Goal: Task Accomplishment & Management: Use online tool/utility

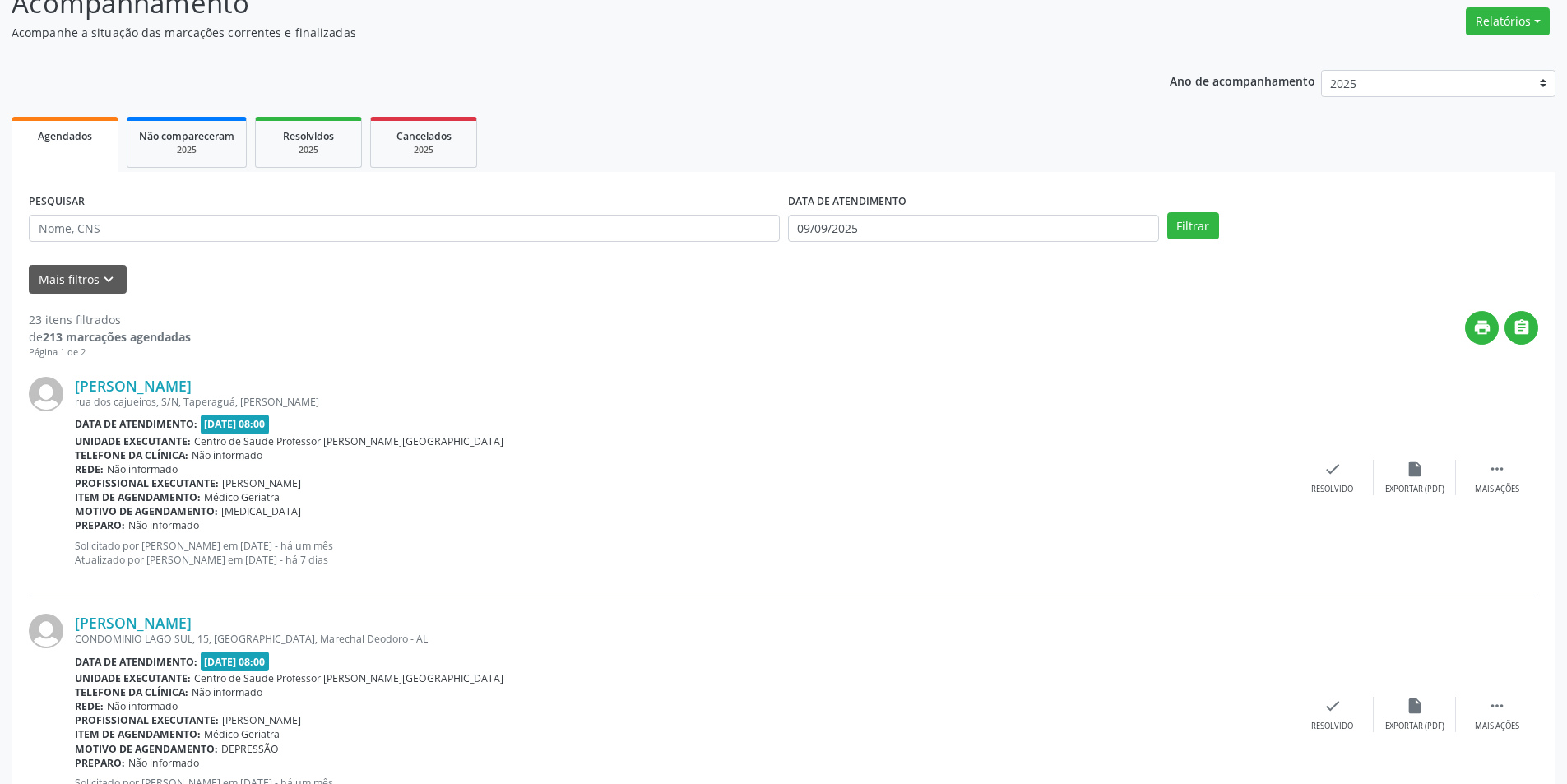
scroll to position [412, 0]
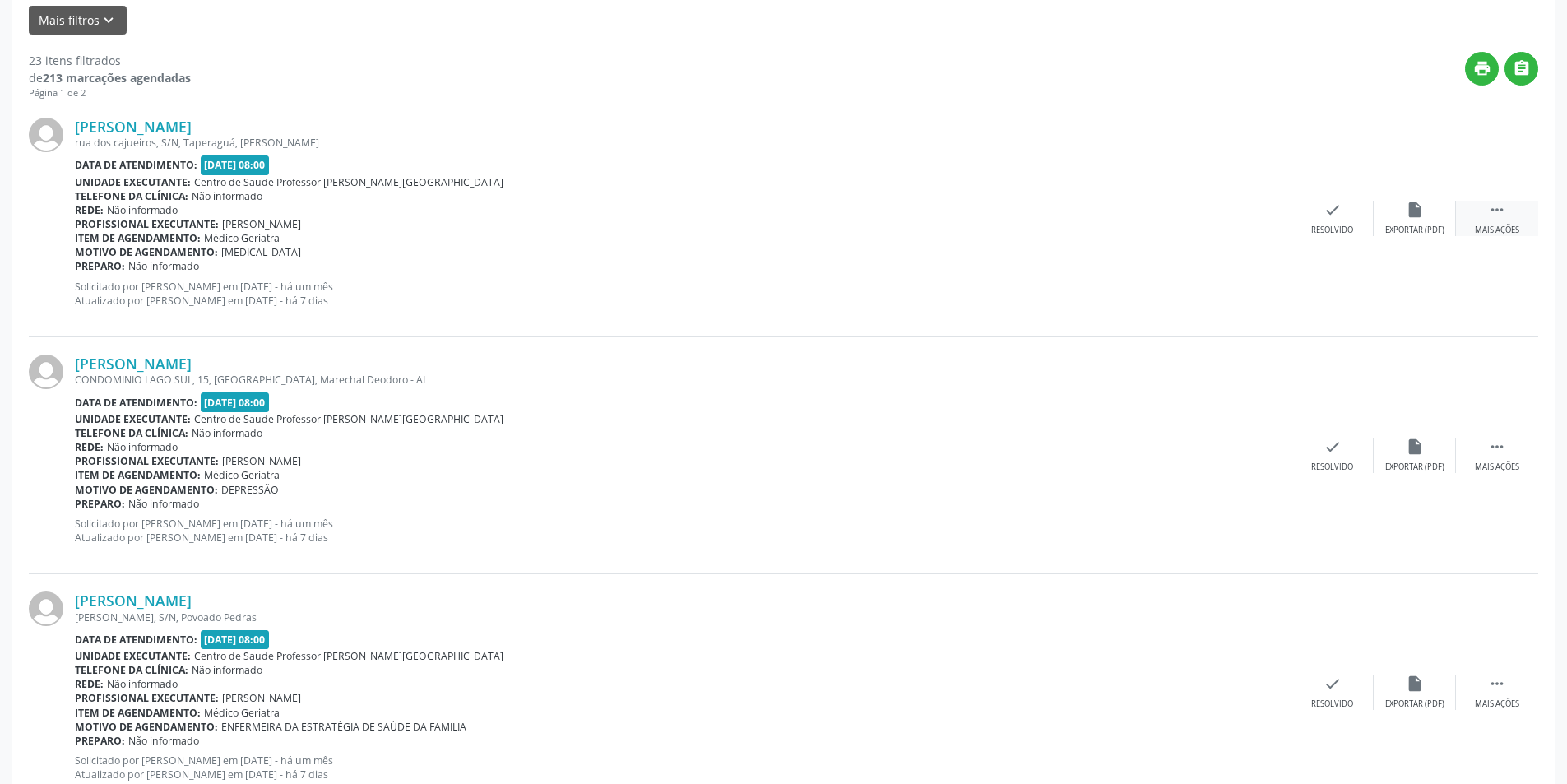
click at [1493, 212] on icon "" at bounding box center [1497, 210] width 18 height 18
click at [1499, 220] on div " Menos ações" at bounding box center [1497, 219] width 82 height 35
click at [1473, 217] on div " Mais ações" at bounding box center [1497, 219] width 82 height 35
click at [1431, 227] on div "Não compareceu" at bounding box center [1414, 230] width 70 height 12
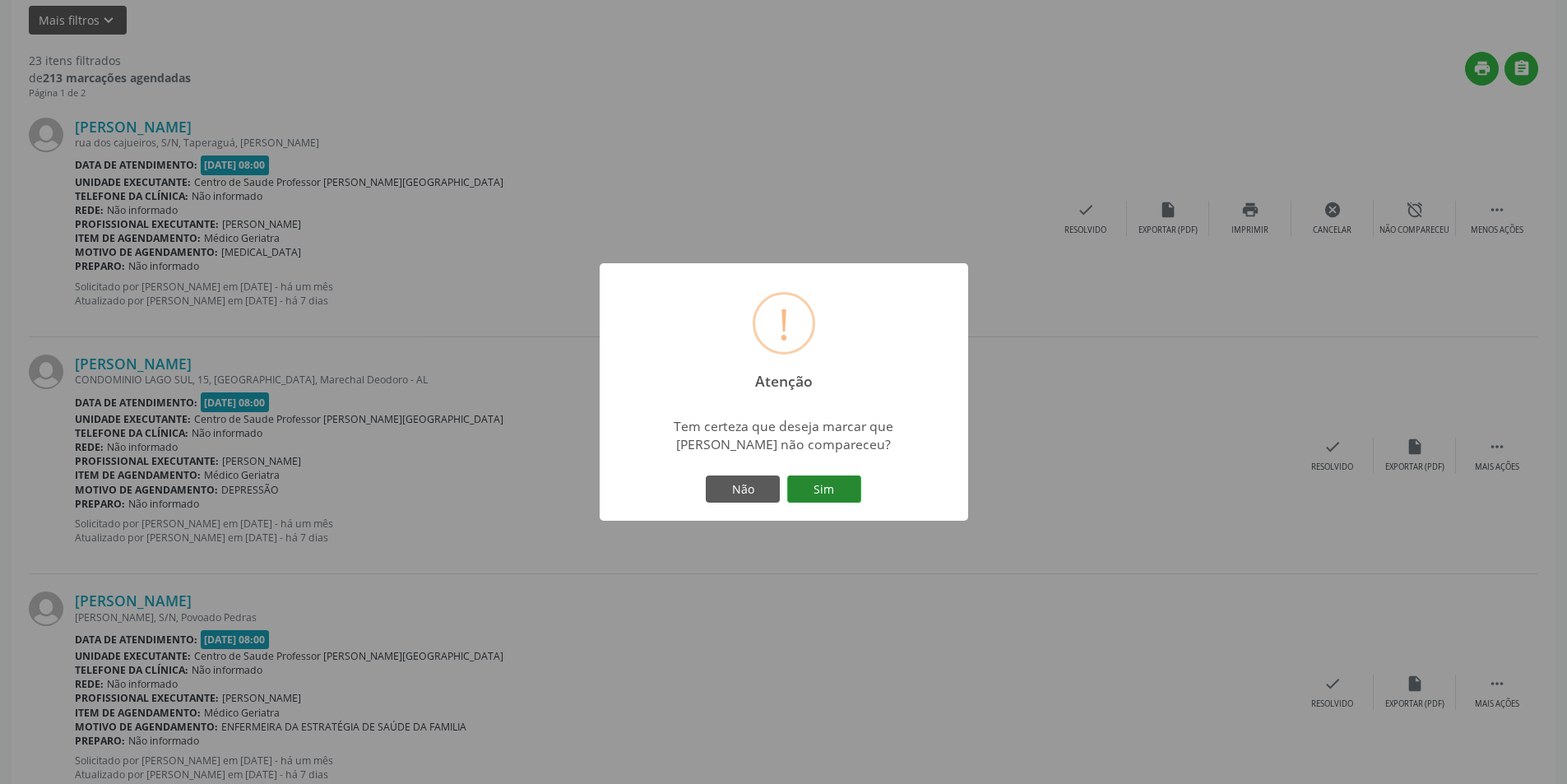
click at [808, 491] on button "Sim" at bounding box center [825, 489] width 75 height 28
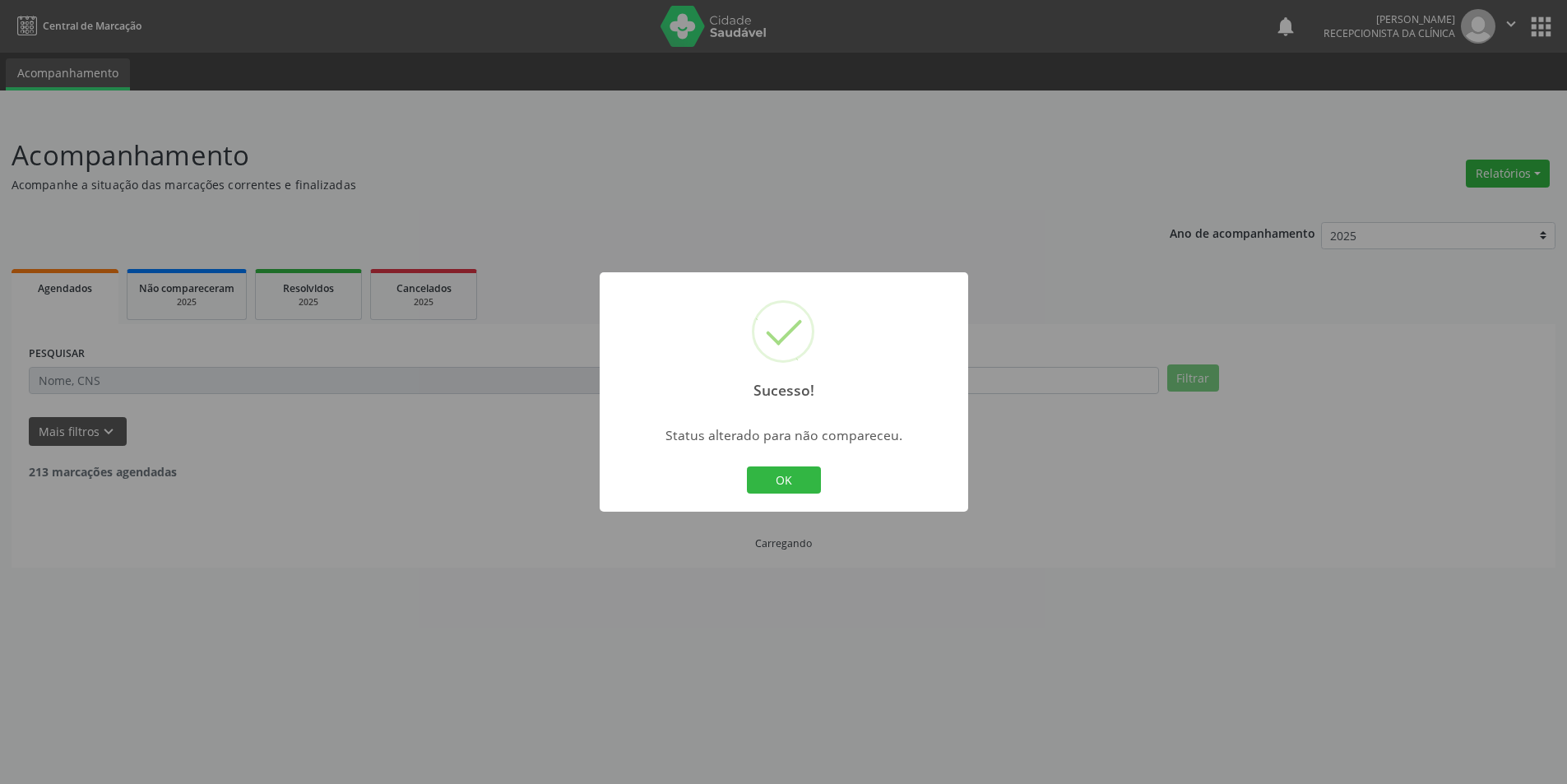
scroll to position [0, 0]
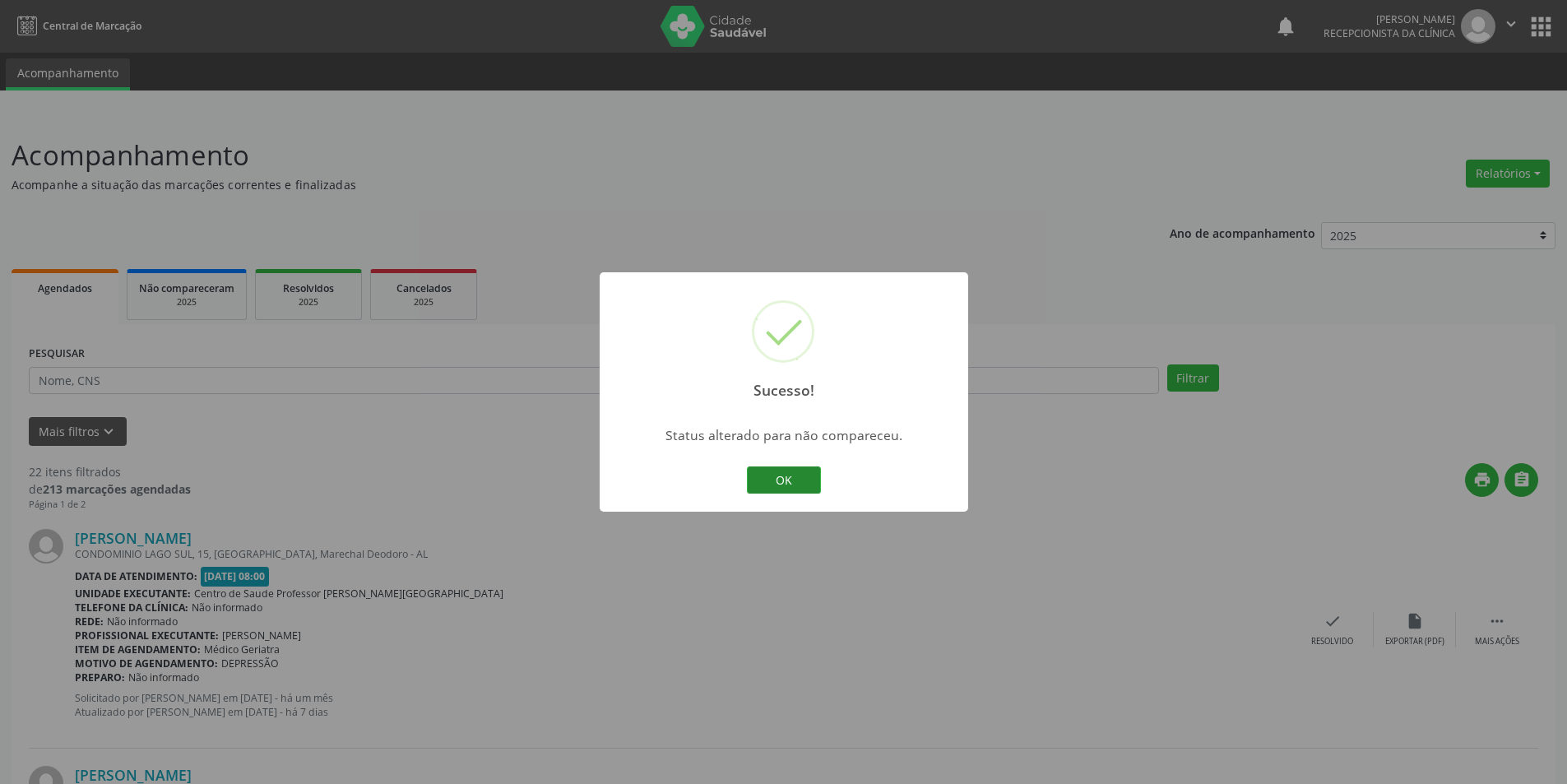
click at [808, 478] on button "OK" at bounding box center [784, 480] width 75 height 28
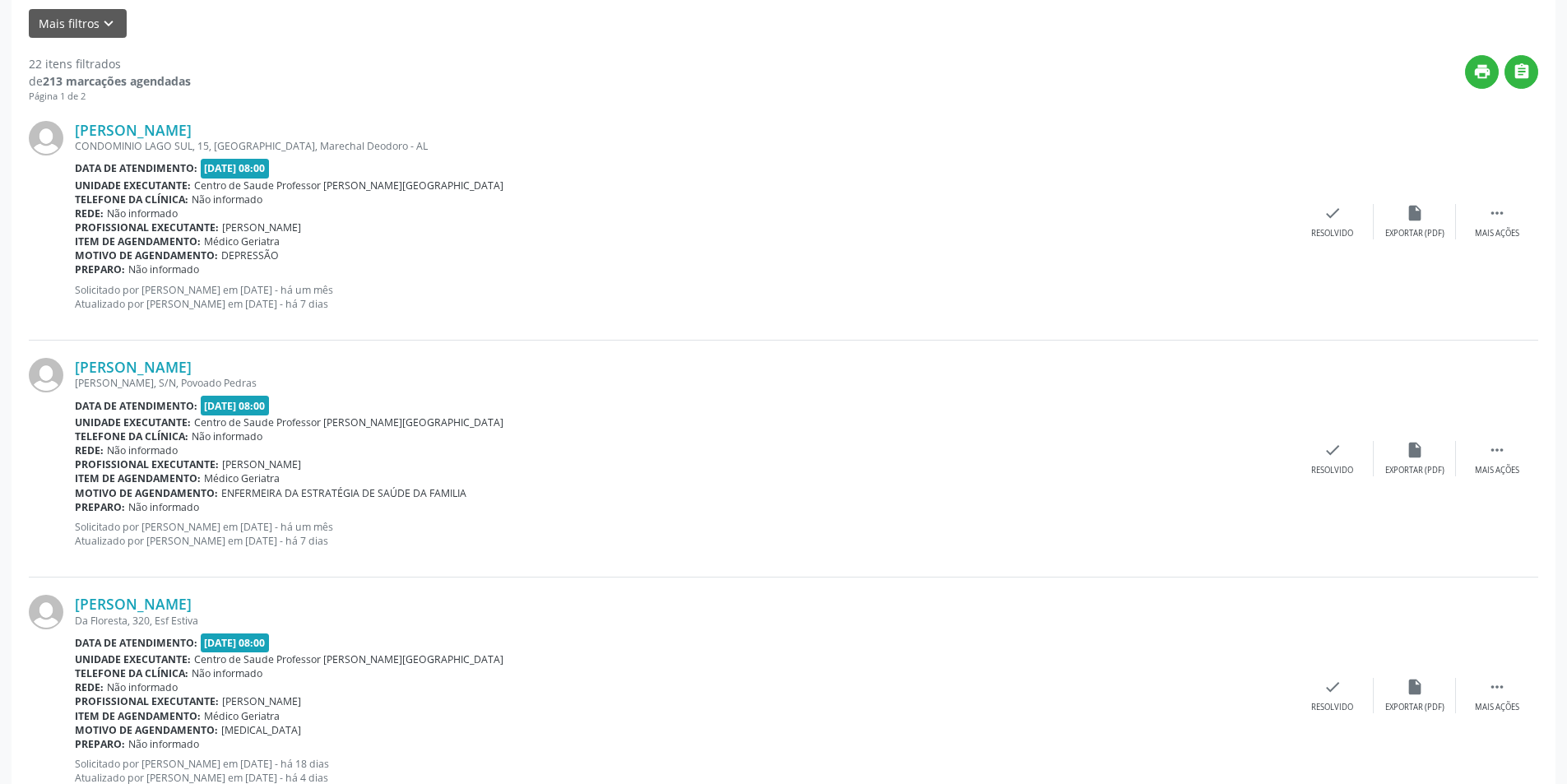
scroll to position [412, 0]
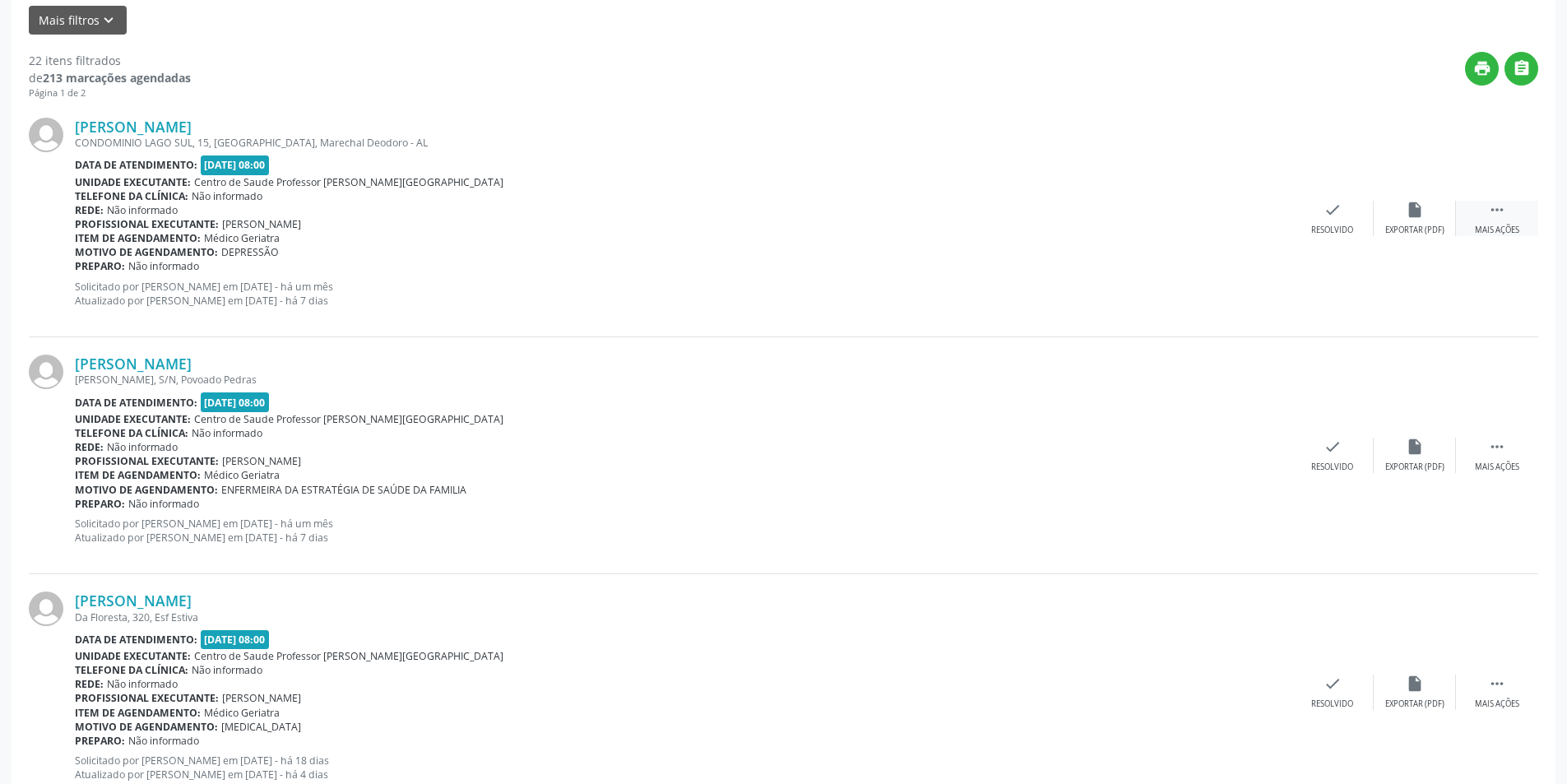
click at [1504, 227] on div "Mais ações" at bounding box center [1496, 230] width 44 height 12
click at [1418, 226] on div "Não compareceu" at bounding box center [1414, 230] width 70 height 12
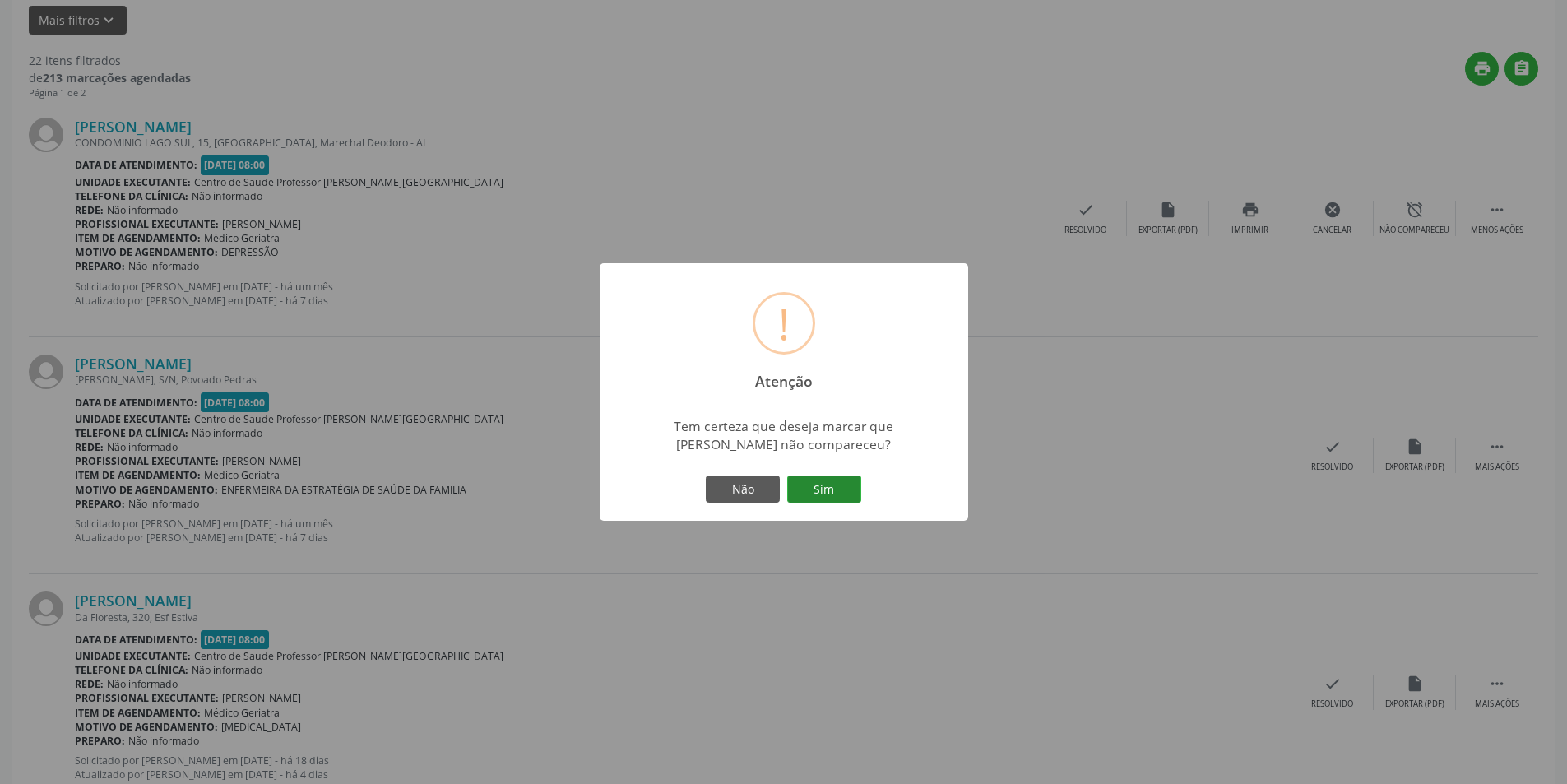
click at [849, 500] on button "Sim" at bounding box center [825, 489] width 75 height 28
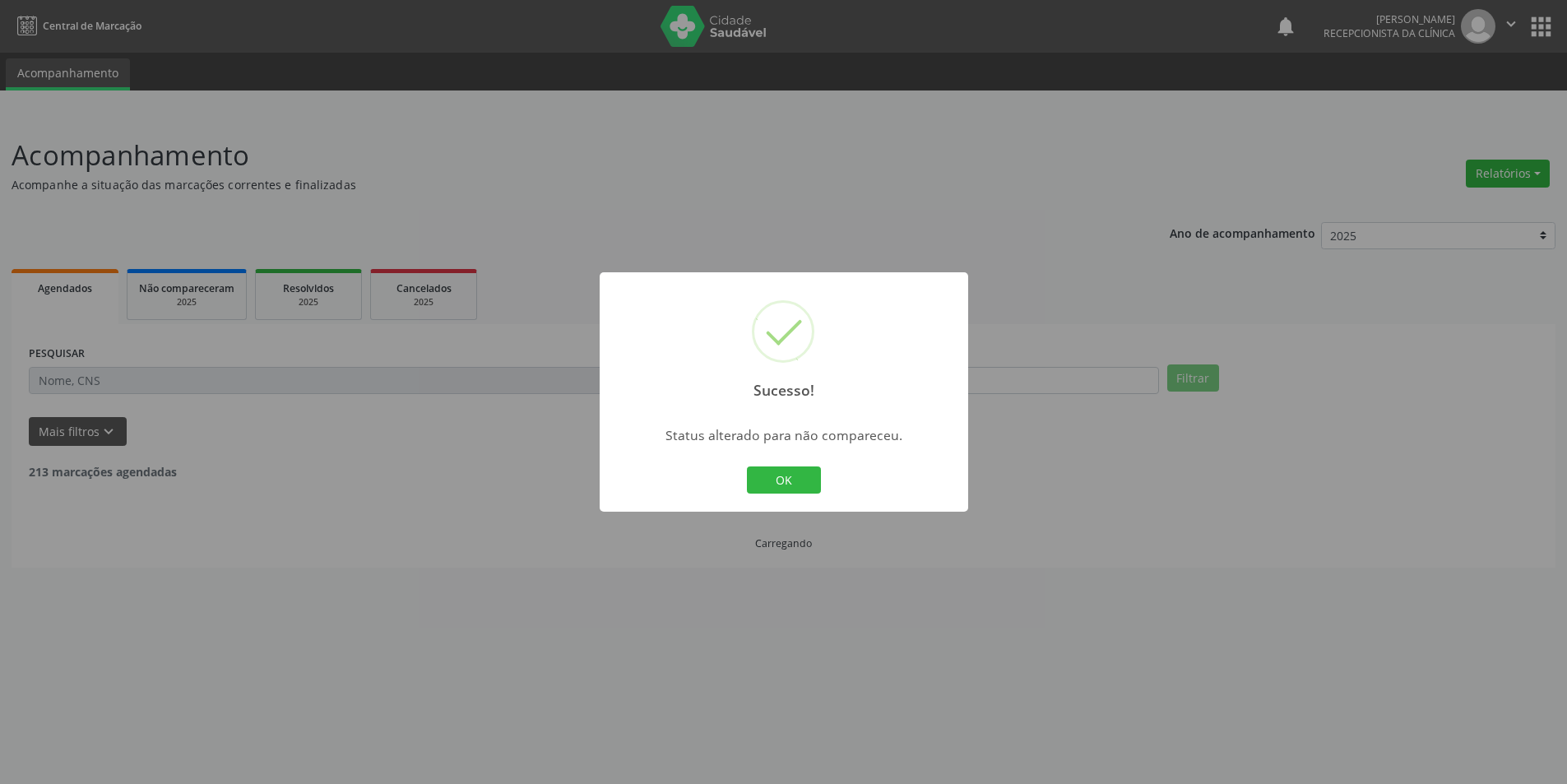
scroll to position [0, 0]
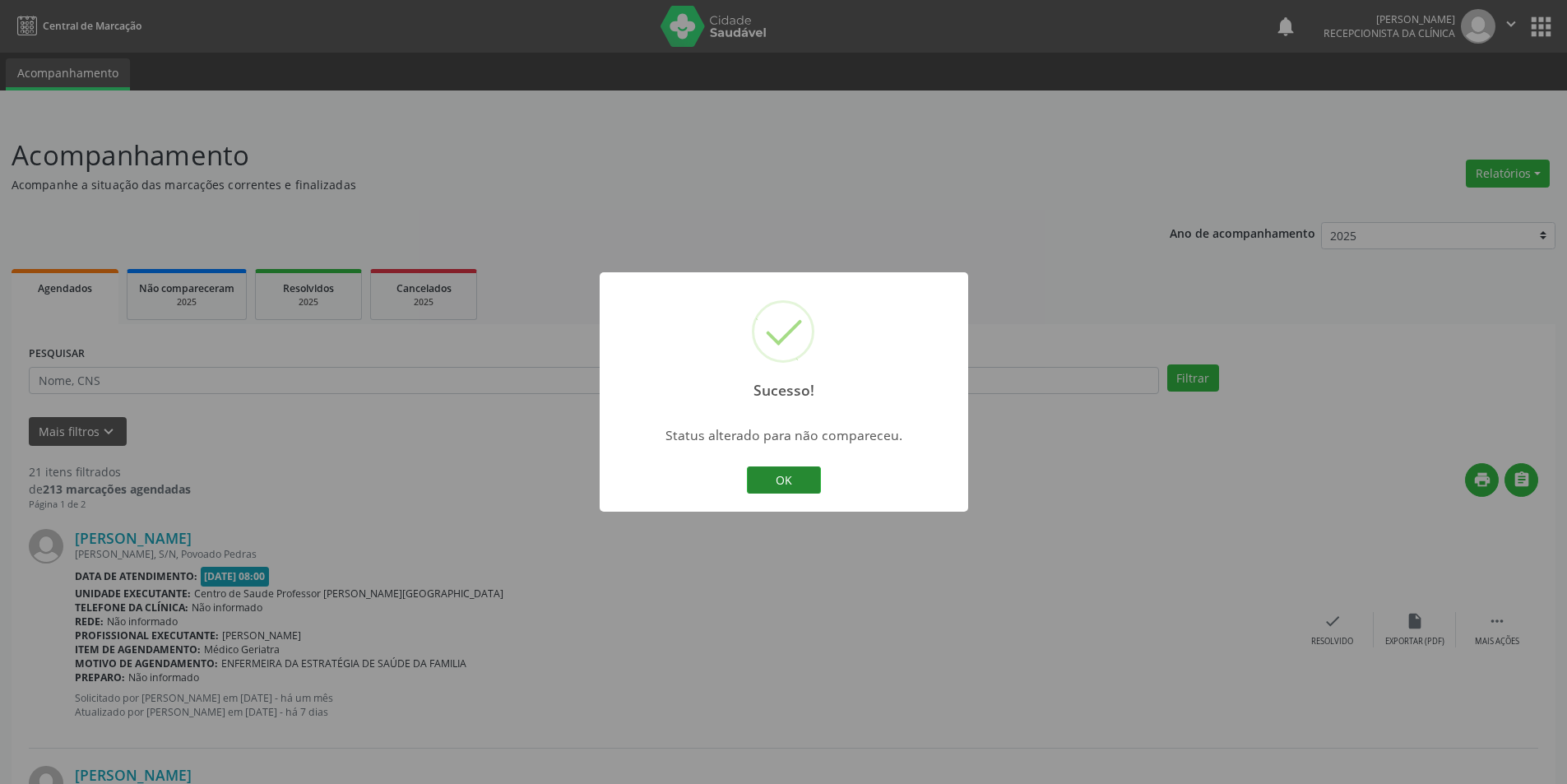
click at [781, 488] on button "OK" at bounding box center [784, 480] width 75 height 28
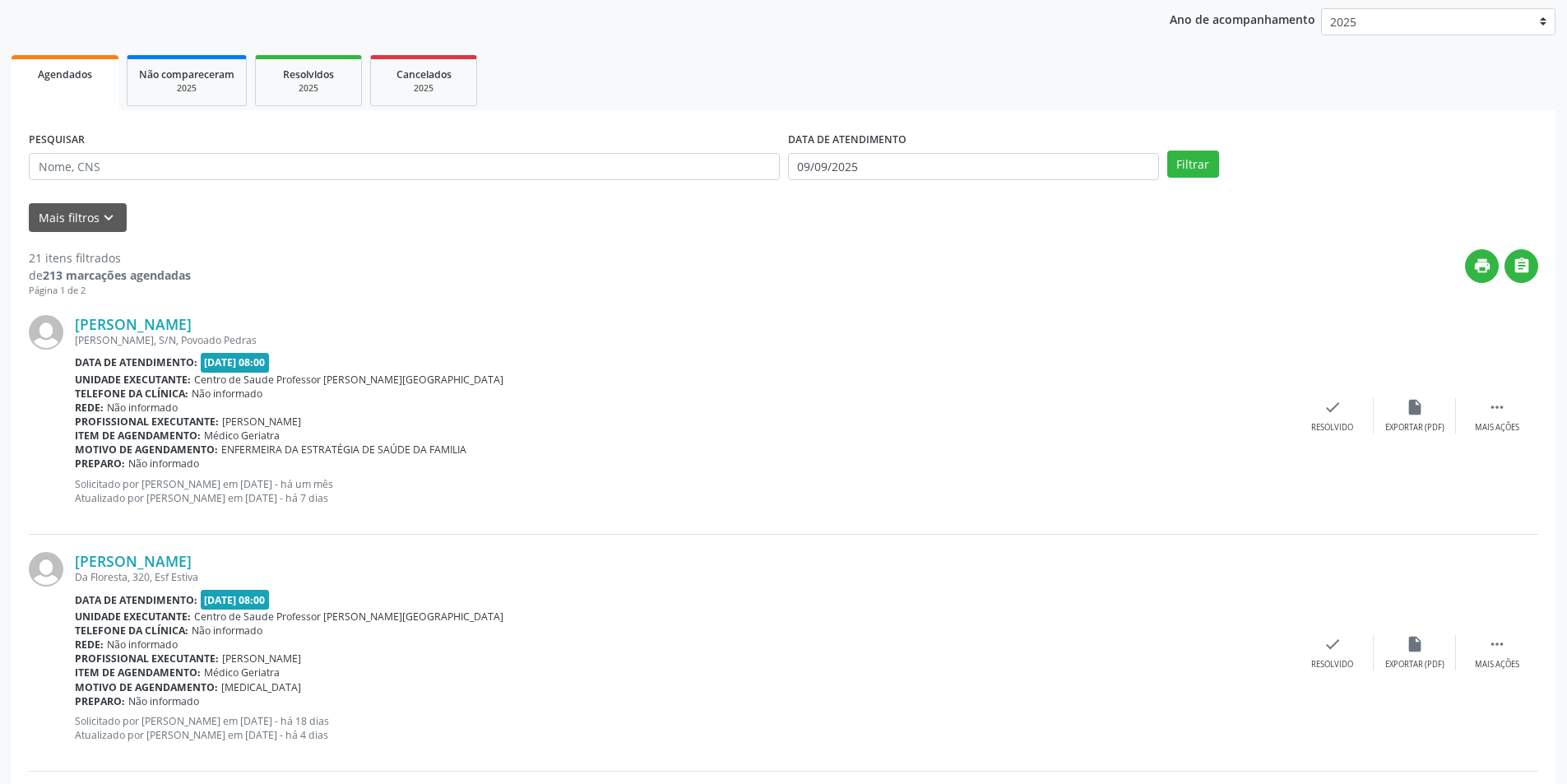
scroll to position [247, 0]
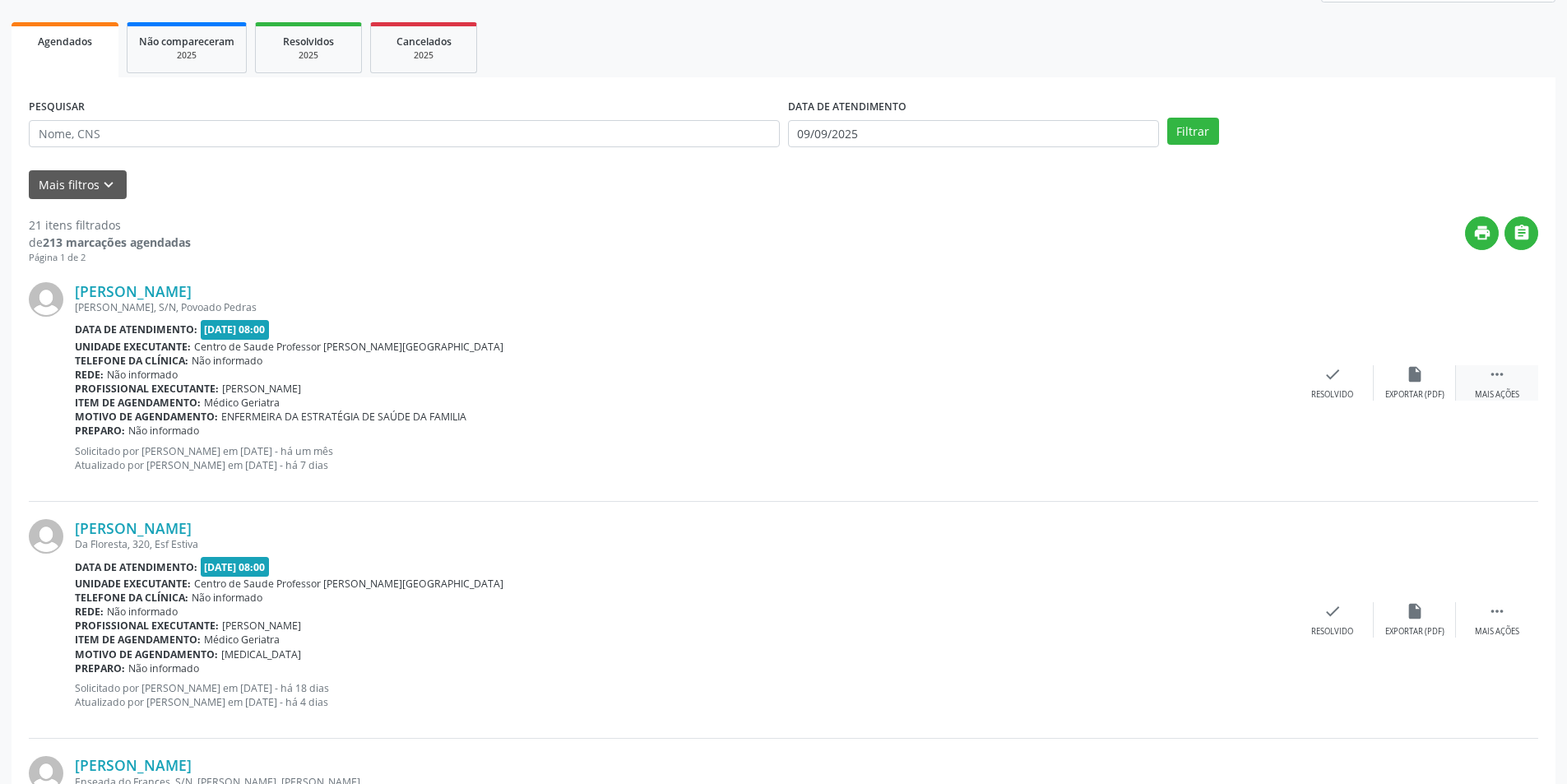
click at [1487, 386] on div " Mais ações" at bounding box center [1497, 383] width 82 height 35
click at [1415, 386] on div "alarm_off Não compareceu" at bounding box center [1415, 383] width 82 height 35
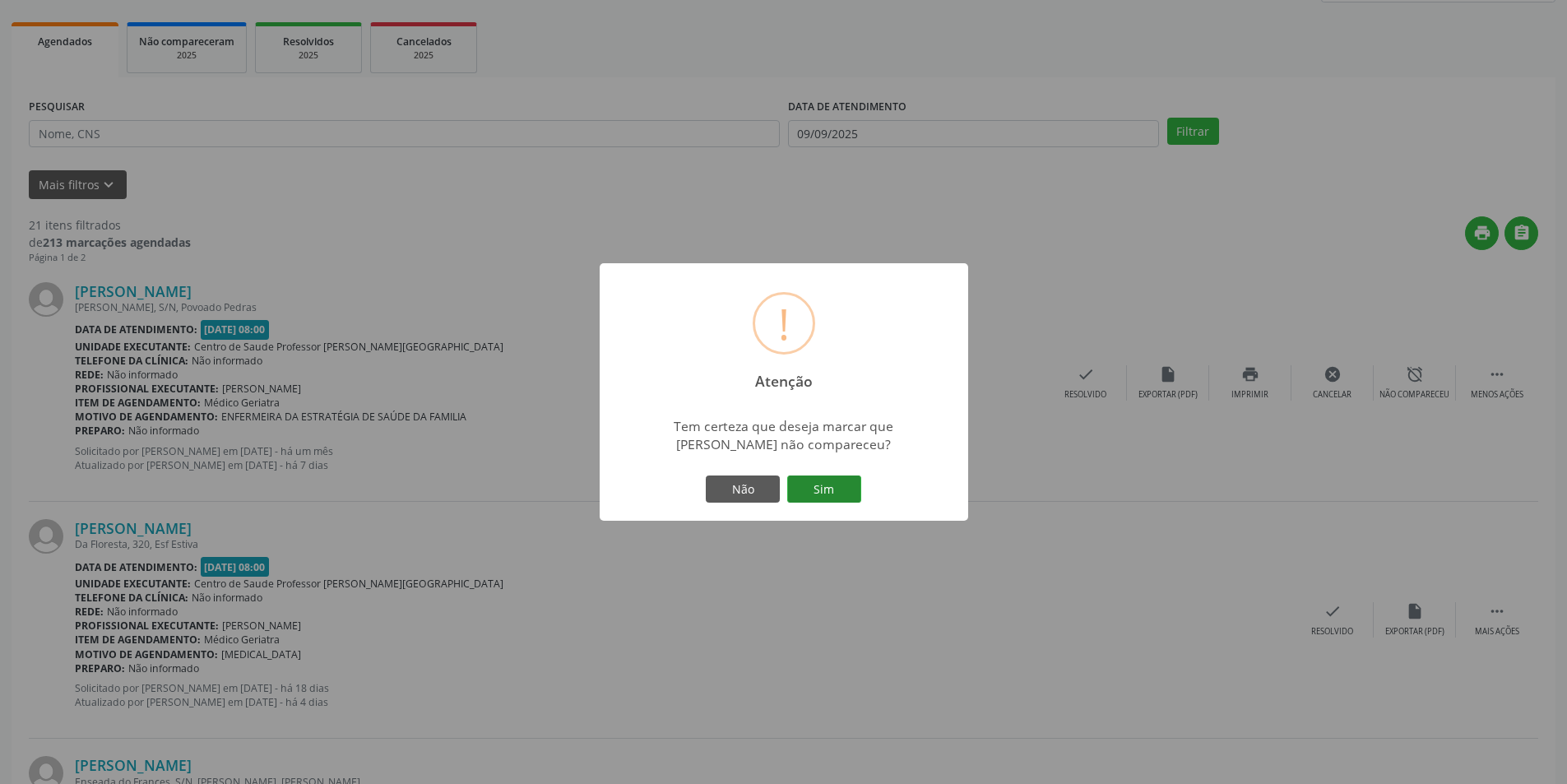
click at [833, 478] on button "Sim" at bounding box center [825, 489] width 75 height 28
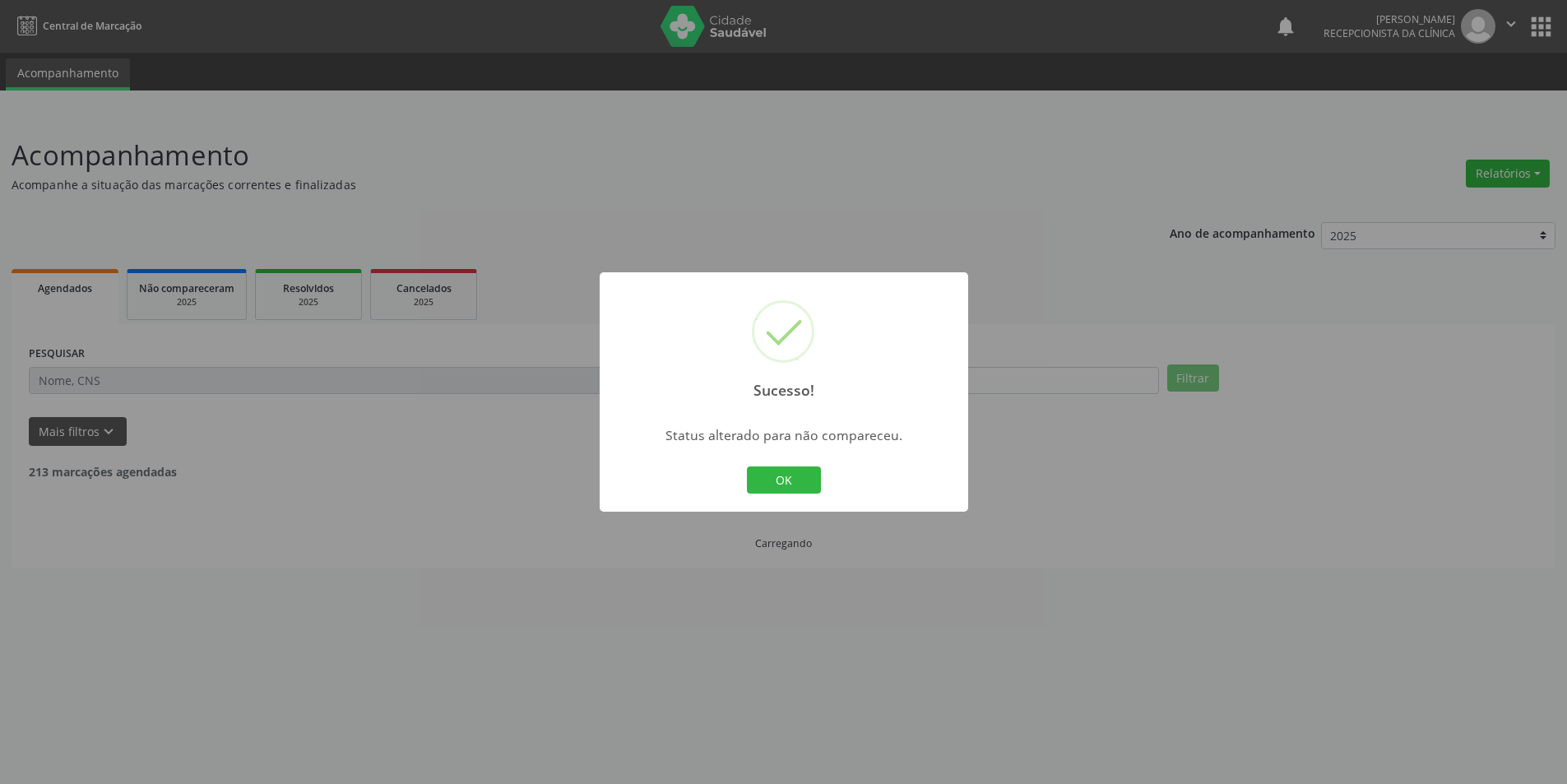
scroll to position [0, 0]
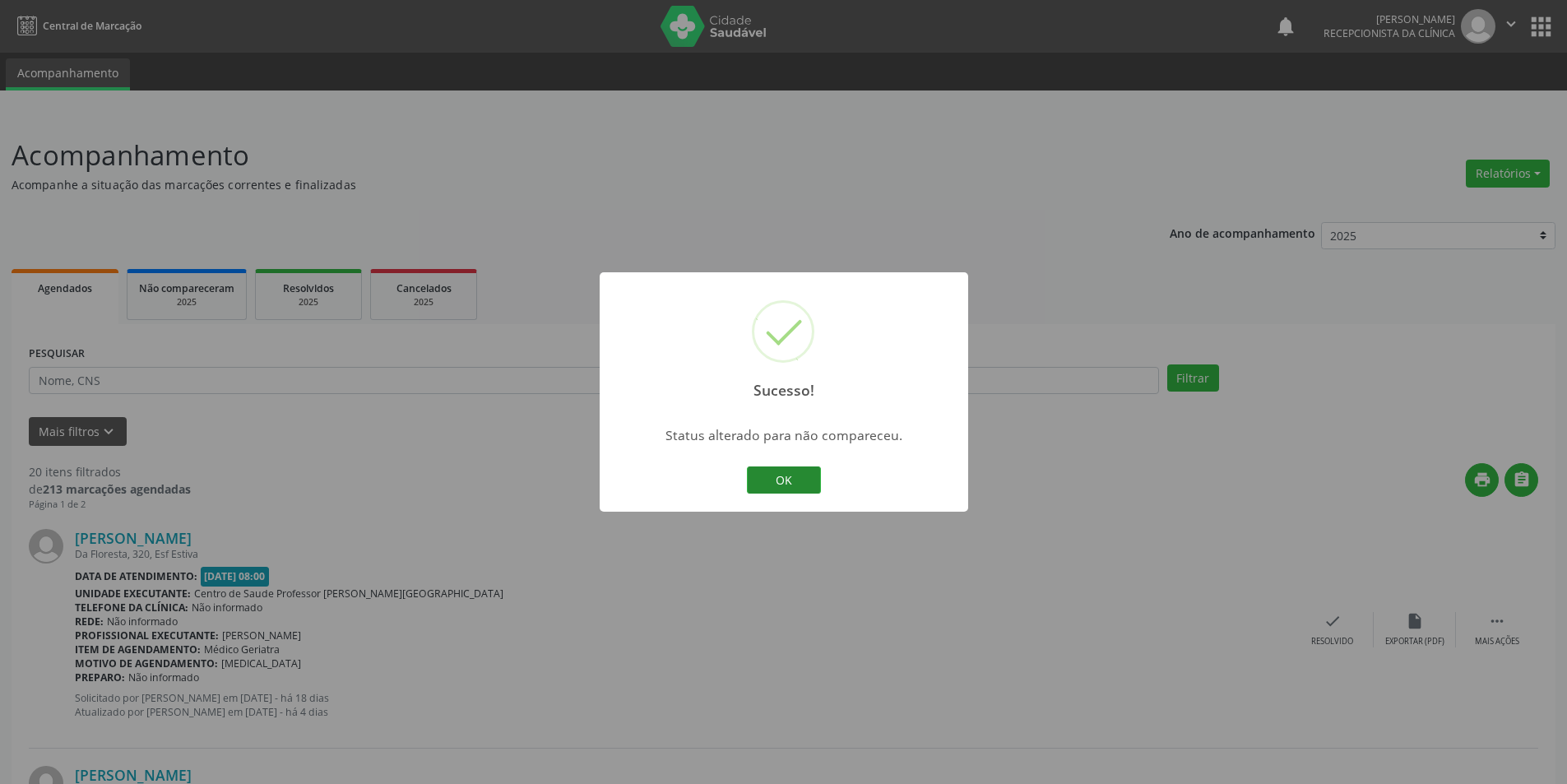
click at [804, 472] on button "OK" at bounding box center [784, 480] width 75 height 28
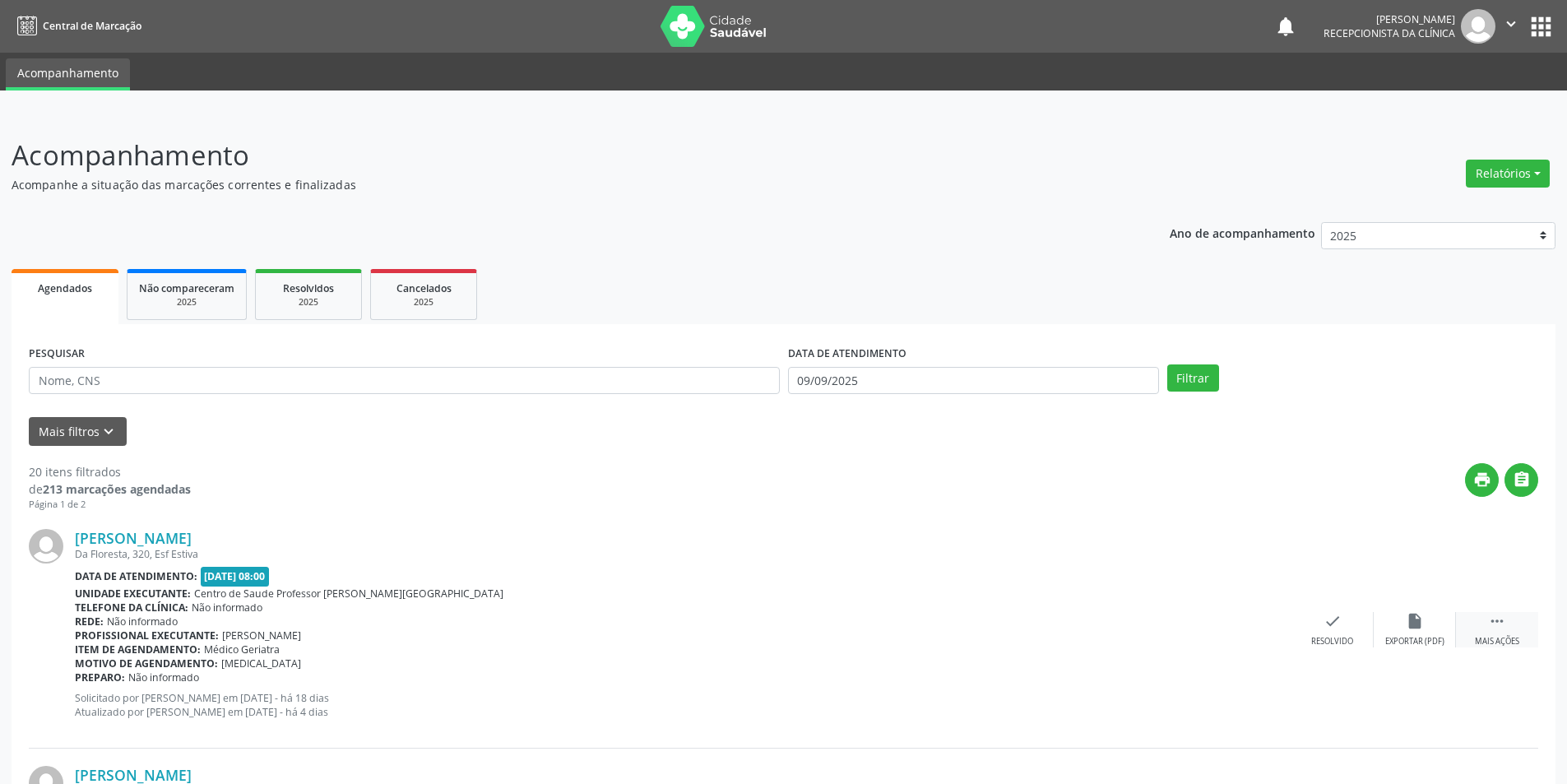
click at [1481, 623] on div " Mais ações" at bounding box center [1497, 629] width 82 height 35
click at [1429, 626] on div "alarm_off Não compareceu" at bounding box center [1415, 629] width 82 height 35
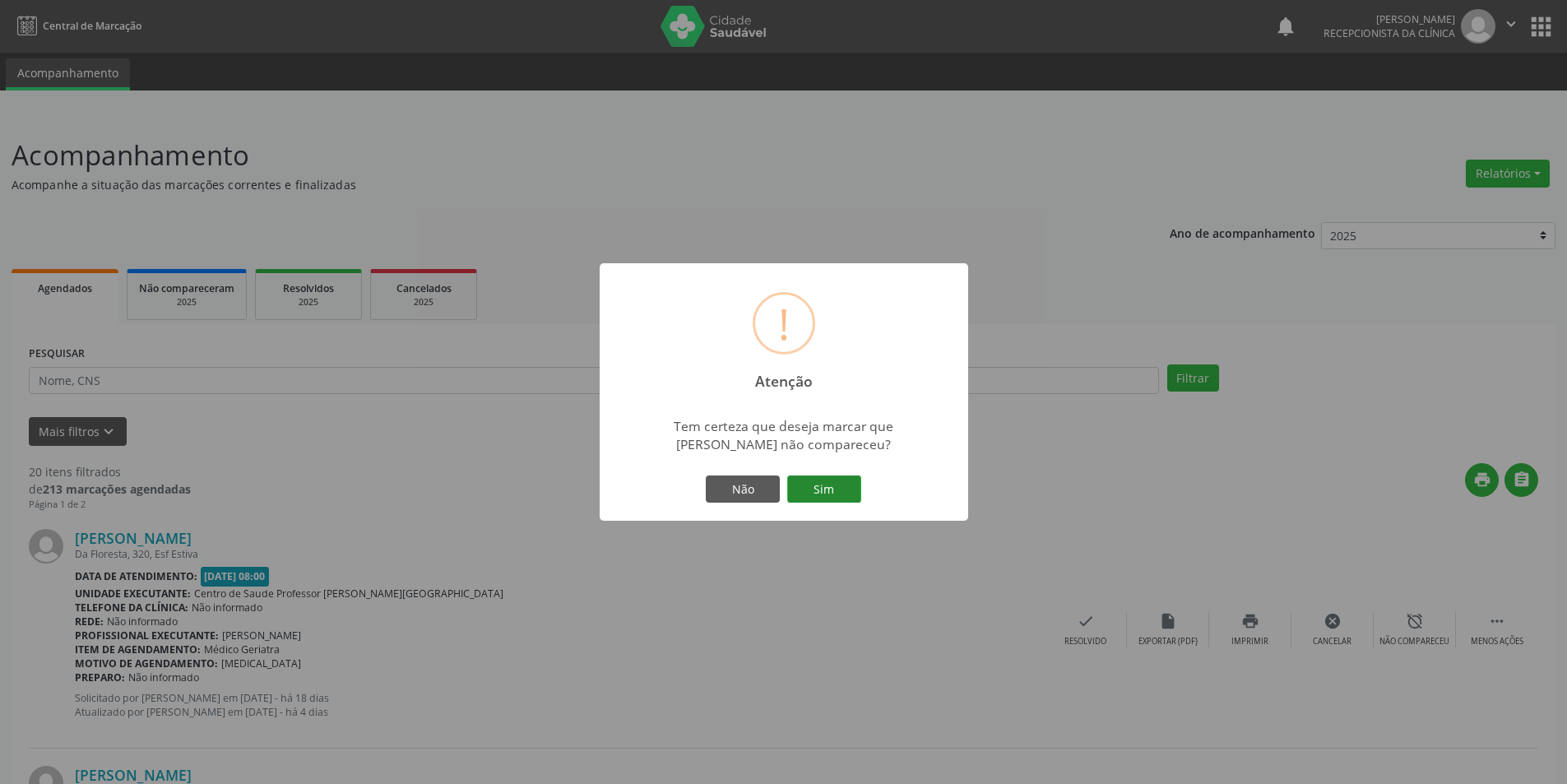
click at [804, 503] on button "Sim" at bounding box center [825, 489] width 75 height 28
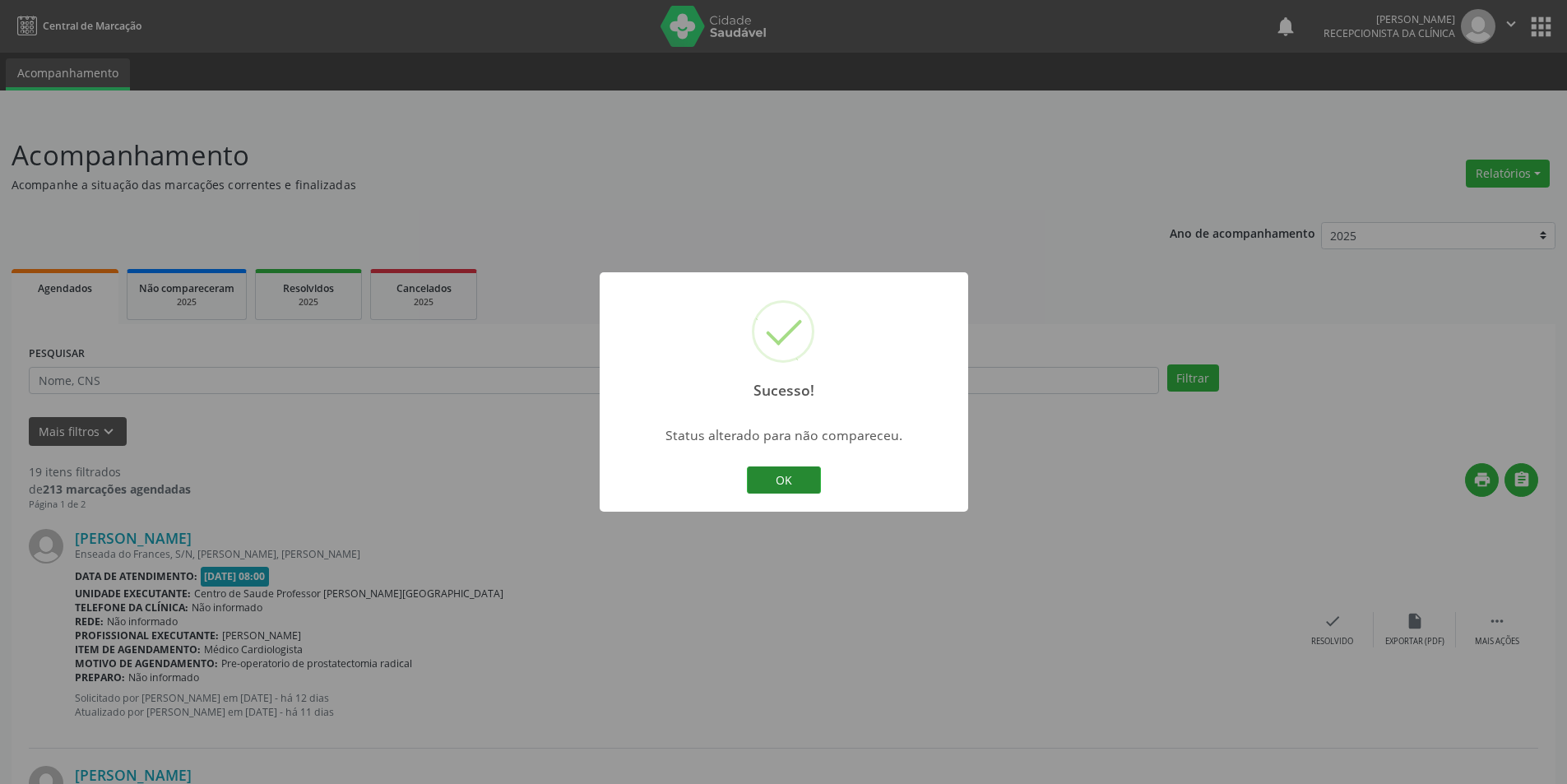
click at [794, 477] on button "OK" at bounding box center [784, 480] width 75 height 28
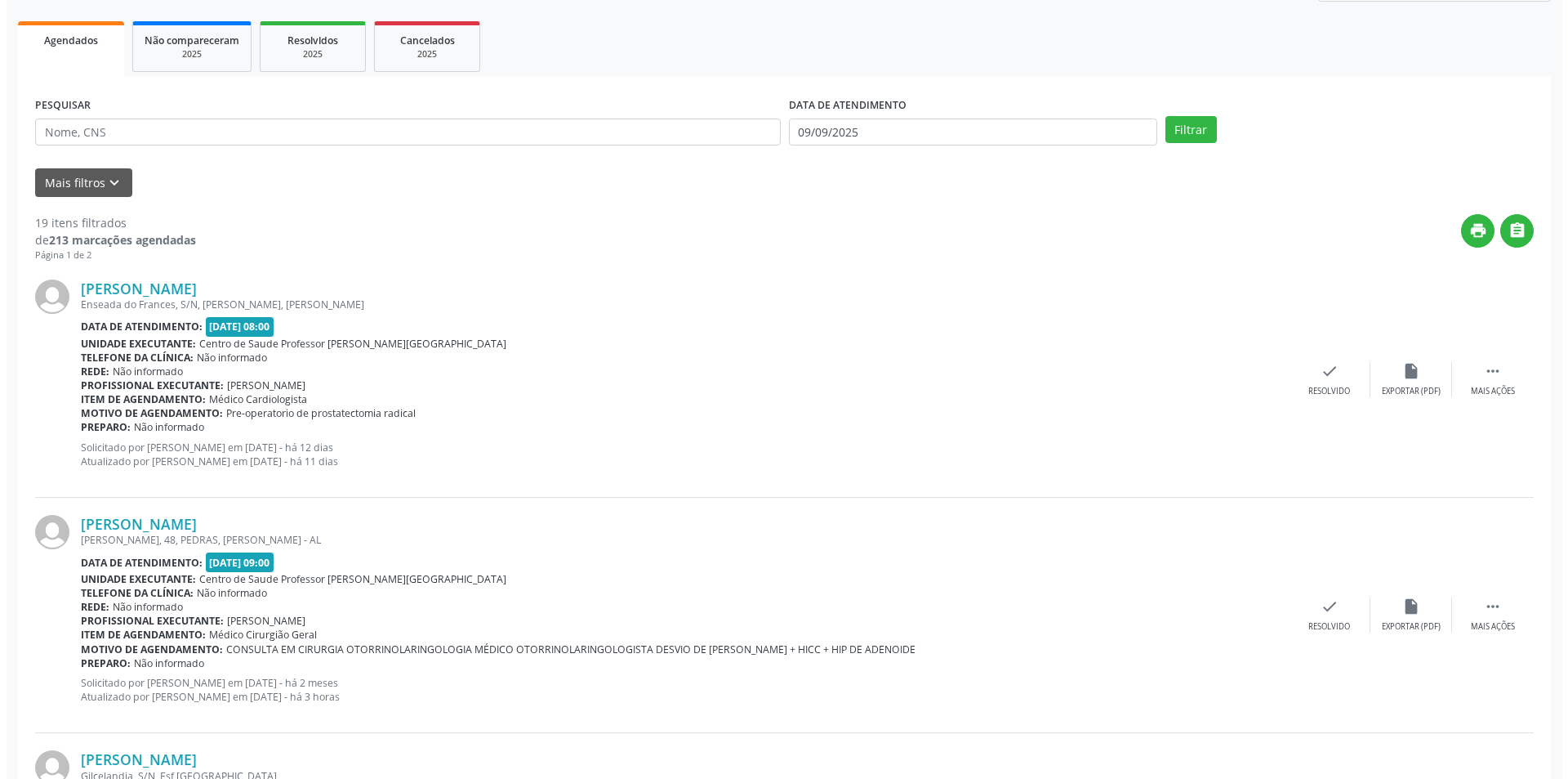
scroll to position [245, 0]
click at [1405, 370] on icon "insert_drive_file" at bounding box center [1404, 372] width 18 height 18
click at [1335, 379] on div "check Resolvido" at bounding box center [1323, 381] width 82 height 35
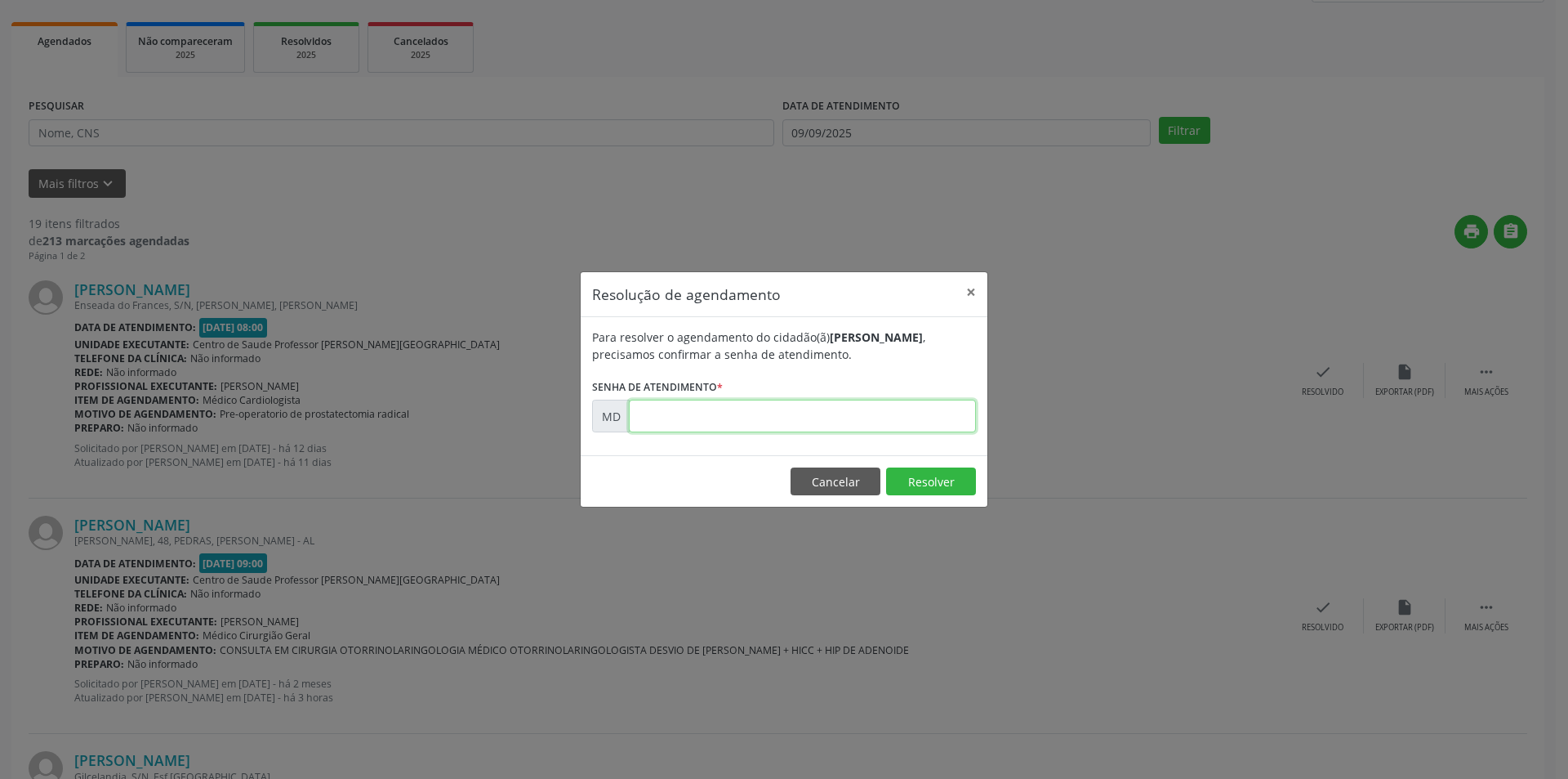
paste input "00007655"
type input "00007655"
click at [926, 484] on button "Resolver" at bounding box center [930, 481] width 90 height 28
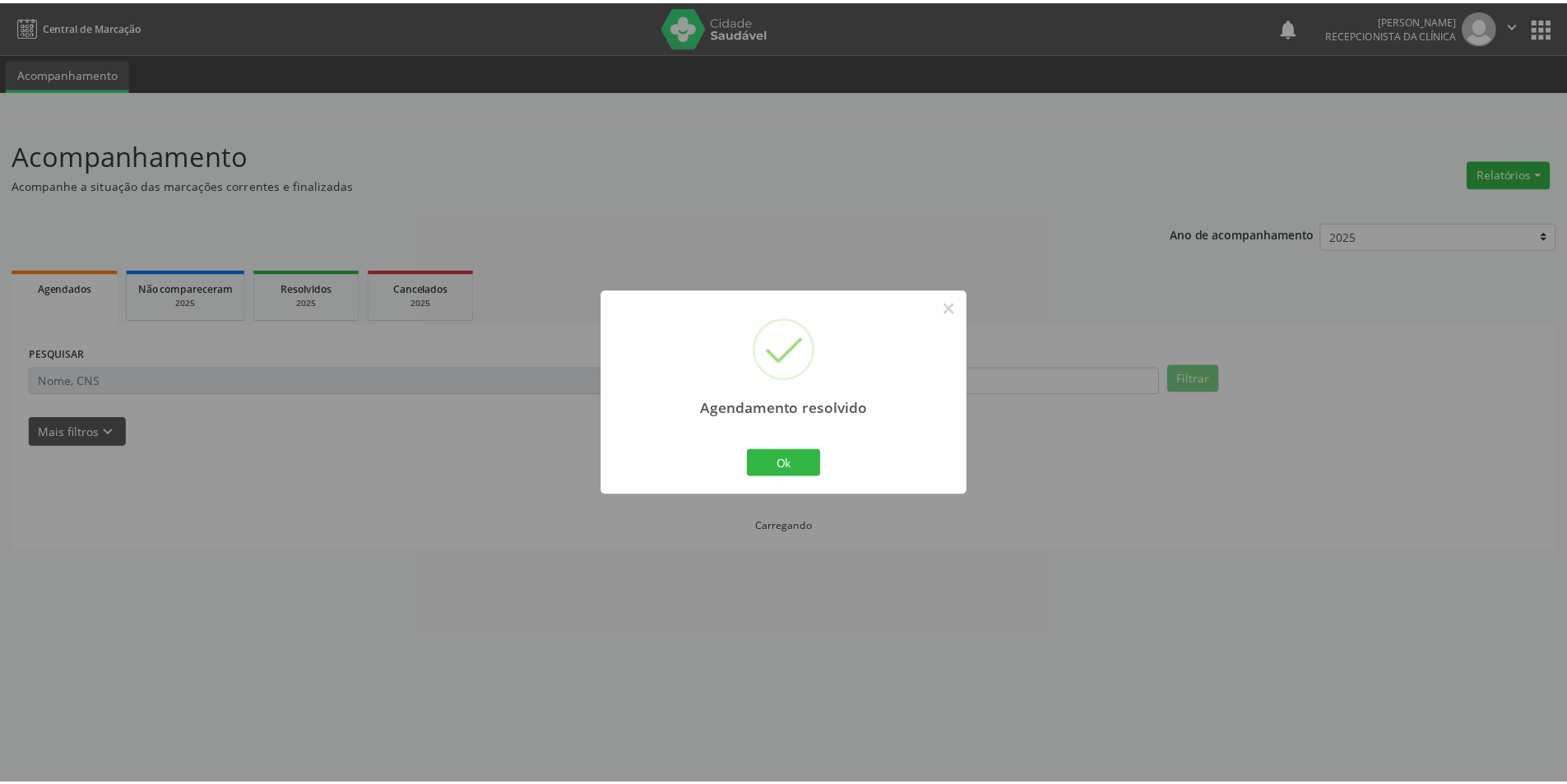
scroll to position [0, 0]
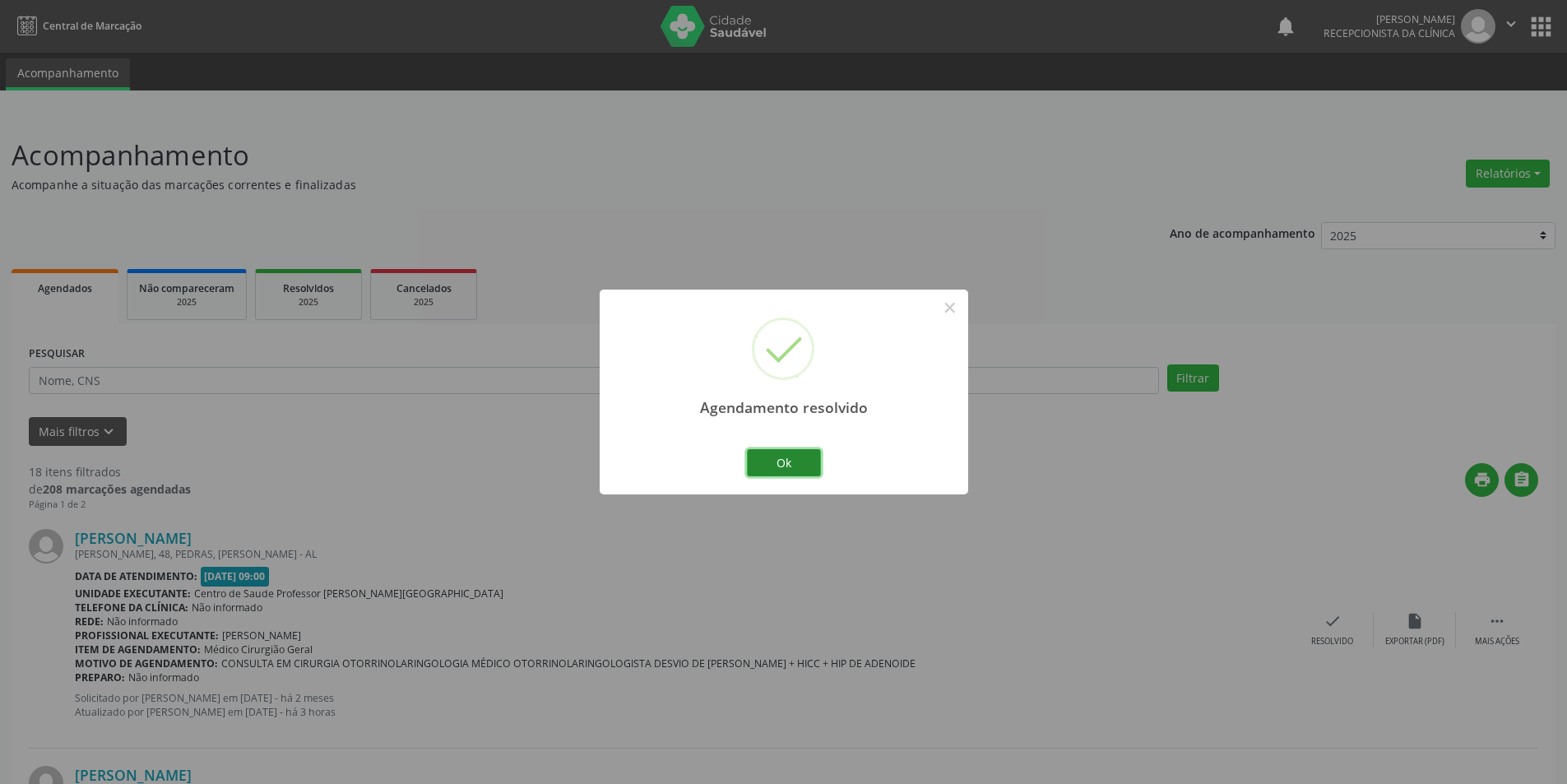
click at [801, 465] on button "Ok" at bounding box center [784, 463] width 75 height 28
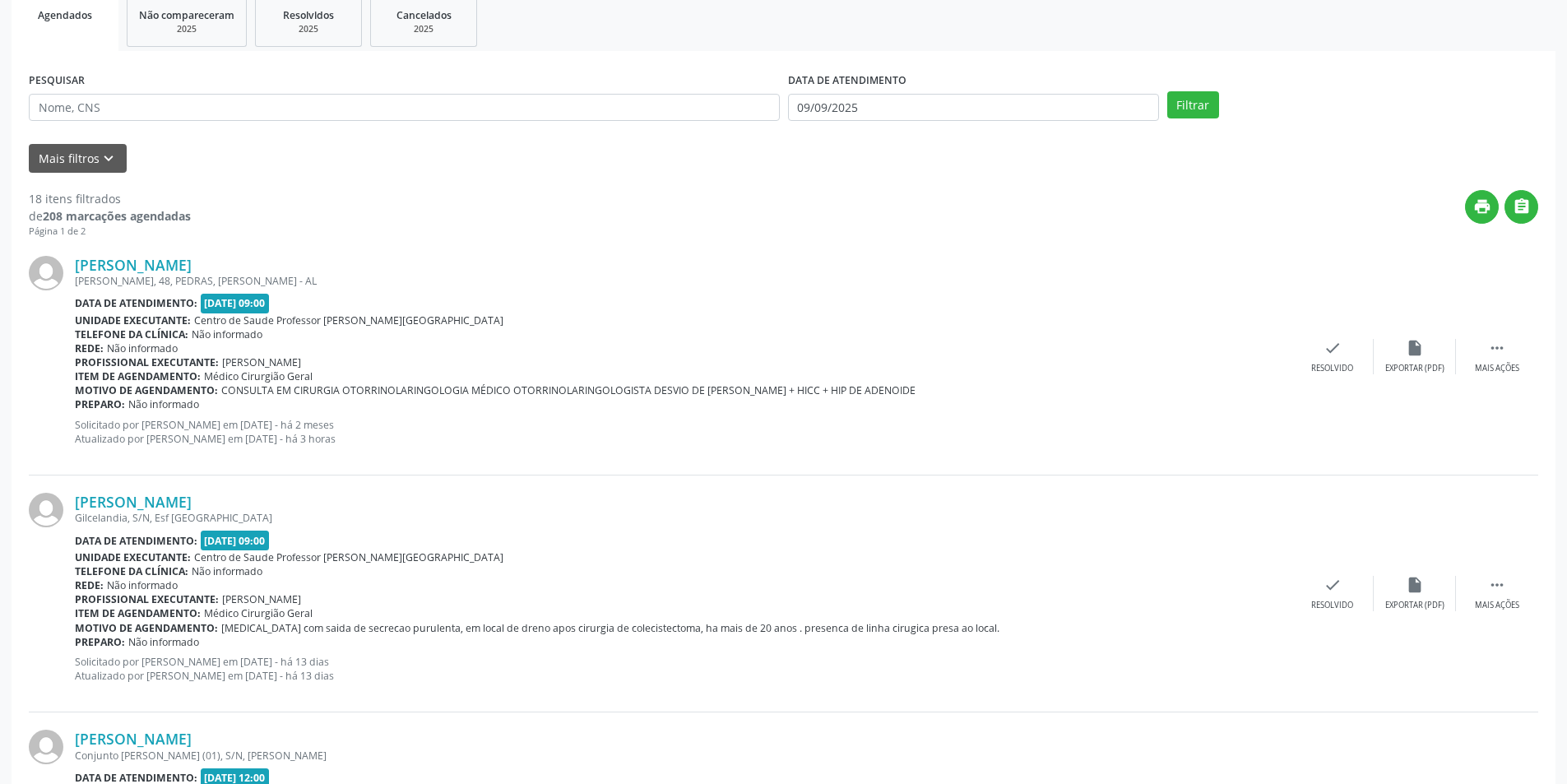
scroll to position [412, 0]
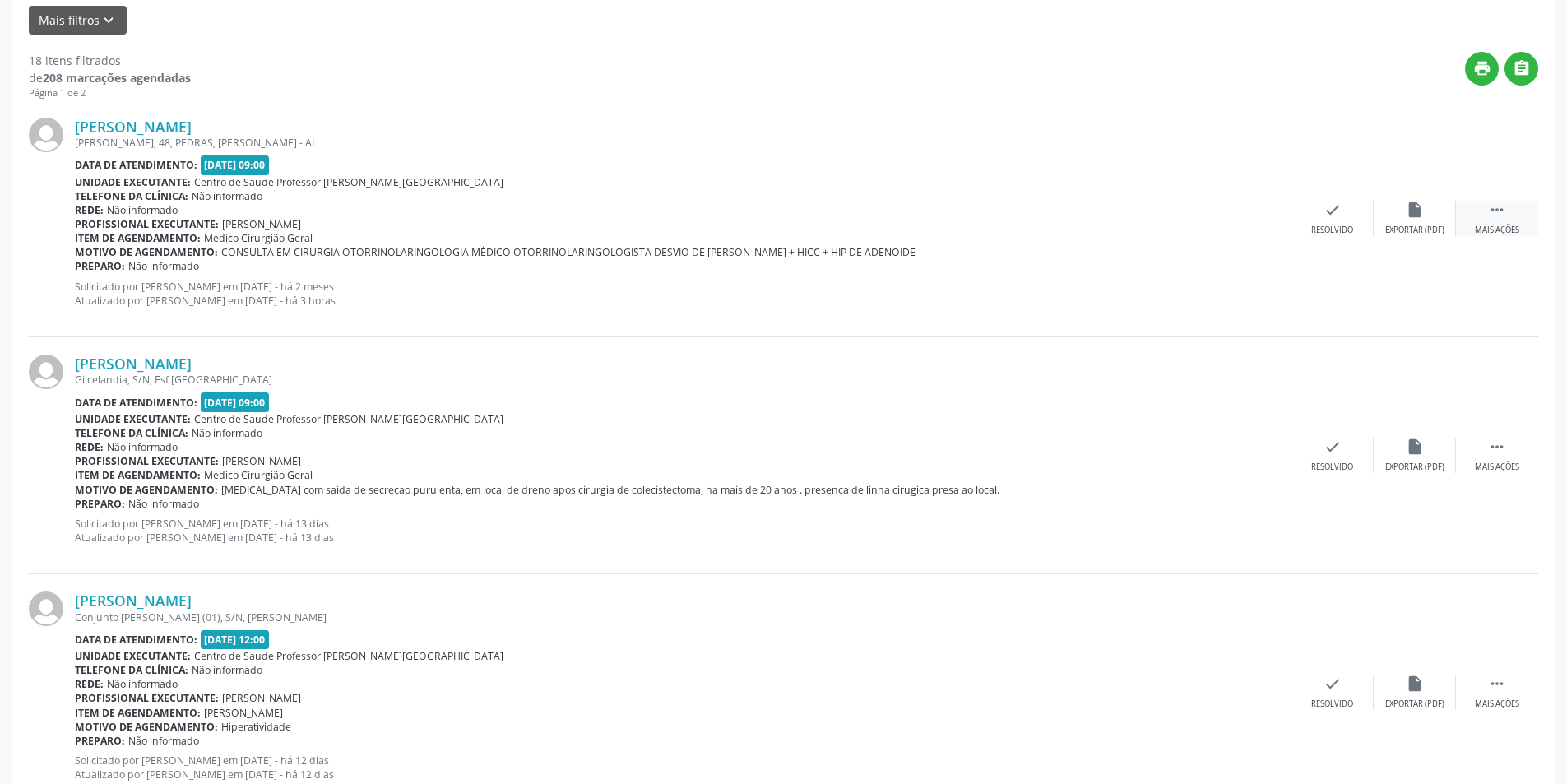
click at [1490, 212] on icon "" at bounding box center [1497, 210] width 18 height 18
click at [1426, 226] on div "Não compareceu" at bounding box center [1414, 230] width 70 height 12
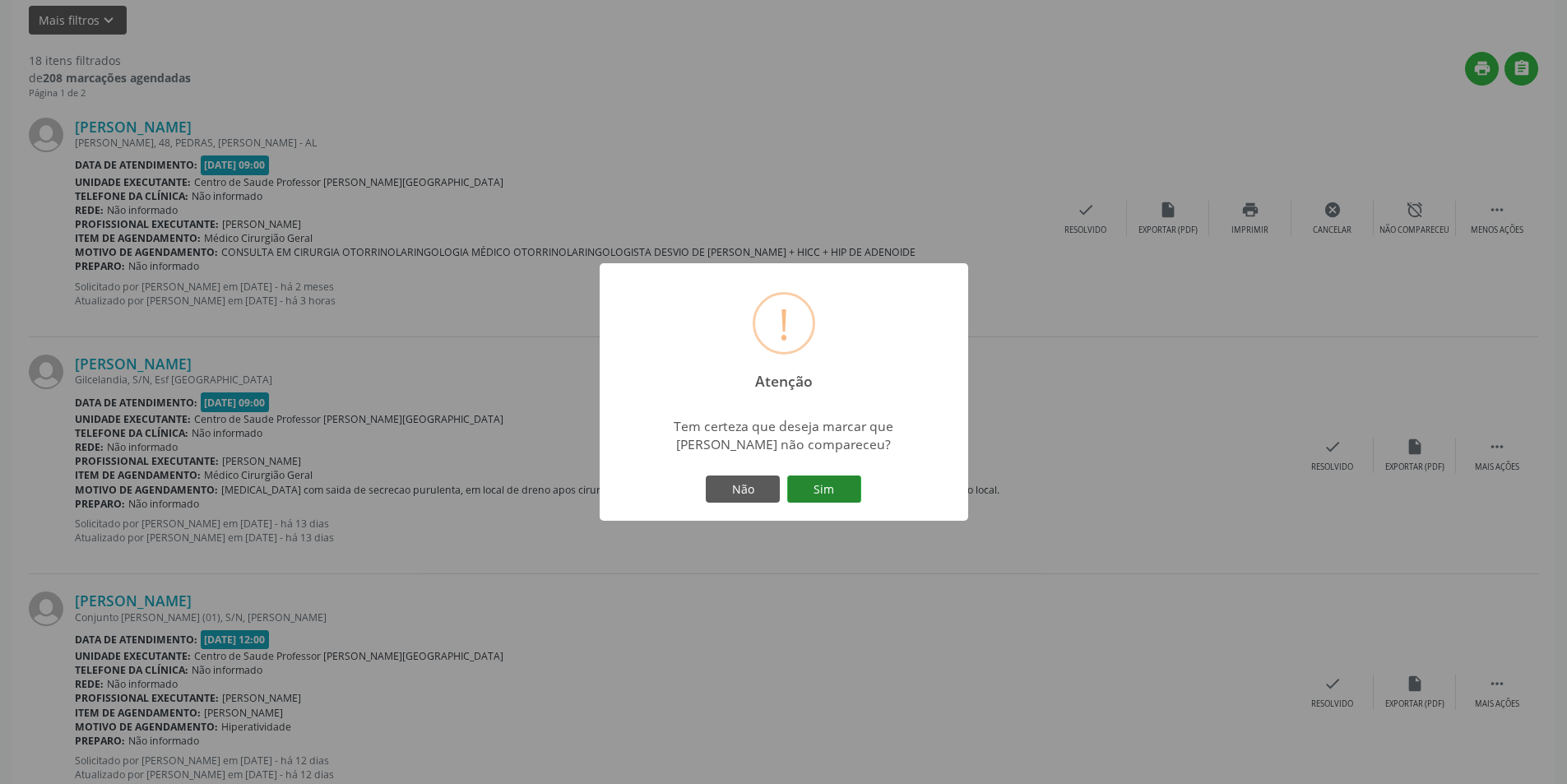
click at [828, 482] on button "Sim" at bounding box center [825, 489] width 75 height 28
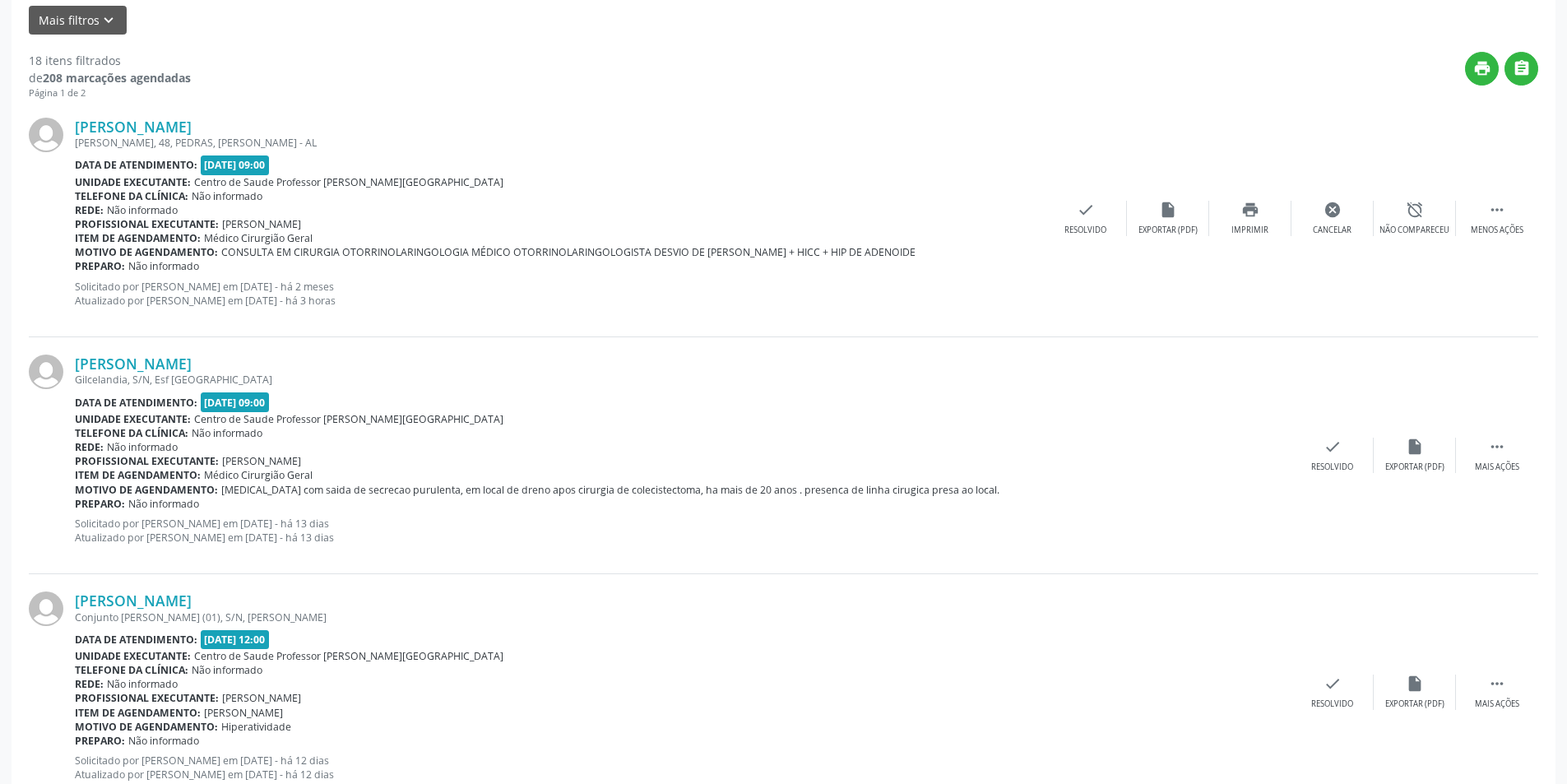
scroll to position [0, 0]
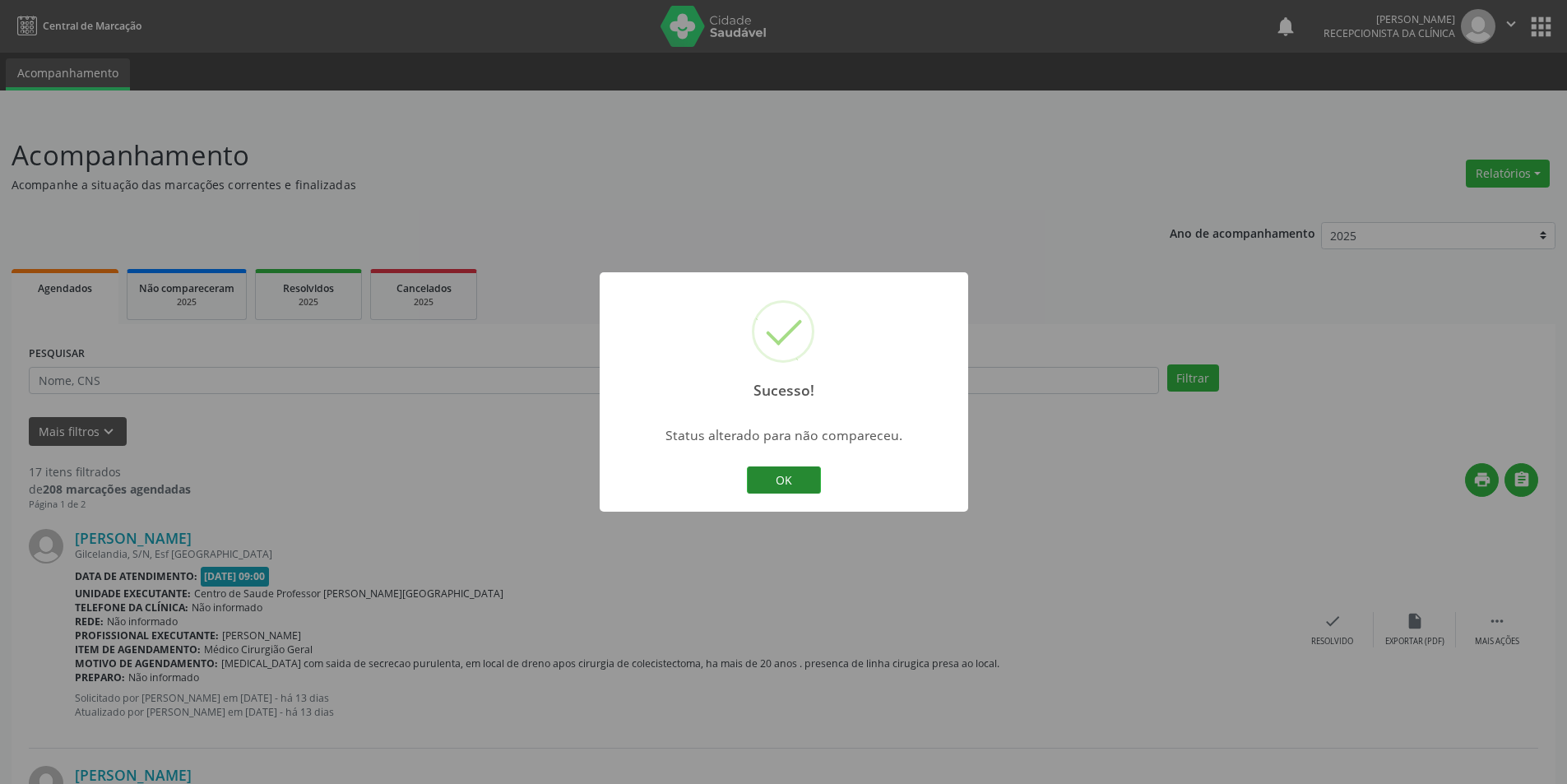
click at [796, 477] on button "OK" at bounding box center [784, 480] width 75 height 28
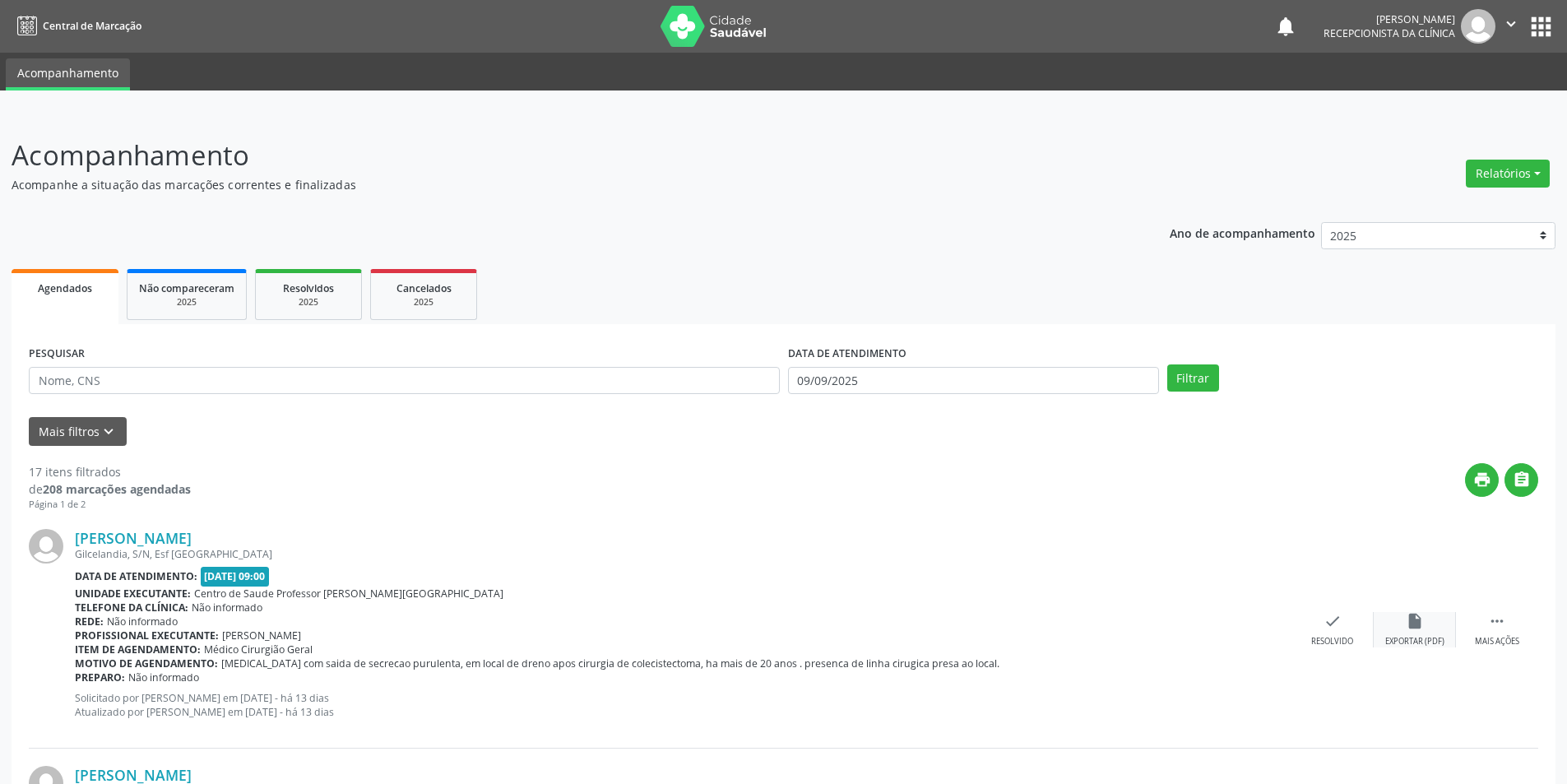
click at [1431, 622] on div "insert_drive_file Exportar (PDF)" at bounding box center [1415, 629] width 82 height 35
click at [1330, 604] on div "[PERSON_NAME] Gilcelandia, S/N, Esf [GEOGRAPHIC_DATA] Data de atendimento: [DAT…" at bounding box center [784, 630] width 1510 height 237
click at [1315, 630] on div "check Resolvido" at bounding box center [1333, 629] width 82 height 35
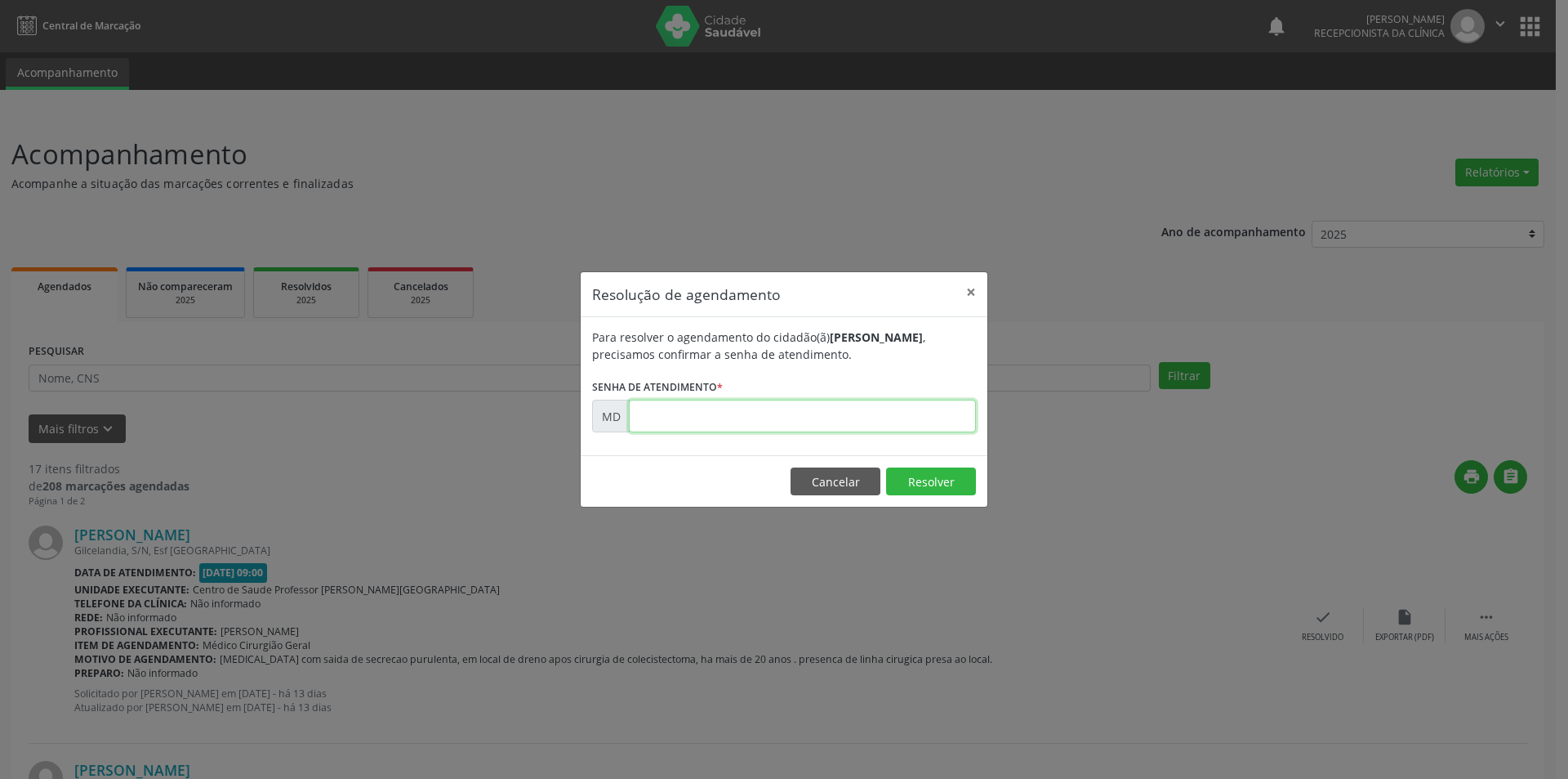
paste input "00007312"
type input "00007312"
click at [946, 477] on button "Resolver" at bounding box center [930, 481] width 90 height 28
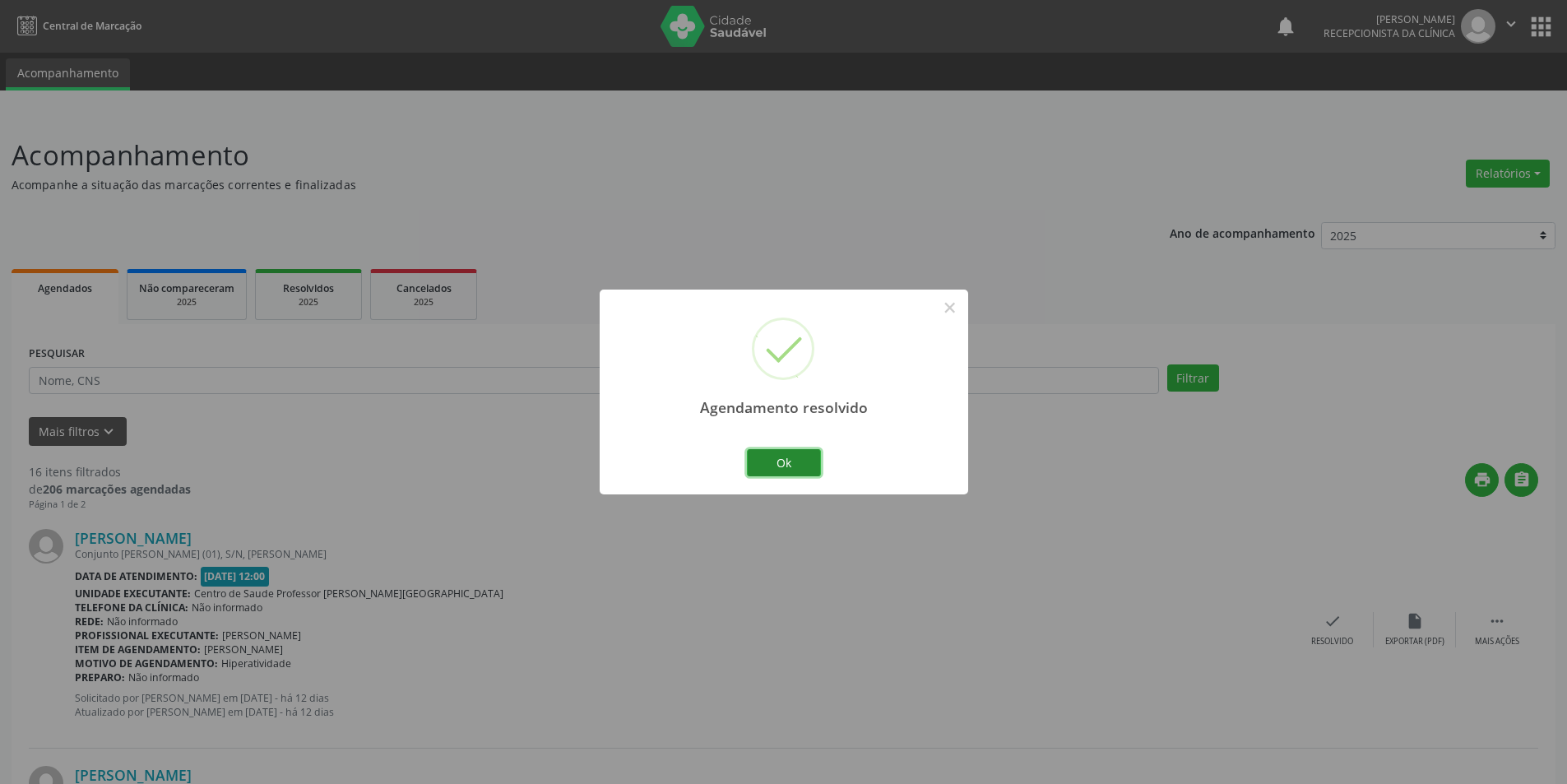
click at [813, 466] on button "Ok" at bounding box center [784, 463] width 75 height 28
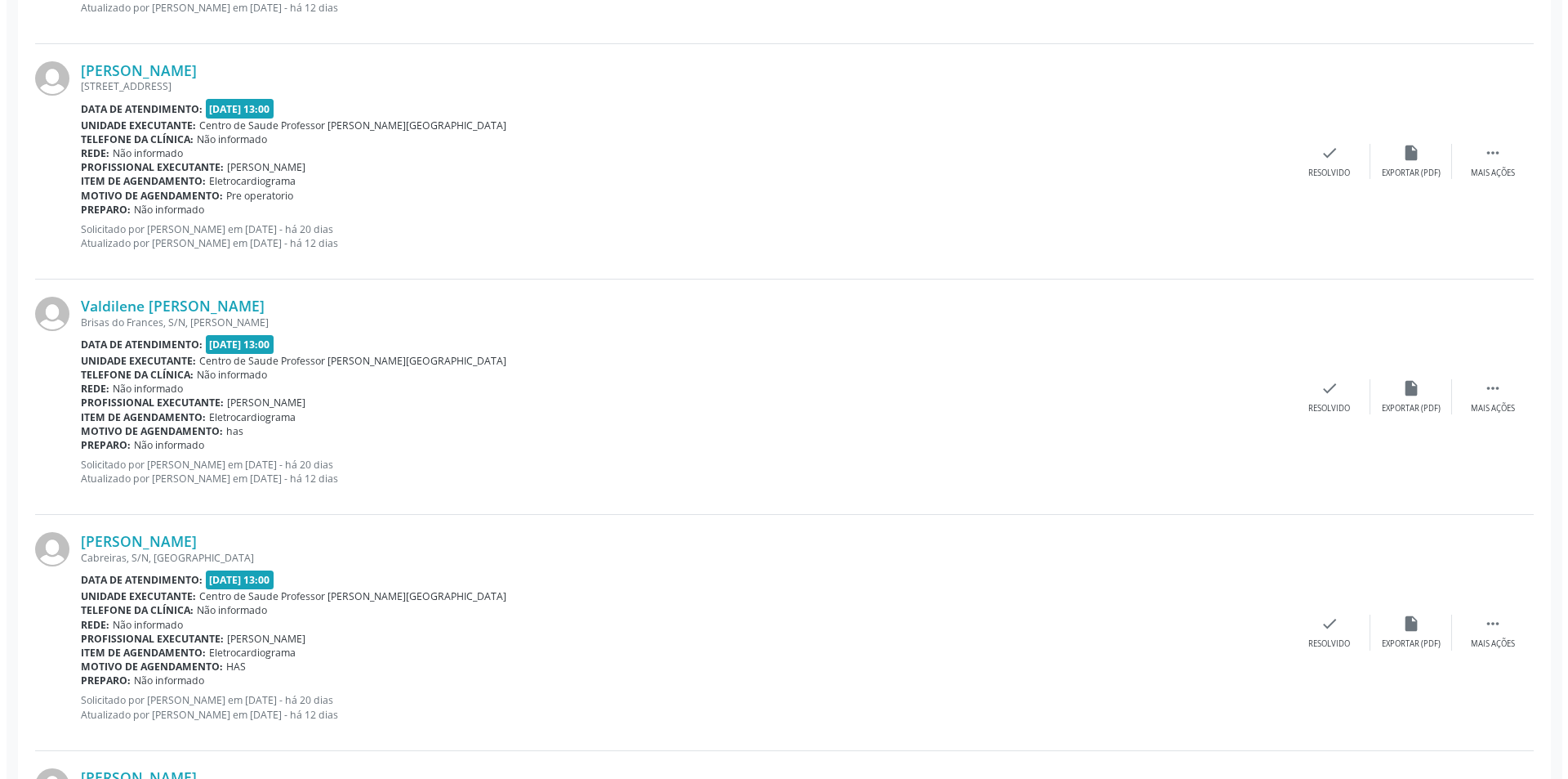
scroll to position [735, 0]
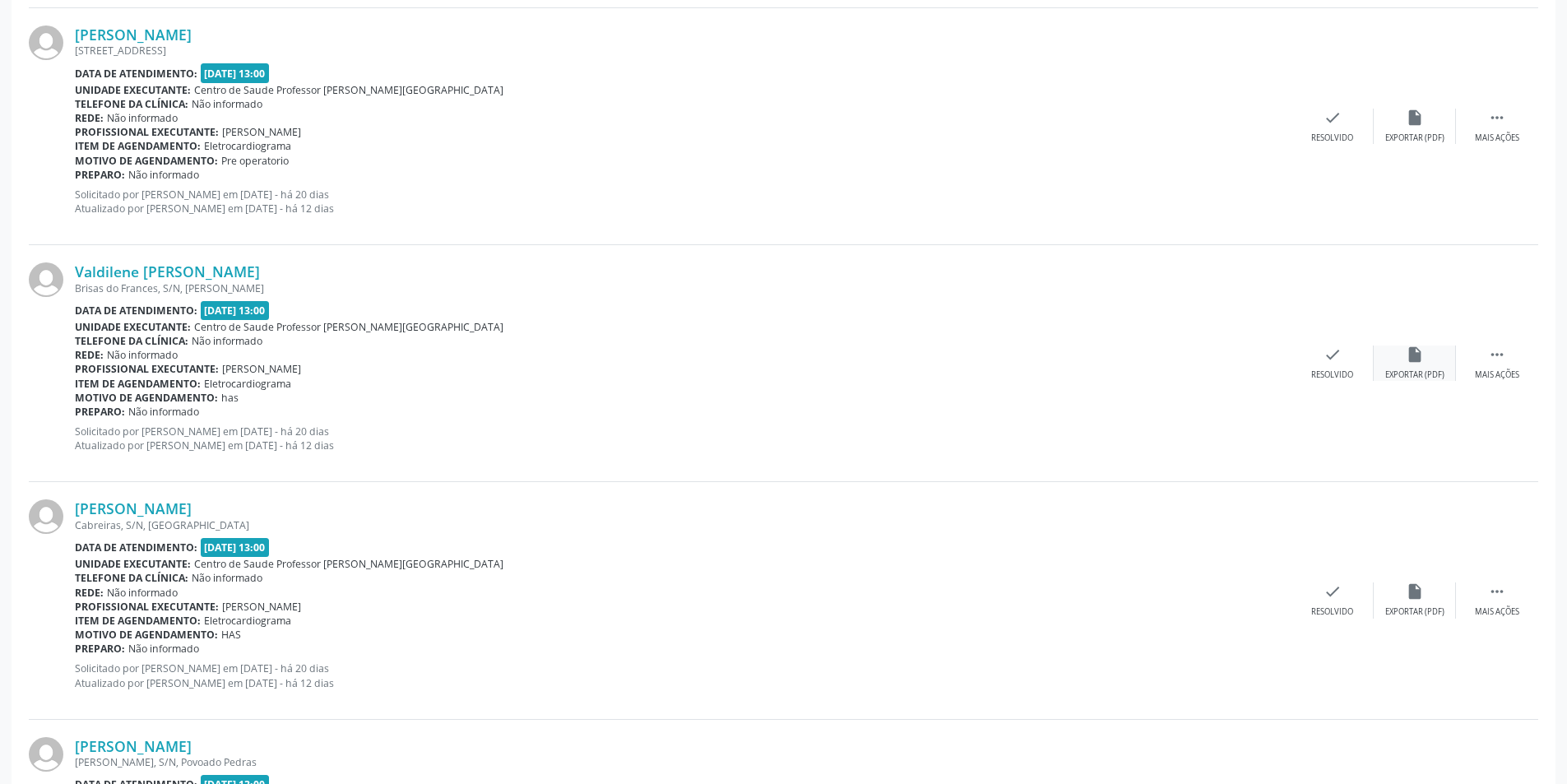
click at [1418, 364] on icon "insert_drive_file" at bounding box center [1415, 354] width 18 height 18
click at [1337, 365] on div "check Resolvido" at bounding box center [1333, 363] width 82 height 35
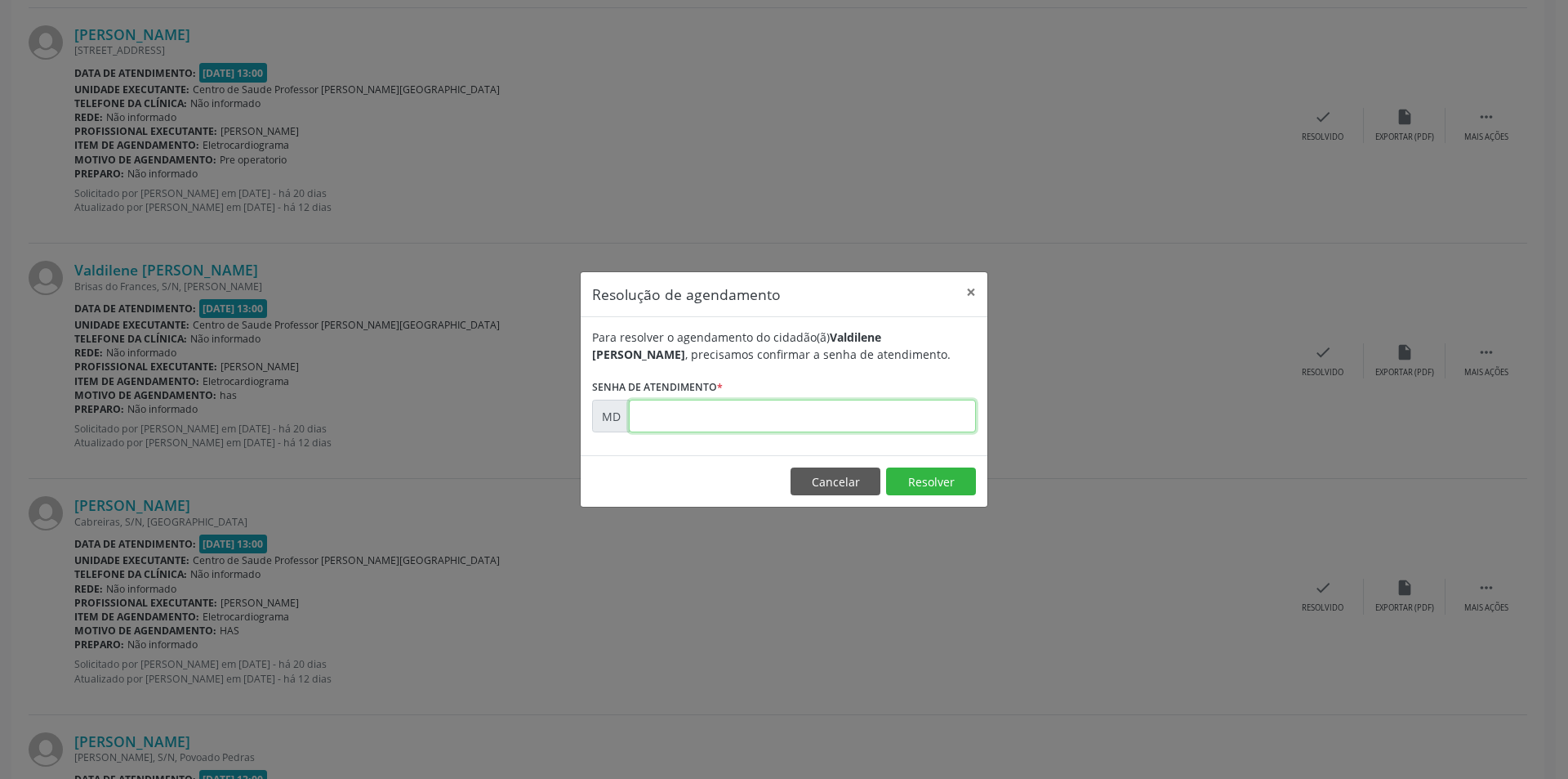
click at [711, 419] on input "text" at bounding box center [802, 416] width 347 height 33
paste input "00006140"
type input "00006140"
click at [948, 490] on button "Resolver" at bounding box center [930, 481] width 90 height 28
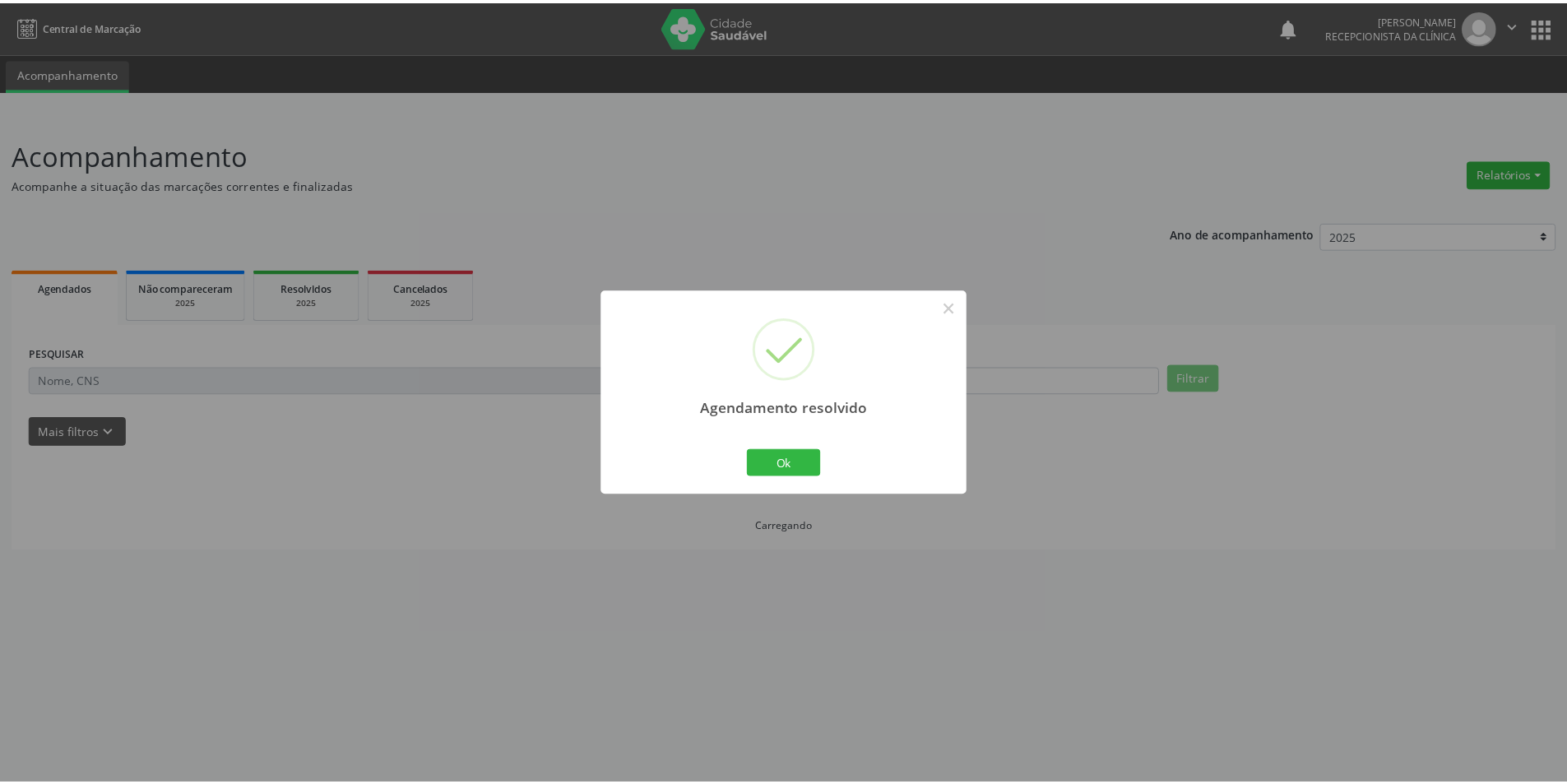
scroll to position [0, 0]
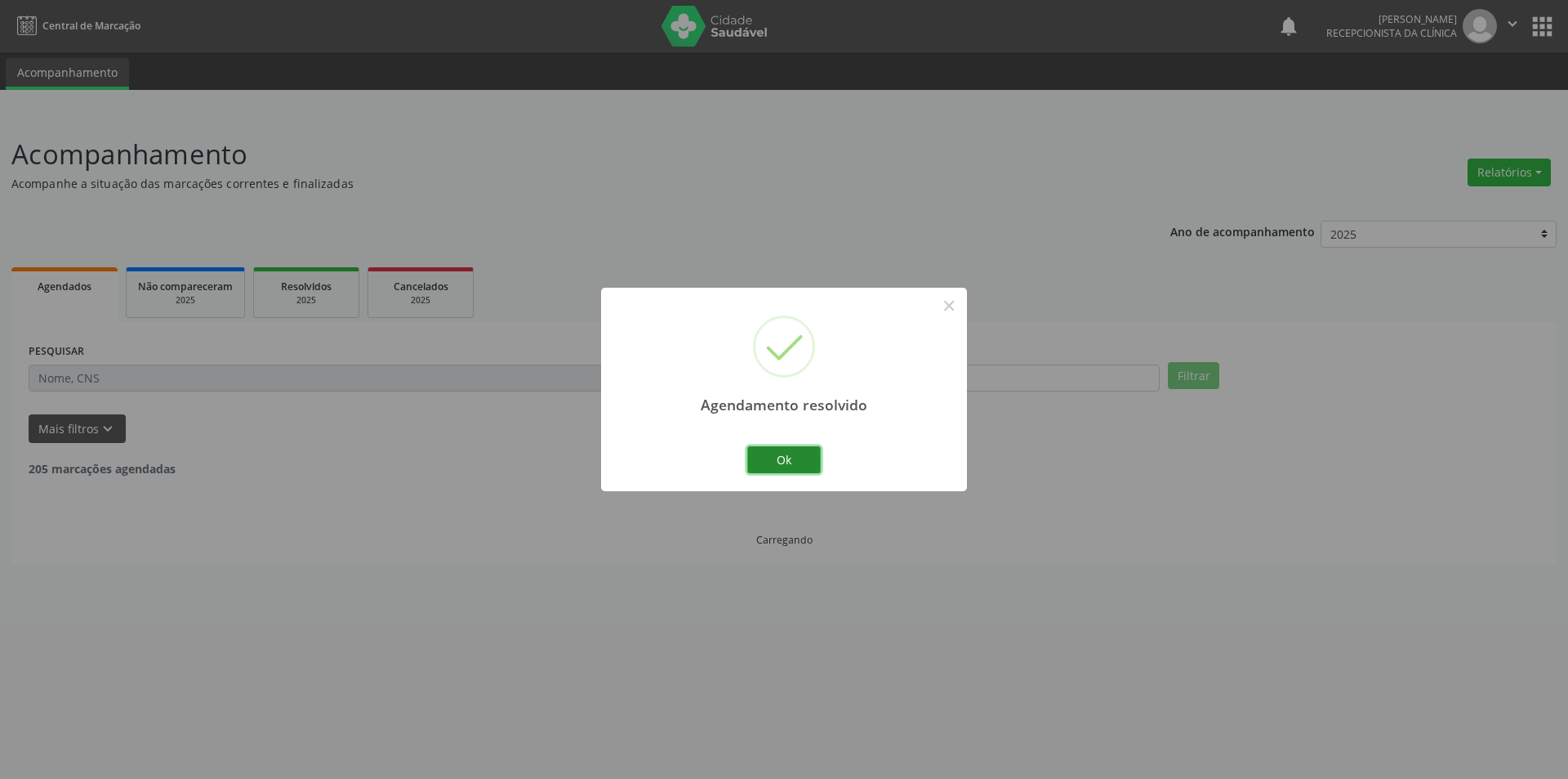
click at [799, 466] on button "Ok" at bounding box center [784, 460] width 74 height 28
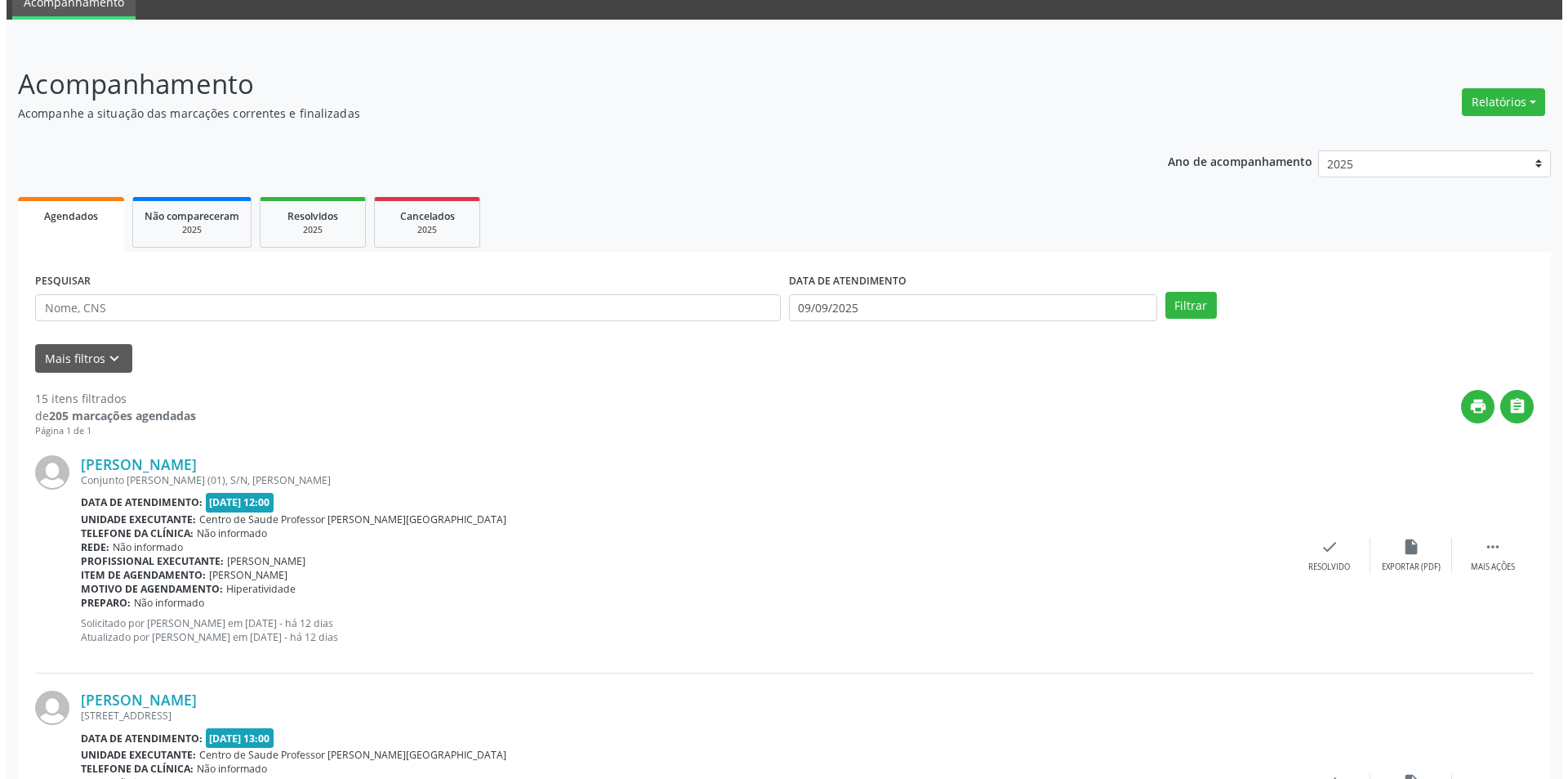
scroll to position [327, 0]
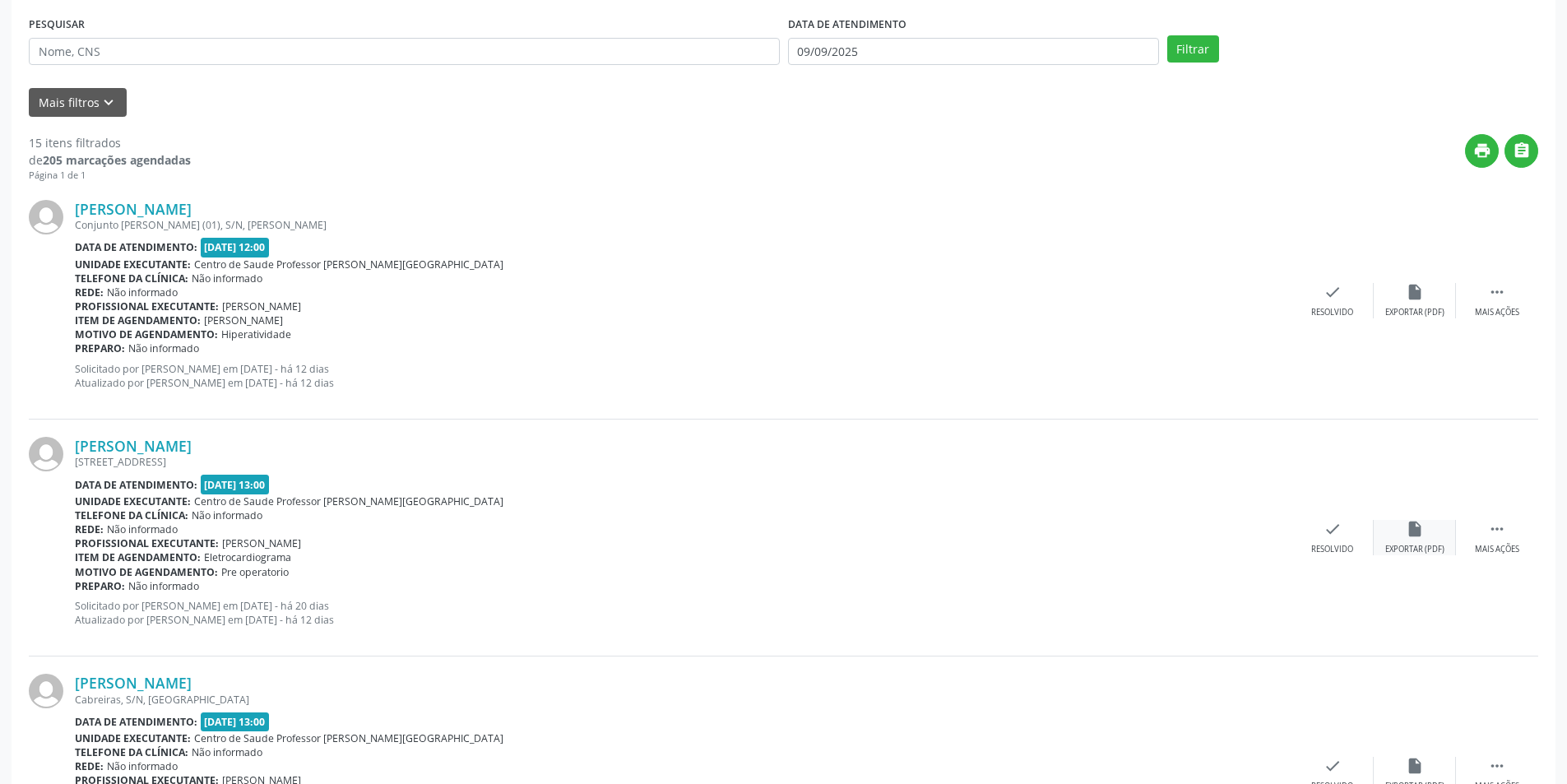
click at [1415, 544] on div "Exportar (PDF)" at bounding box center [1415, 550] width 59 height 12
click at [1337, 553] on div "Resolvido" at bounding box center [1332, 550] width 42 height 12
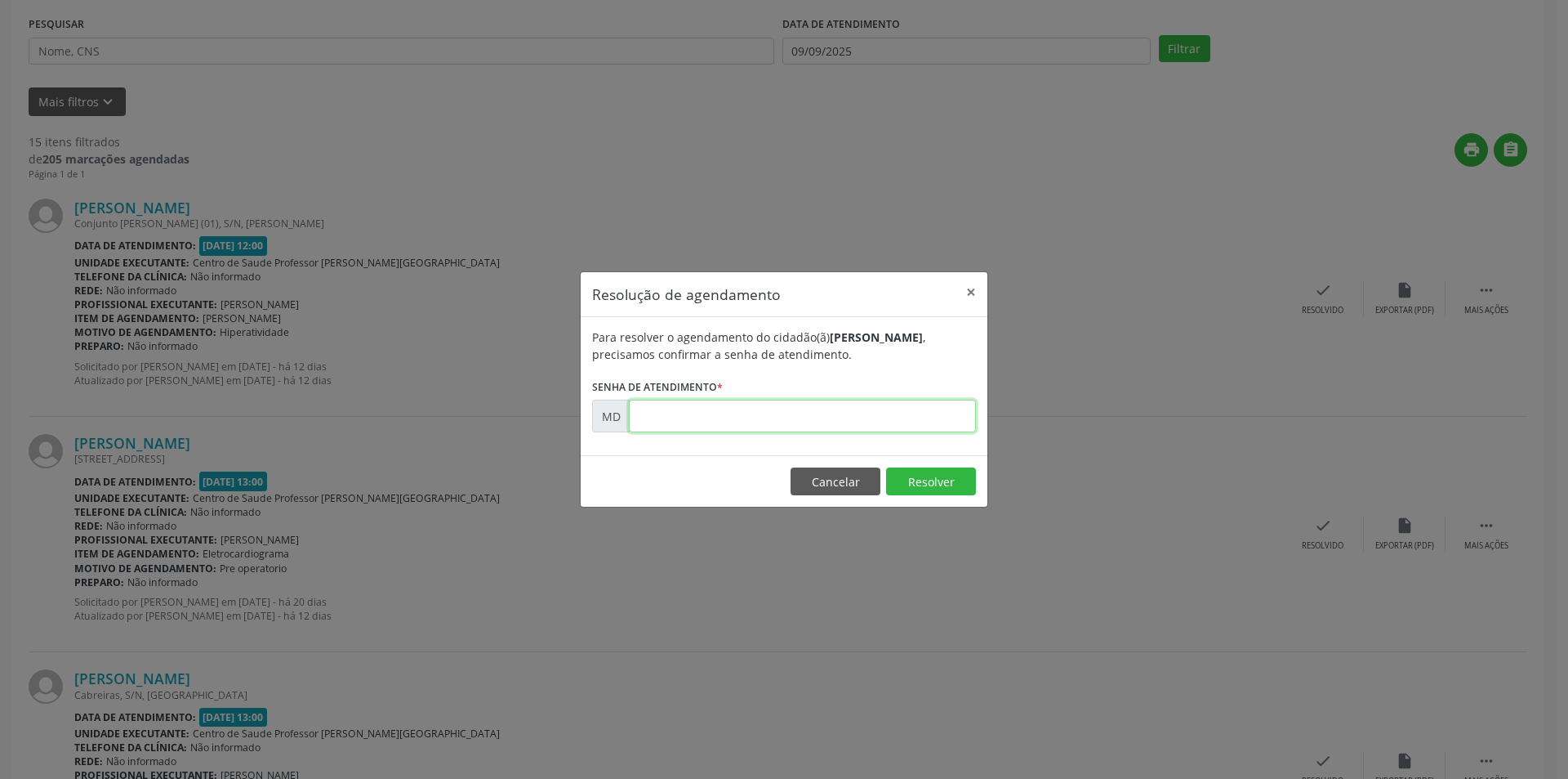
paste input "00006108"
type input "00006108"
click at [923, 474] on button "Resolver" at bounding box center [930, 481] width 90 height 28
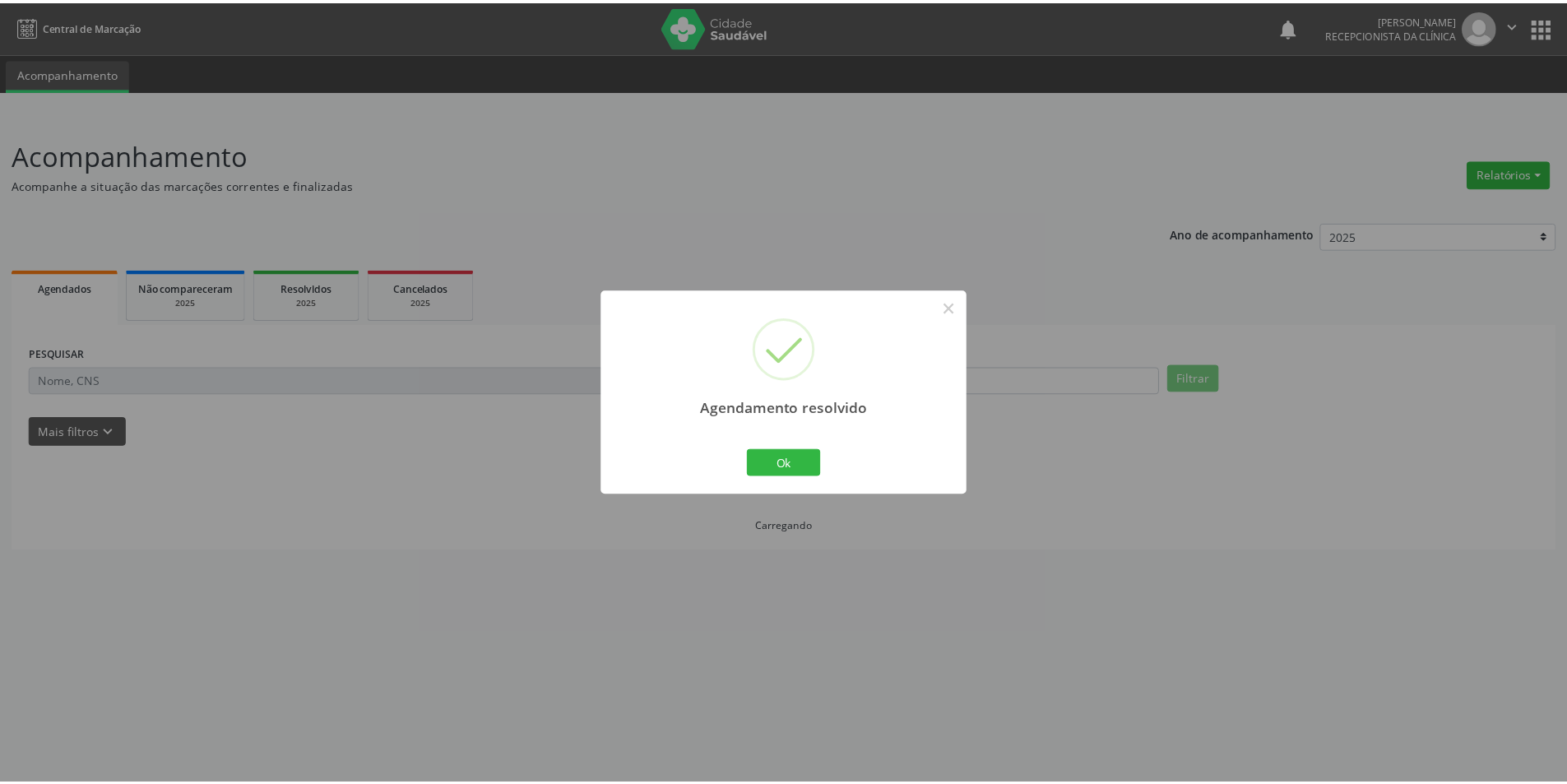
scroll to position [0, 0]
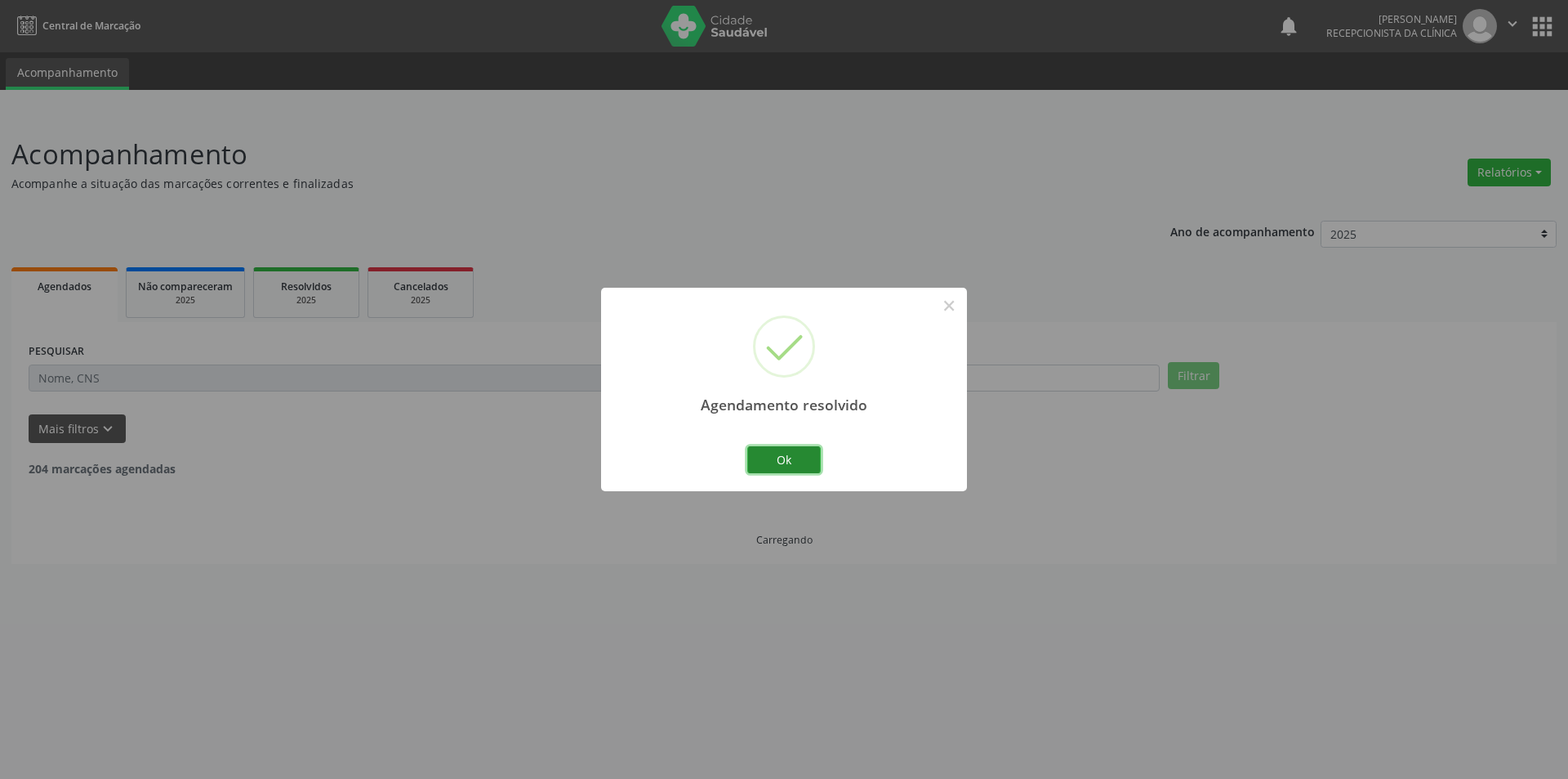
click at [796, 465] on button "Ok" at bounding box center [784, 460] width 74 height 28
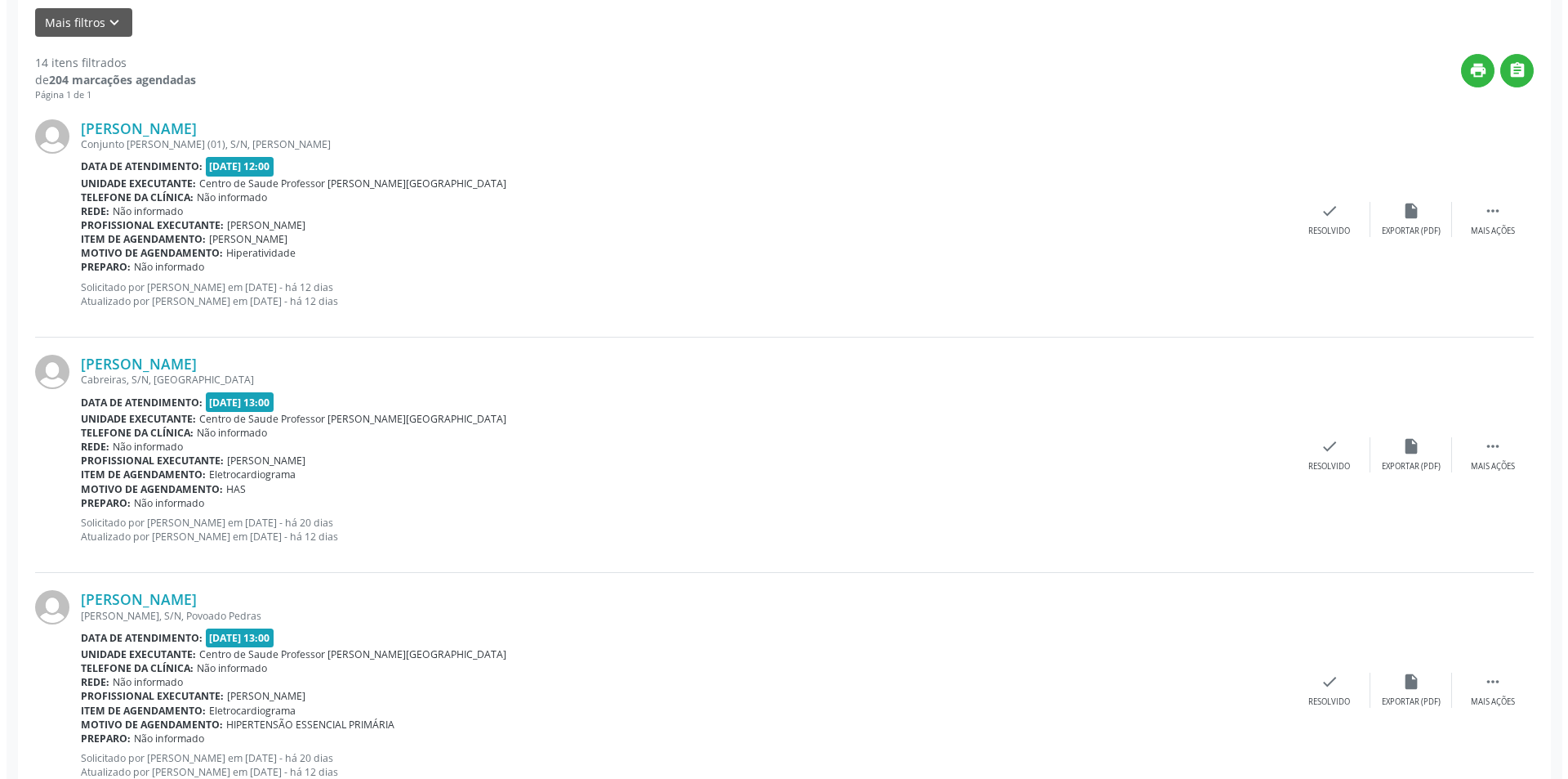
scroll to position [409, 0]
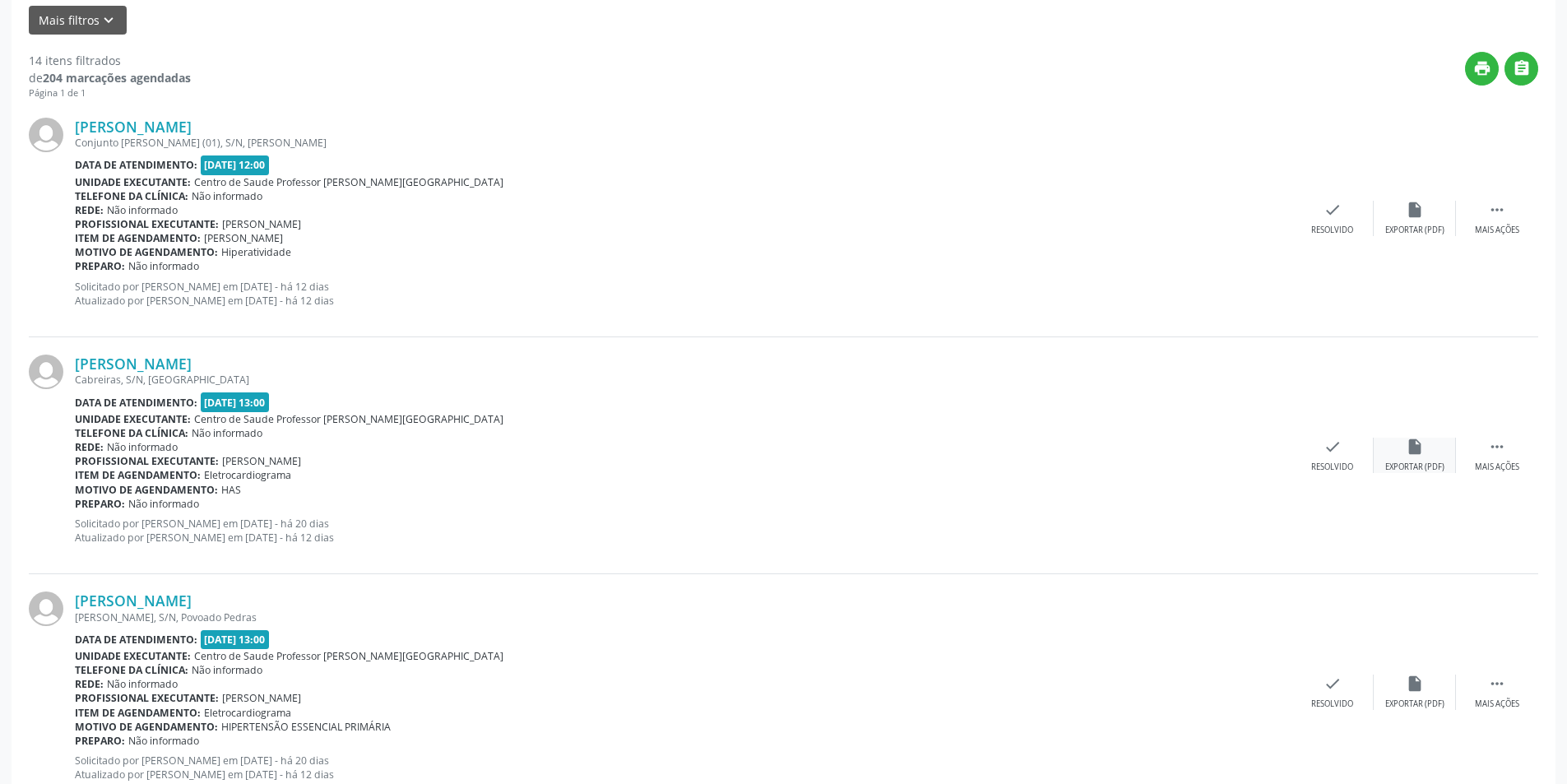
click at [1401, 457] on div "insert_drive_file Exportar (PDF)" at bounding box center [1415, 455] width 82 height 35
click at [1343, 467] on div "Resolvido" at bounding box center [1332, 467] width 42 height 12
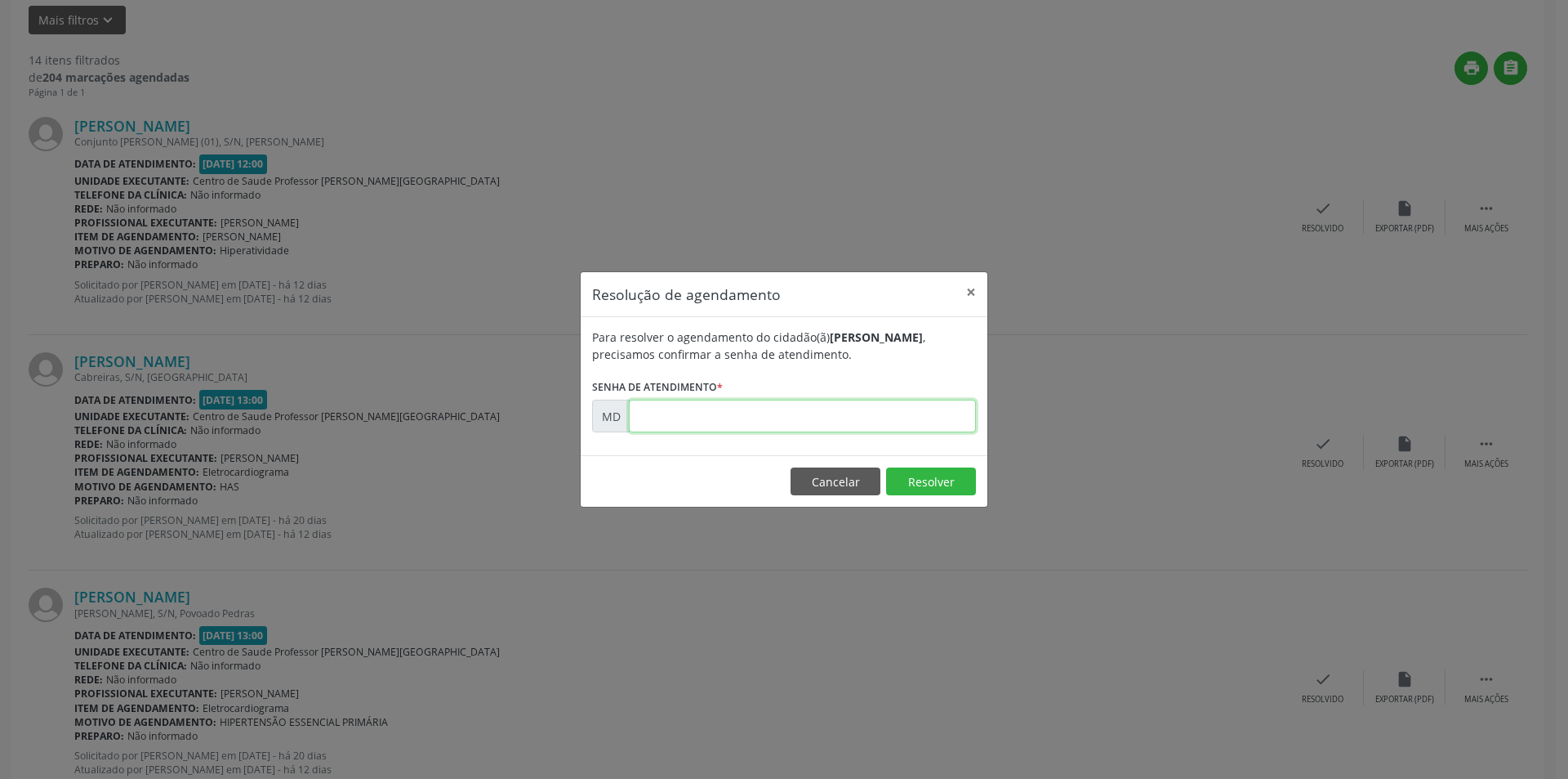
paste input "00006141"
type input "00006141"
click at [930, 477] on button "Resolver" at bounding box center [930, 481] width 90 height 28
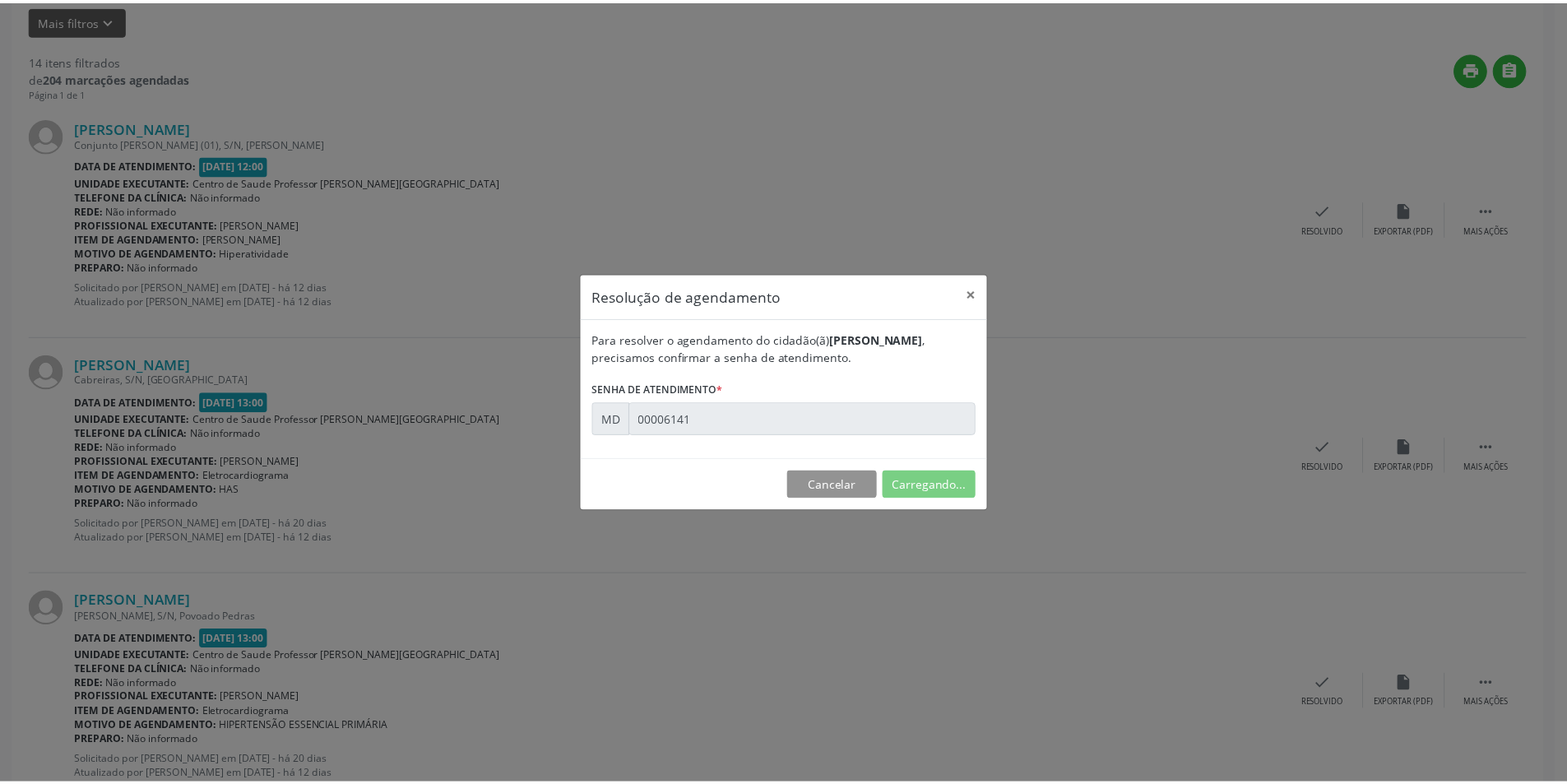
scroll to position [0, 0]
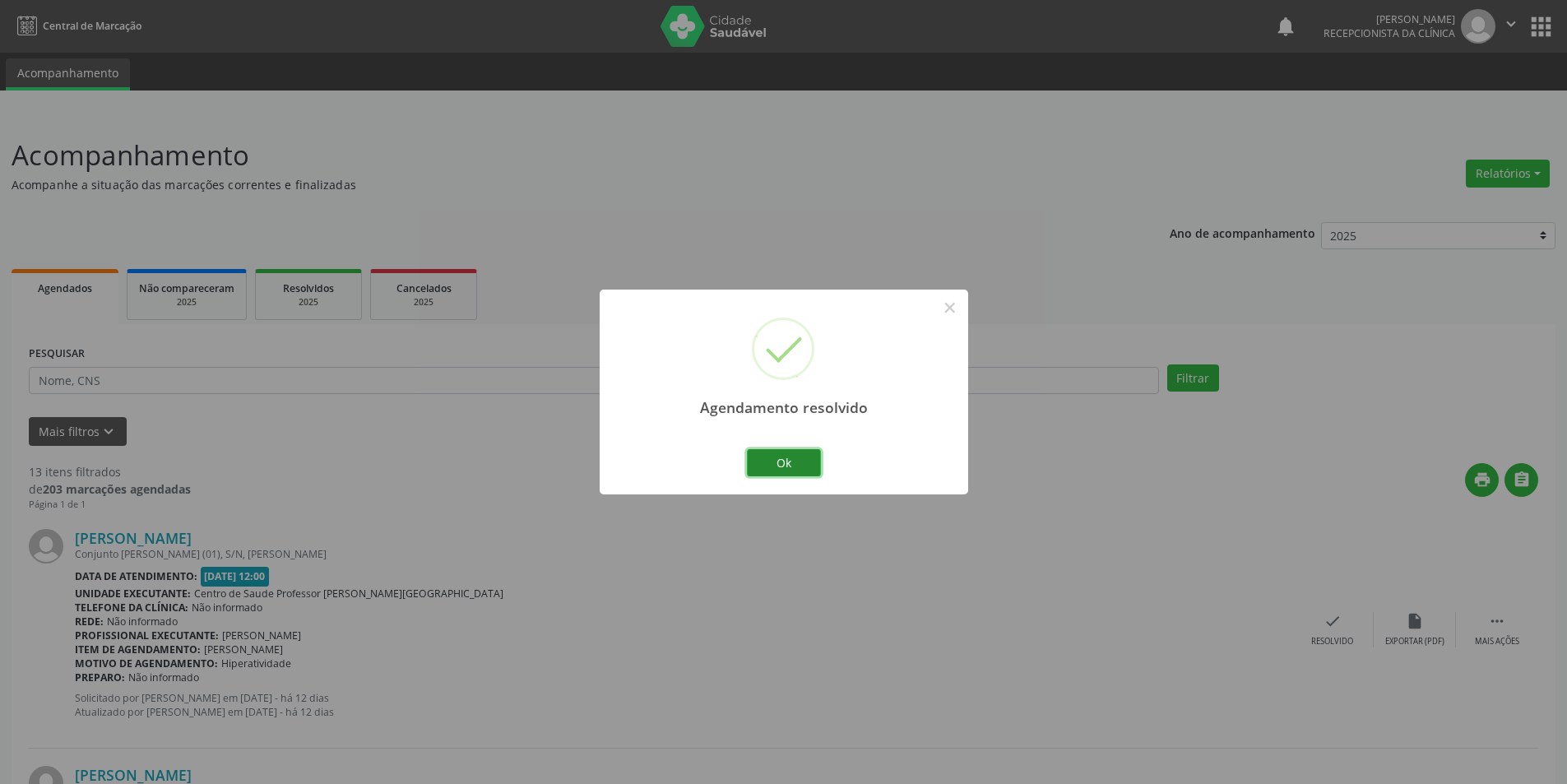
click at [775, 452] on button "Ok" at bounding box center [784, 463] width 75 height 28
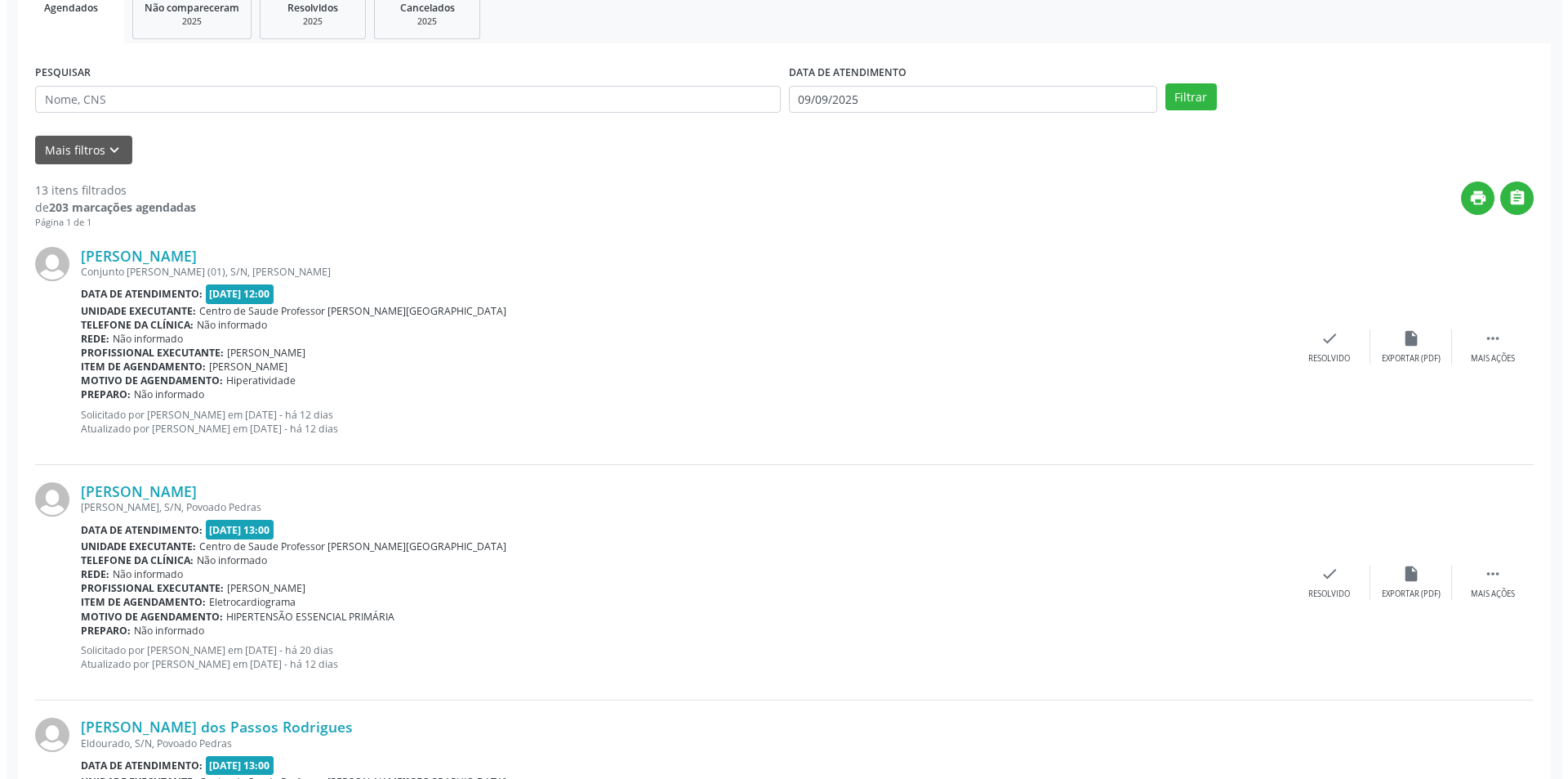
scroll to position [409, 0]
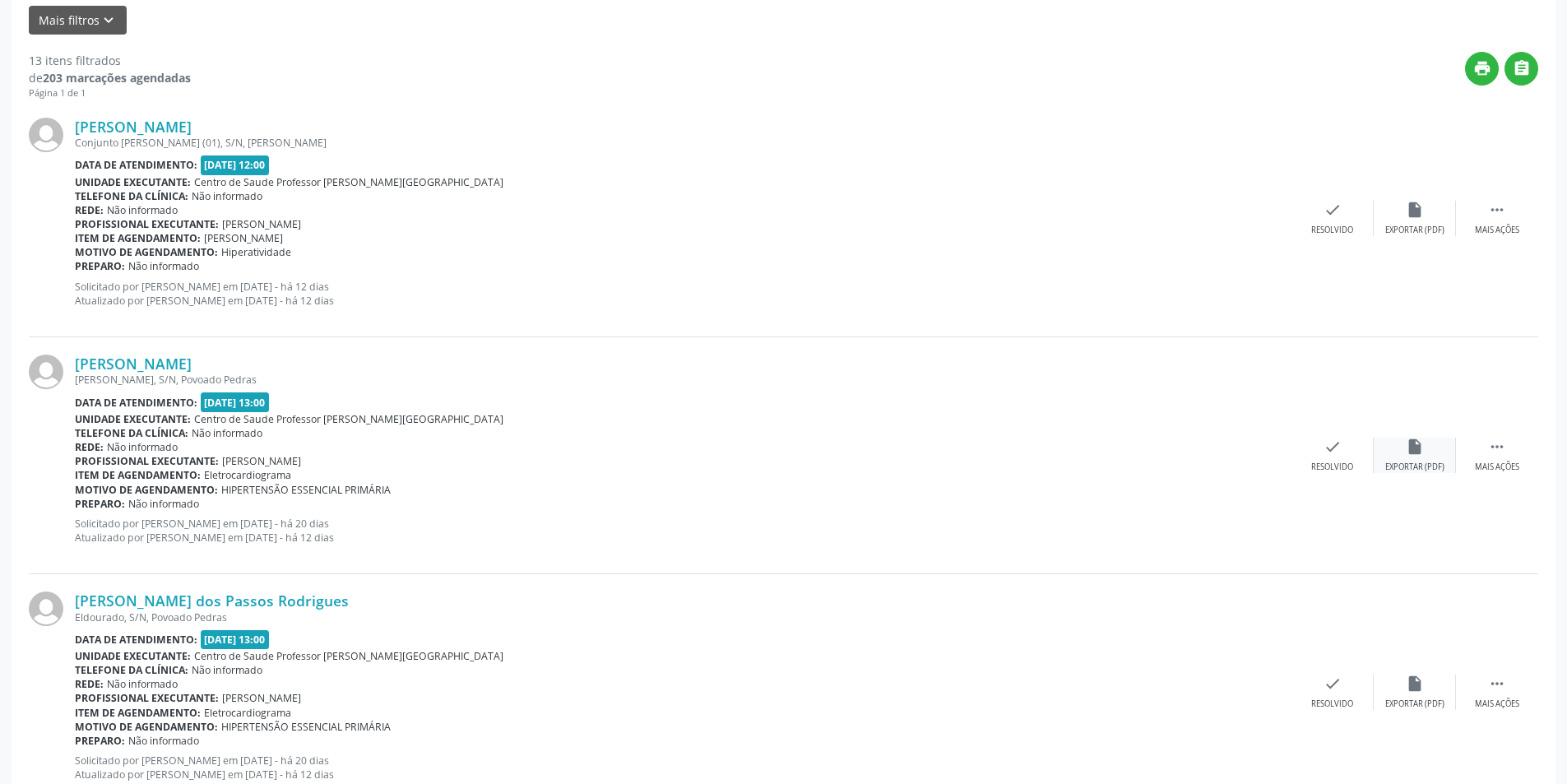
click at [1434, 464] on div "Exportar (PDF)" at bounding box center [1415, 467] width 59 height 12
click at [1338, 443] on icon "check" at bounding box center [1333, 446] width 18 height 18
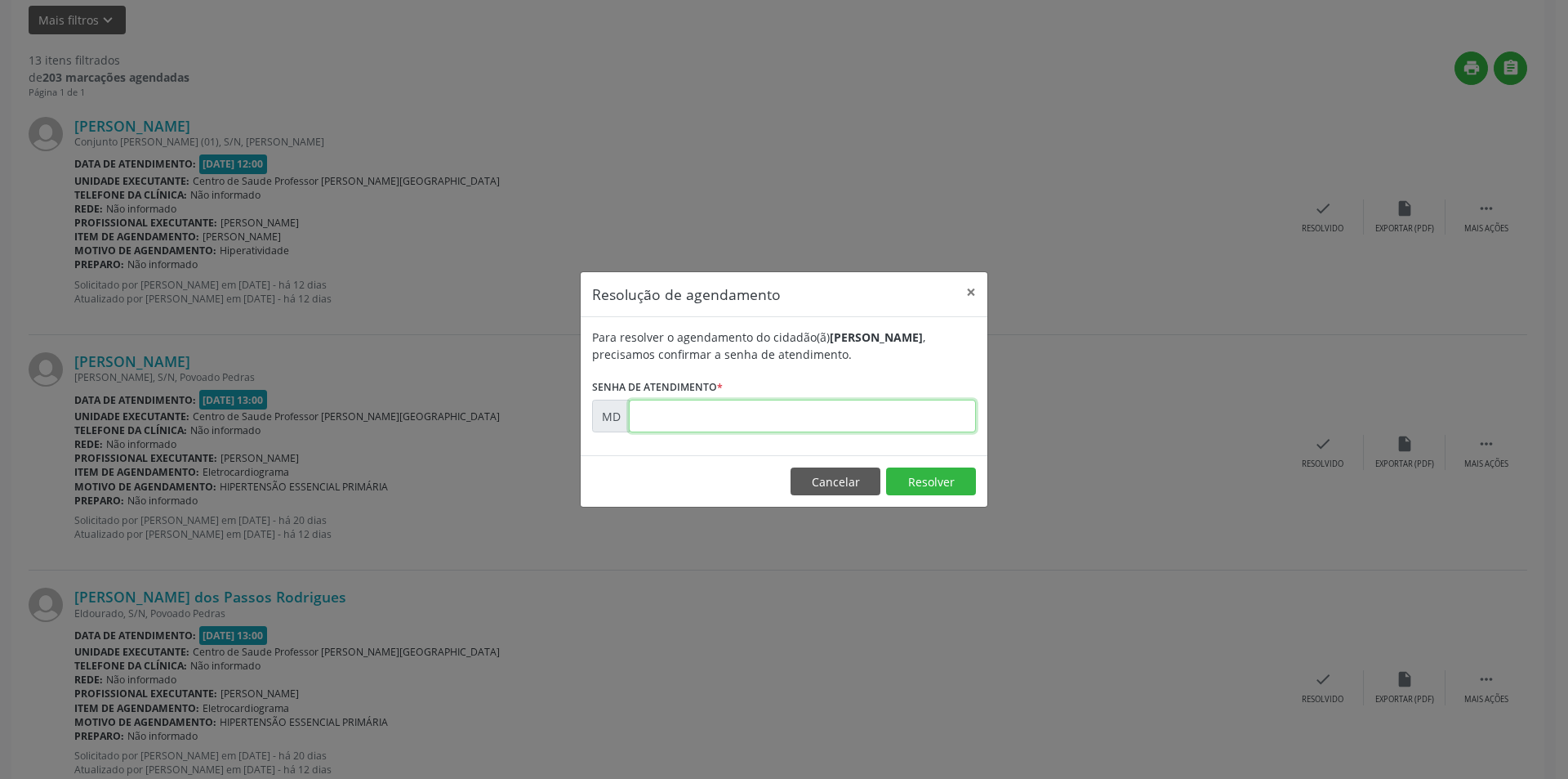
paste input "00006183"
type input "00006183"
click at [940, 494] on button "Resolver" at bounding box center [930, 481] width 90 height 28
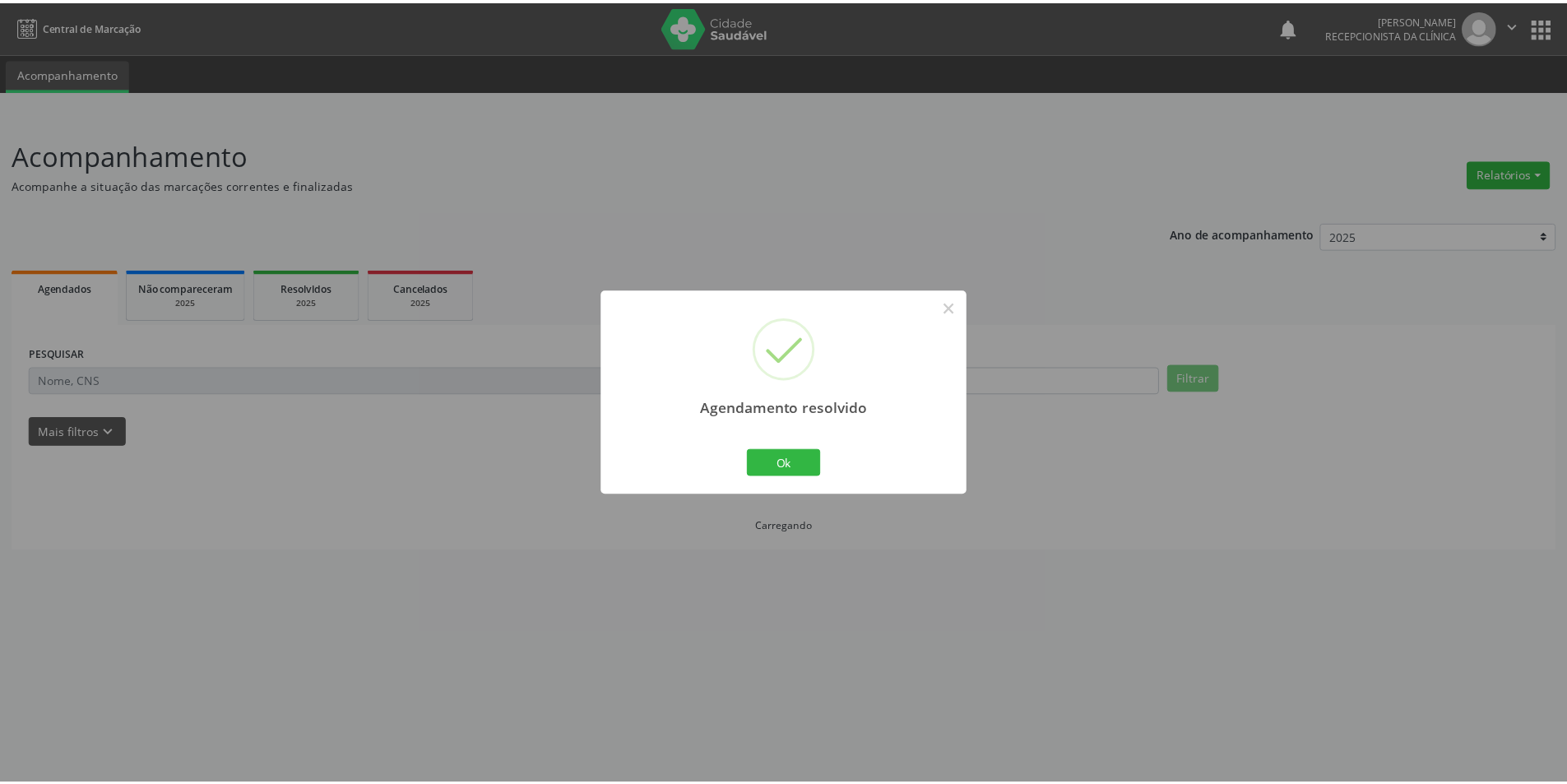
scroll to position [0, 0]
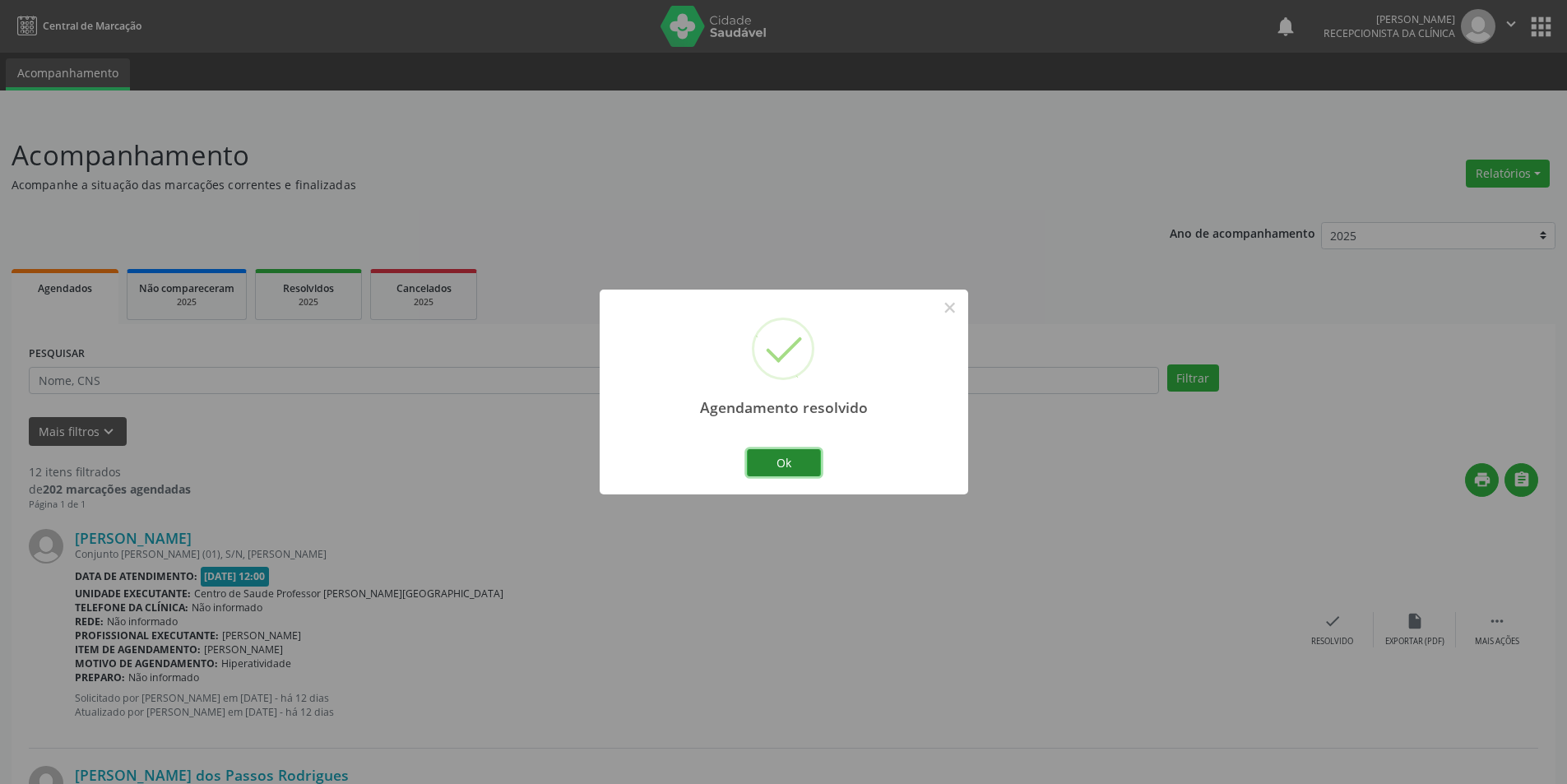
click at [776, 452] on button "Ok" at bounding box center [784, 463] width 75 height 28
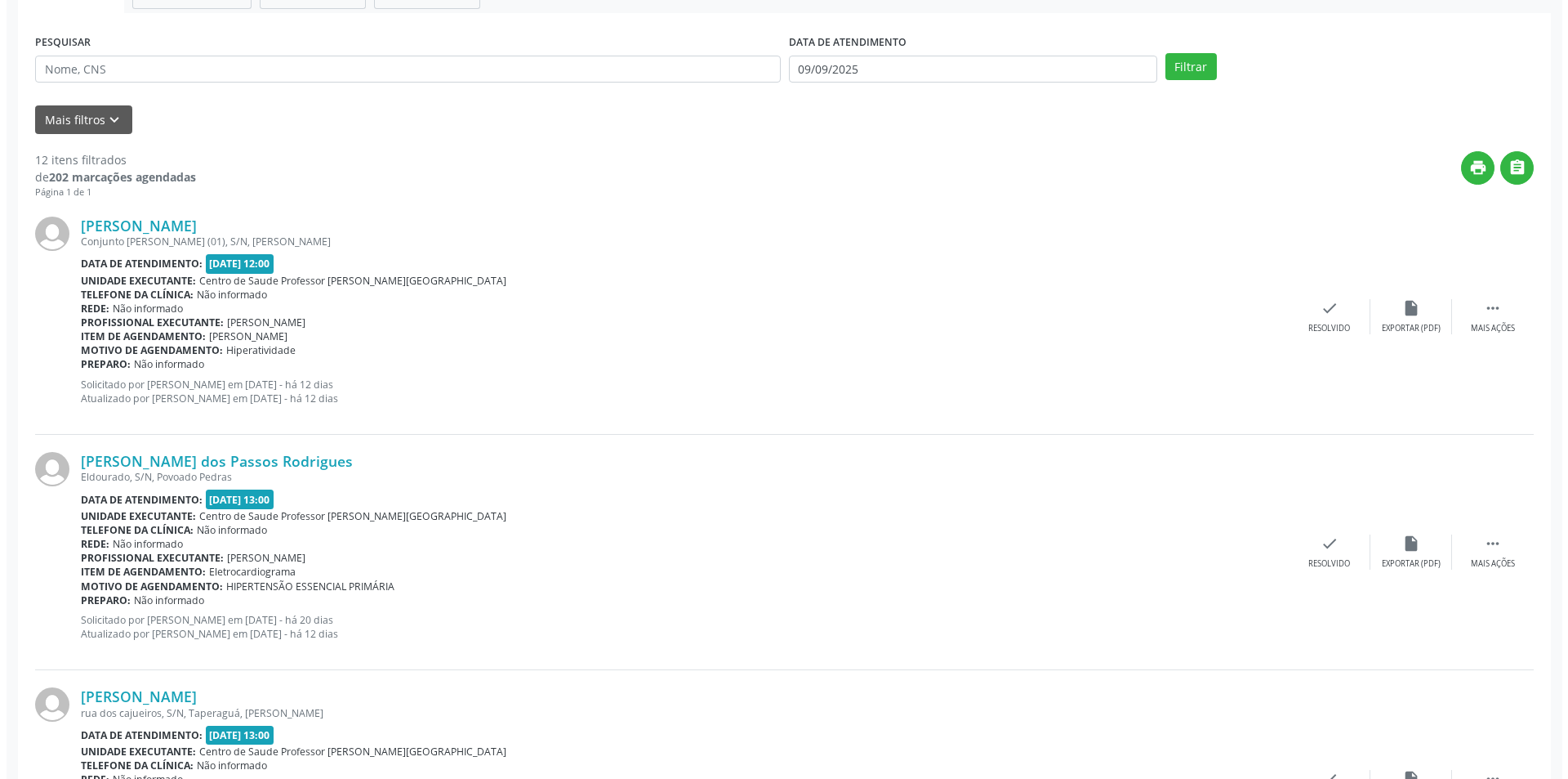
scroll to position [327, 0]
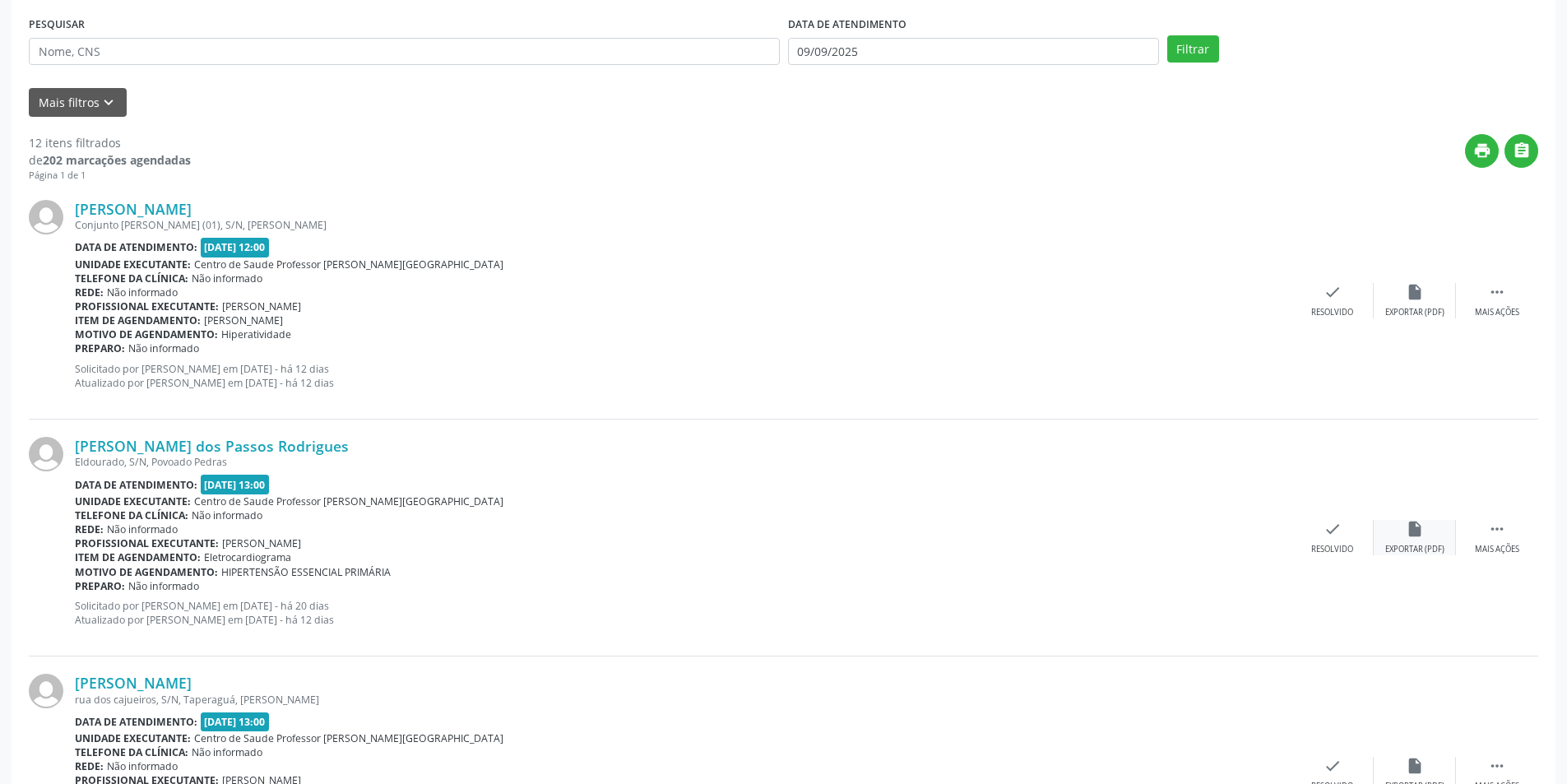
click at [1436, 542] on div "insert_drive_file Exportar (PDF)" at bounding box center [1415, 537] width 82 height 35
click at [1326, 534] on icon "check" at bounding box center [1333, 528] width 18 height 18
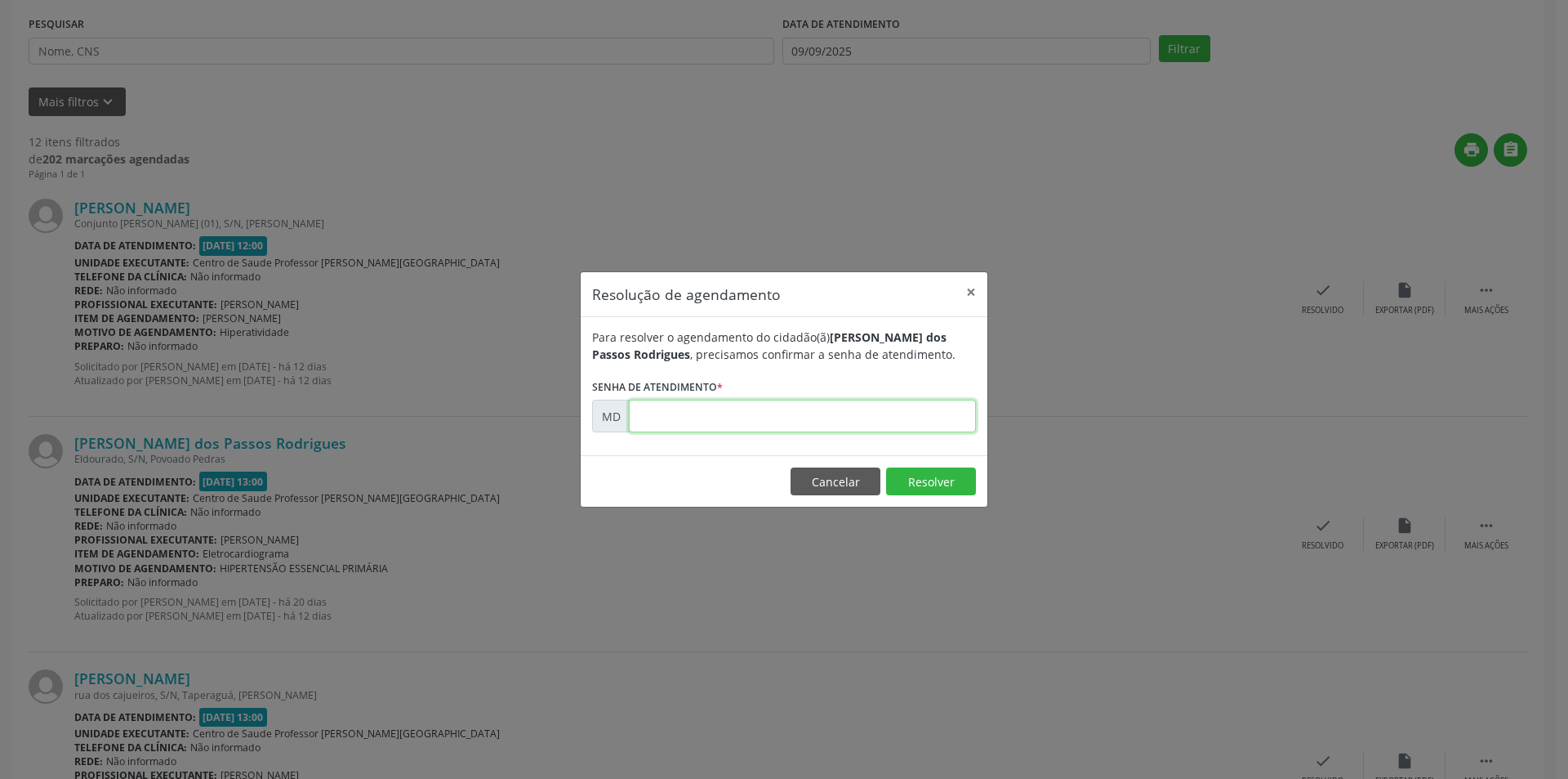
paste input "00006197"
type input "00006197"
click at [915, 479] on button "Resolver" at bounding box center [930, 481] width 90 height 28
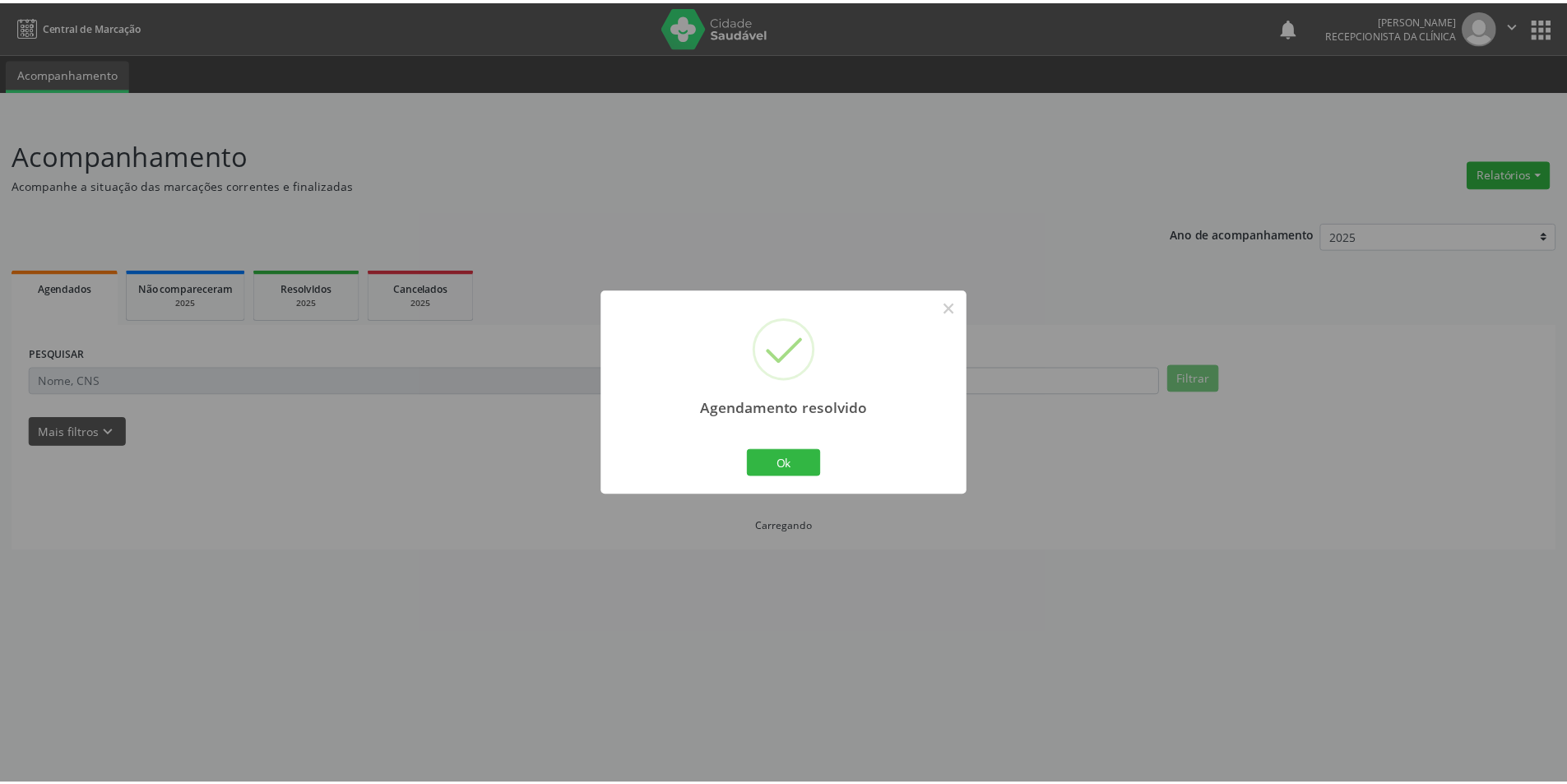
scroll to position [0, 0]
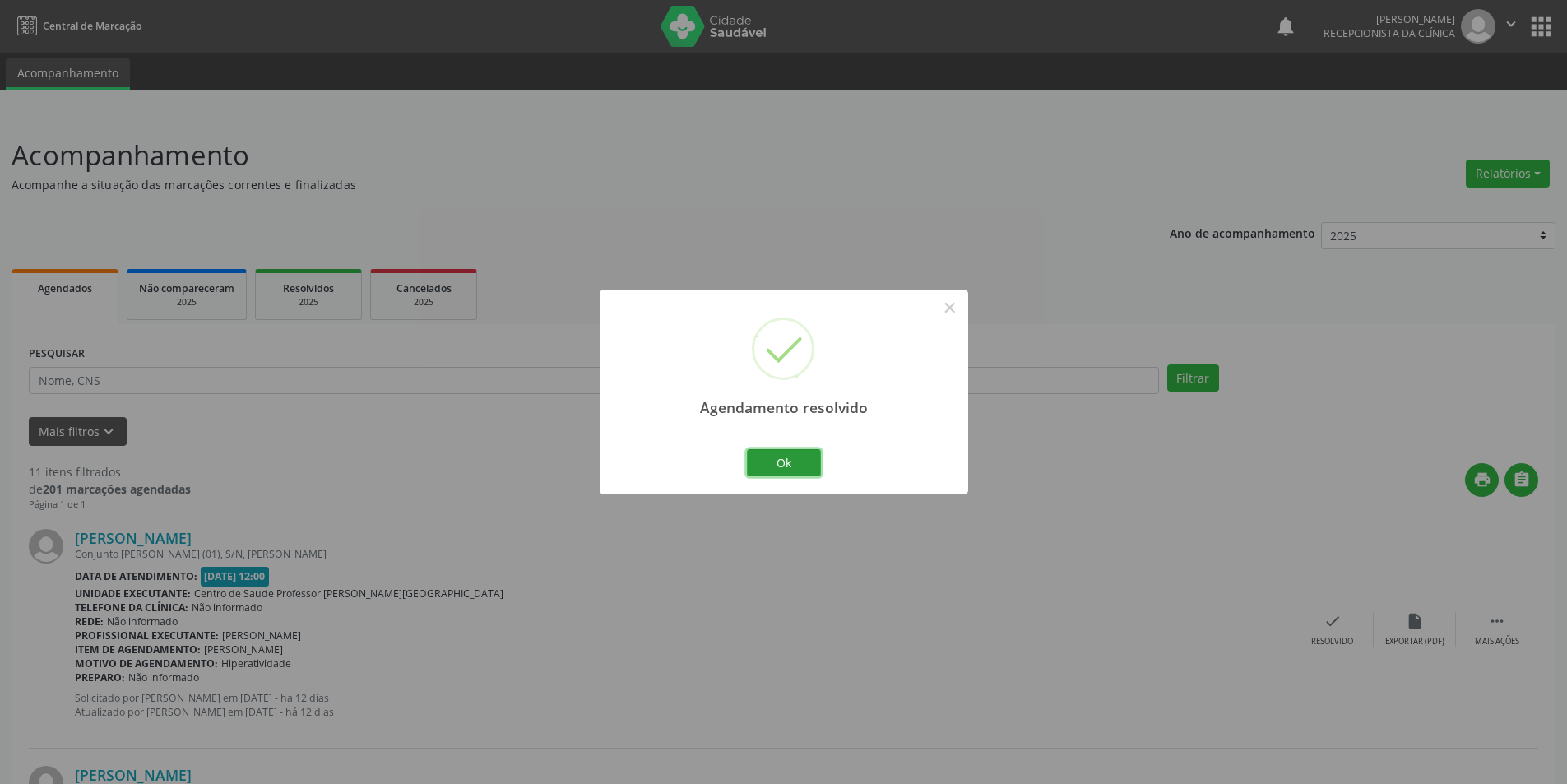
drag, startPoint x: 801, startPoint y: 467, endPoint x: 1579, endPoint y: 505, distance: 778.9
click at [999, 467] on div "Agendamento resolvido × Ok Cancel" at bounding box center [784, 392] width 1567 height 784
click at [791, 463] on button "Ok" at bounding box center [784, 463] width 75 height 28
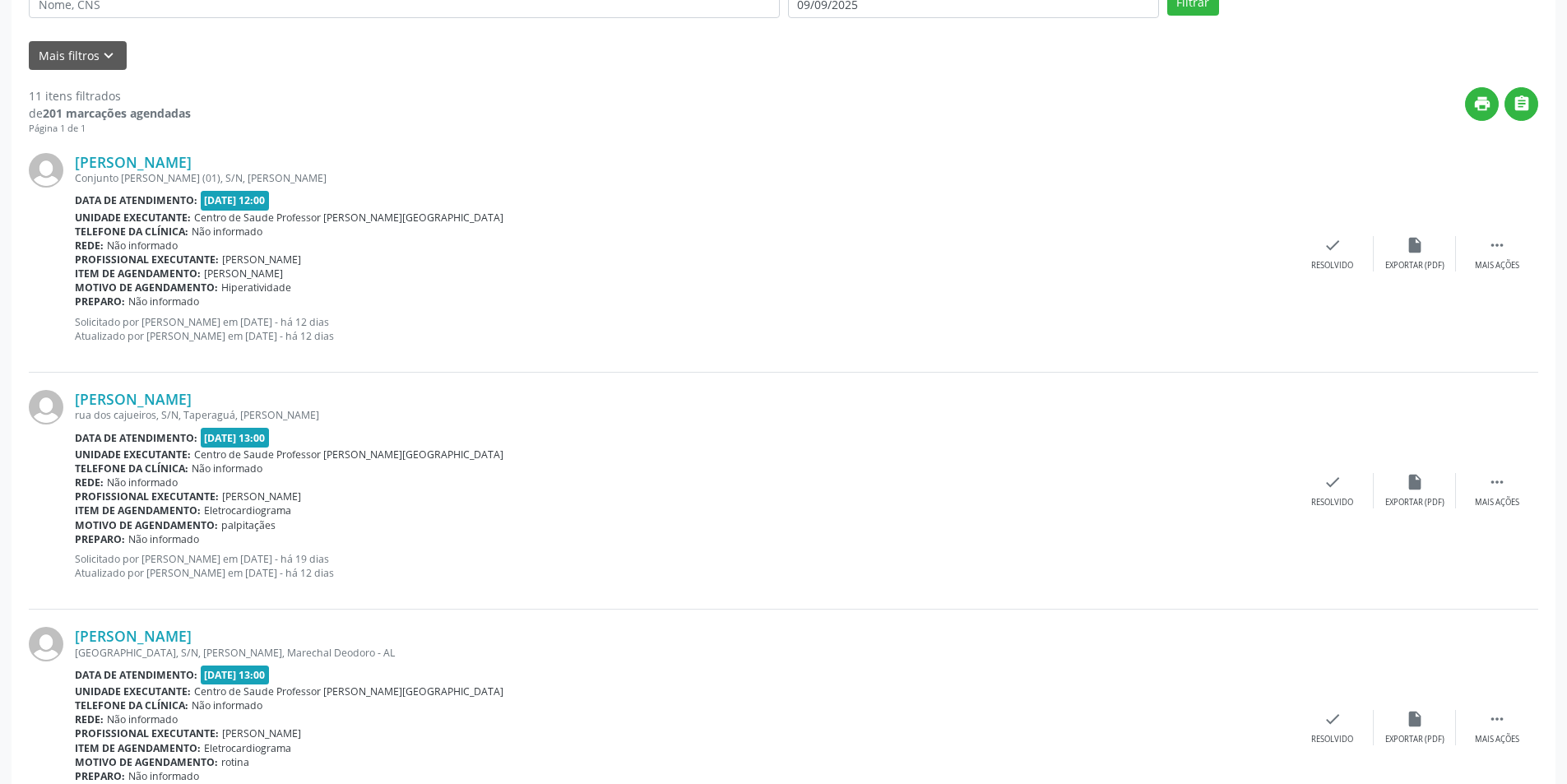
scroll to position [412, 0]
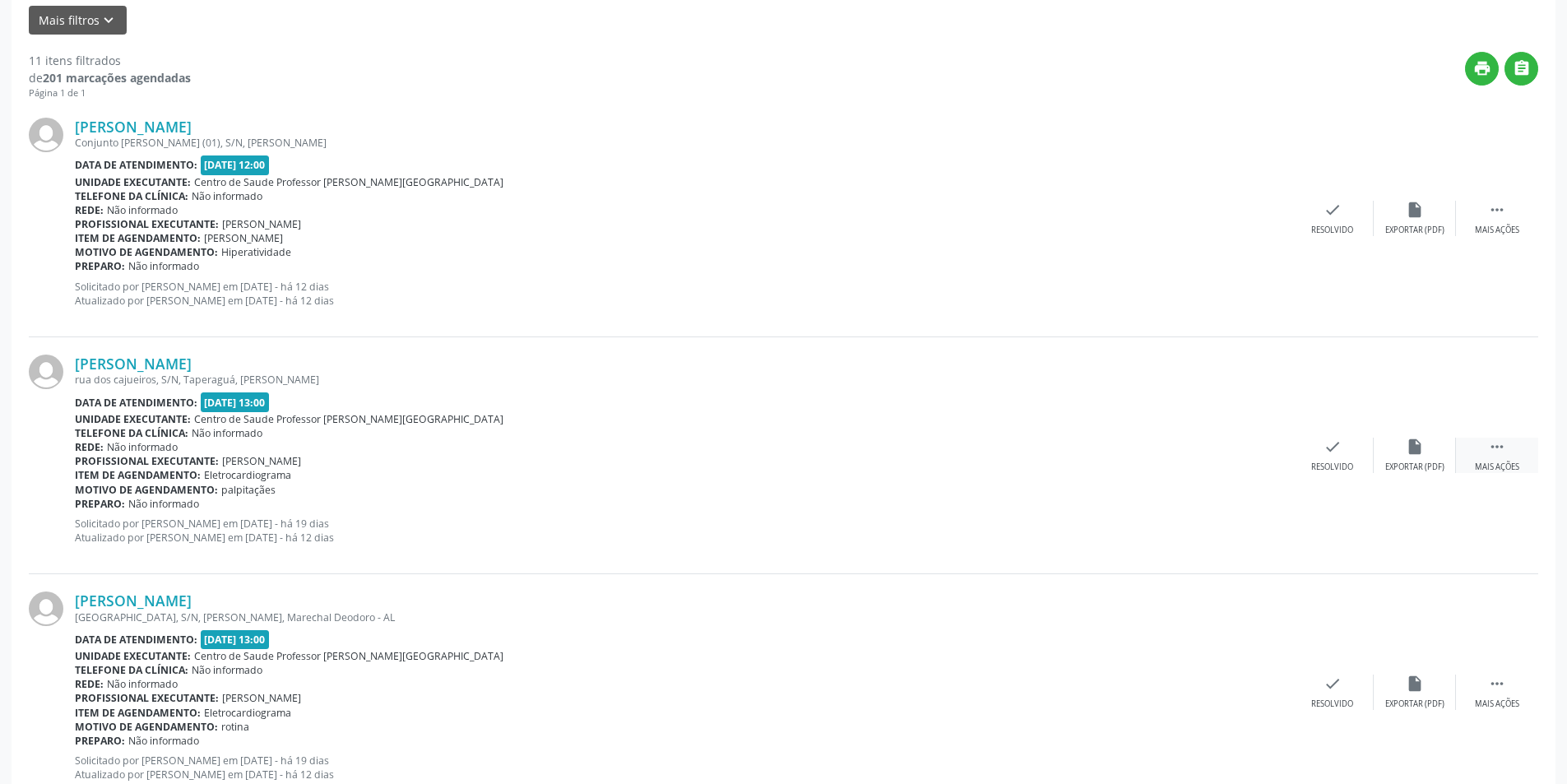
click at [1505, 462] on div "Mais ações" at bounding box center [1496, 467] width 44 height 12
click at [1413, 471] on div "Não compareceu" at bounding box center [1414, 467] width 70 height 12
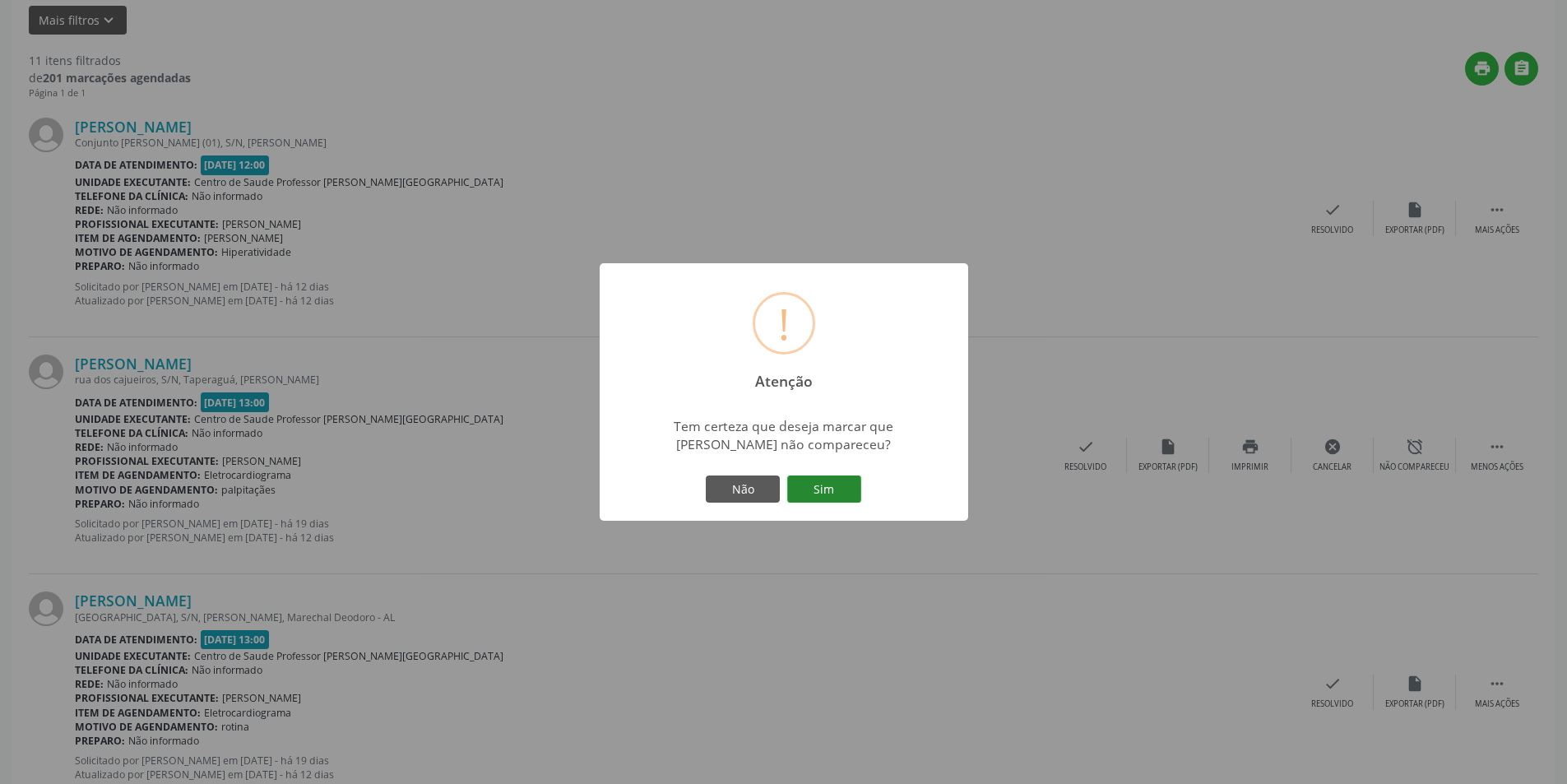
click at [851, 485] on button "Sim" at bounding box center [825, 489] width 75 height 28
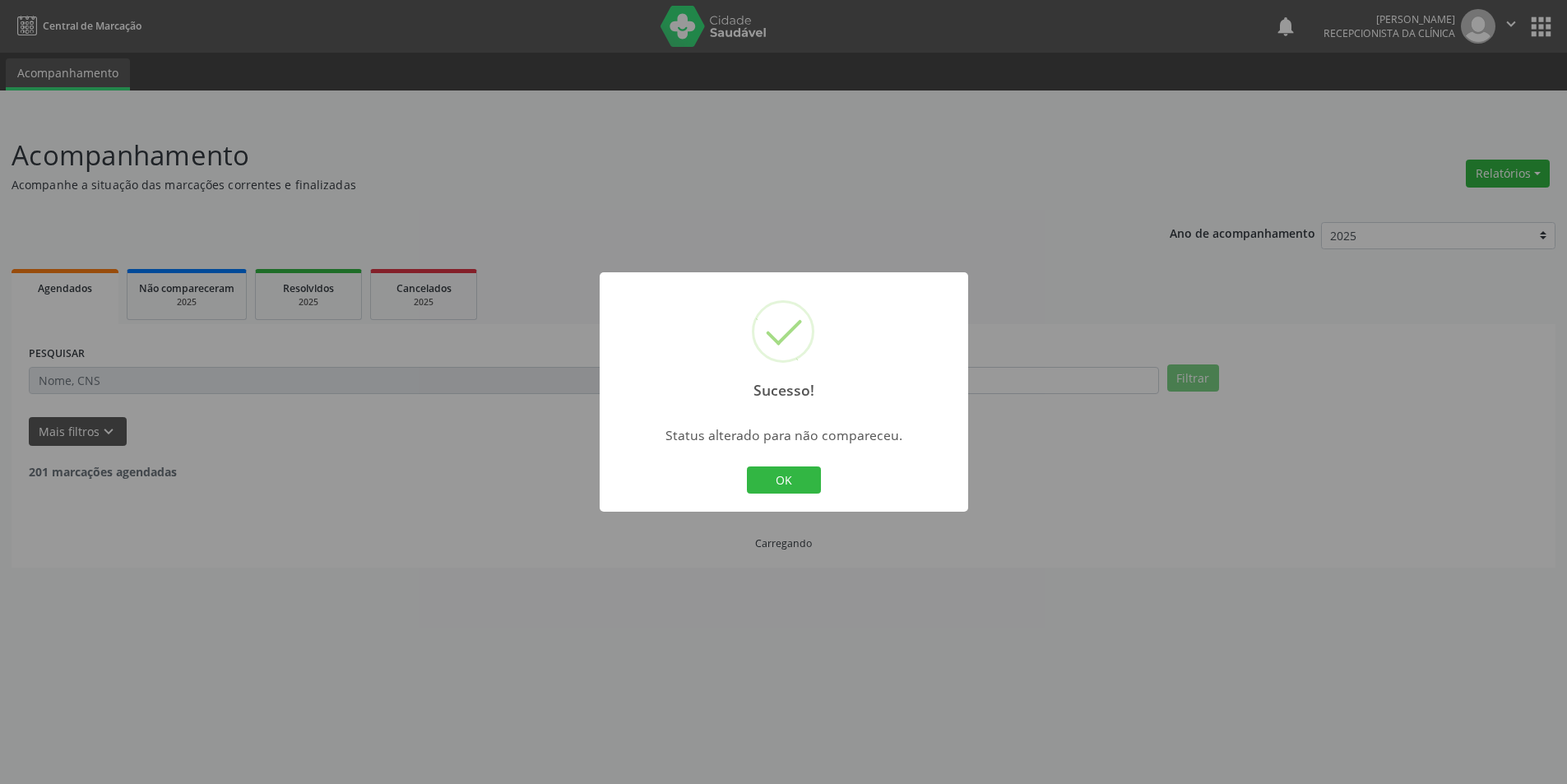
scroll to position [0, 0]
click at [797, 463] on div "OK Cancel" at bounding box center [789, 479] width 81 height 34
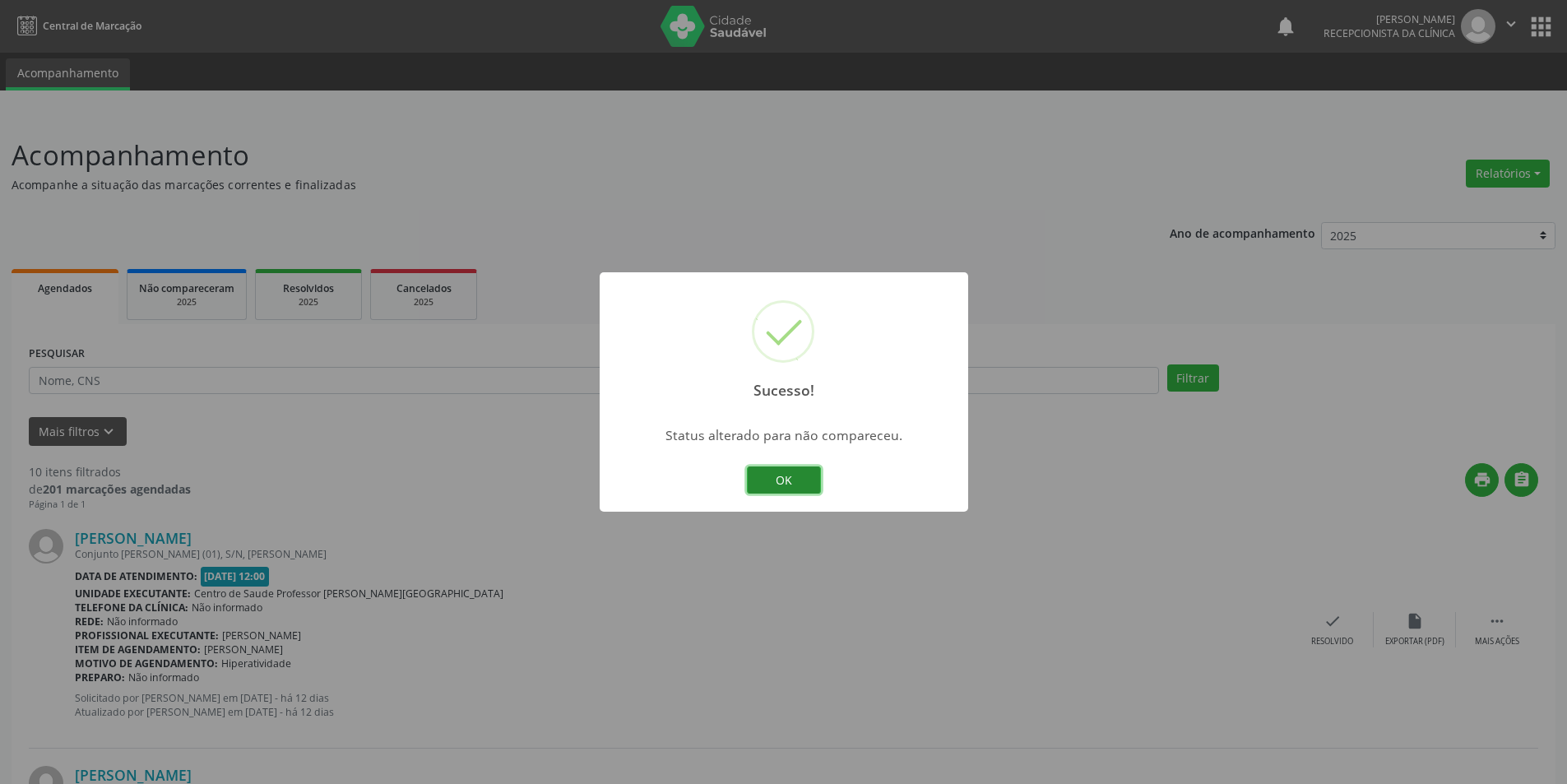
click at [797, 474] on button "OK" at bounding box center [784, 480] width 75 height 28
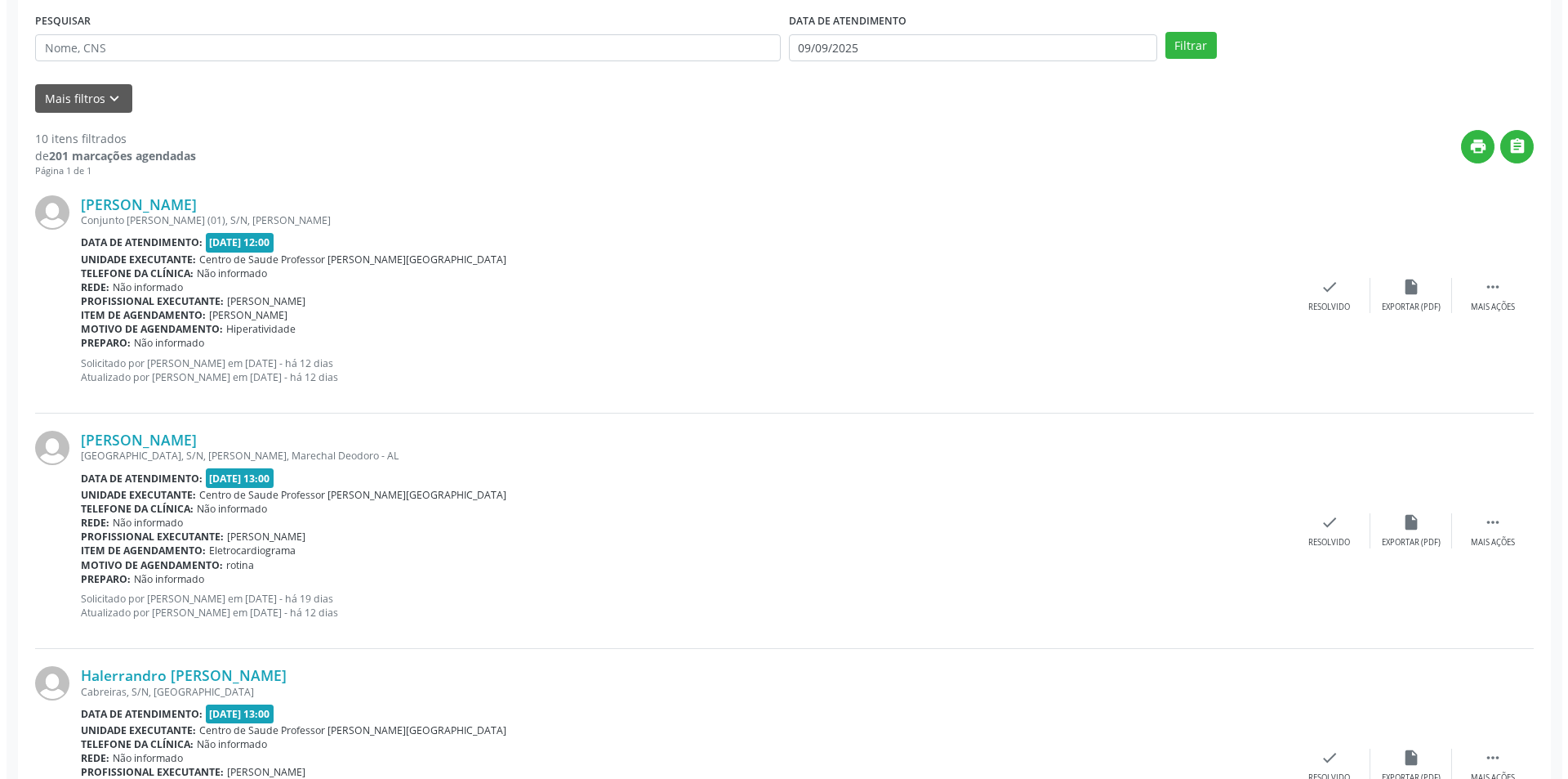
scroll to position [409, 0]
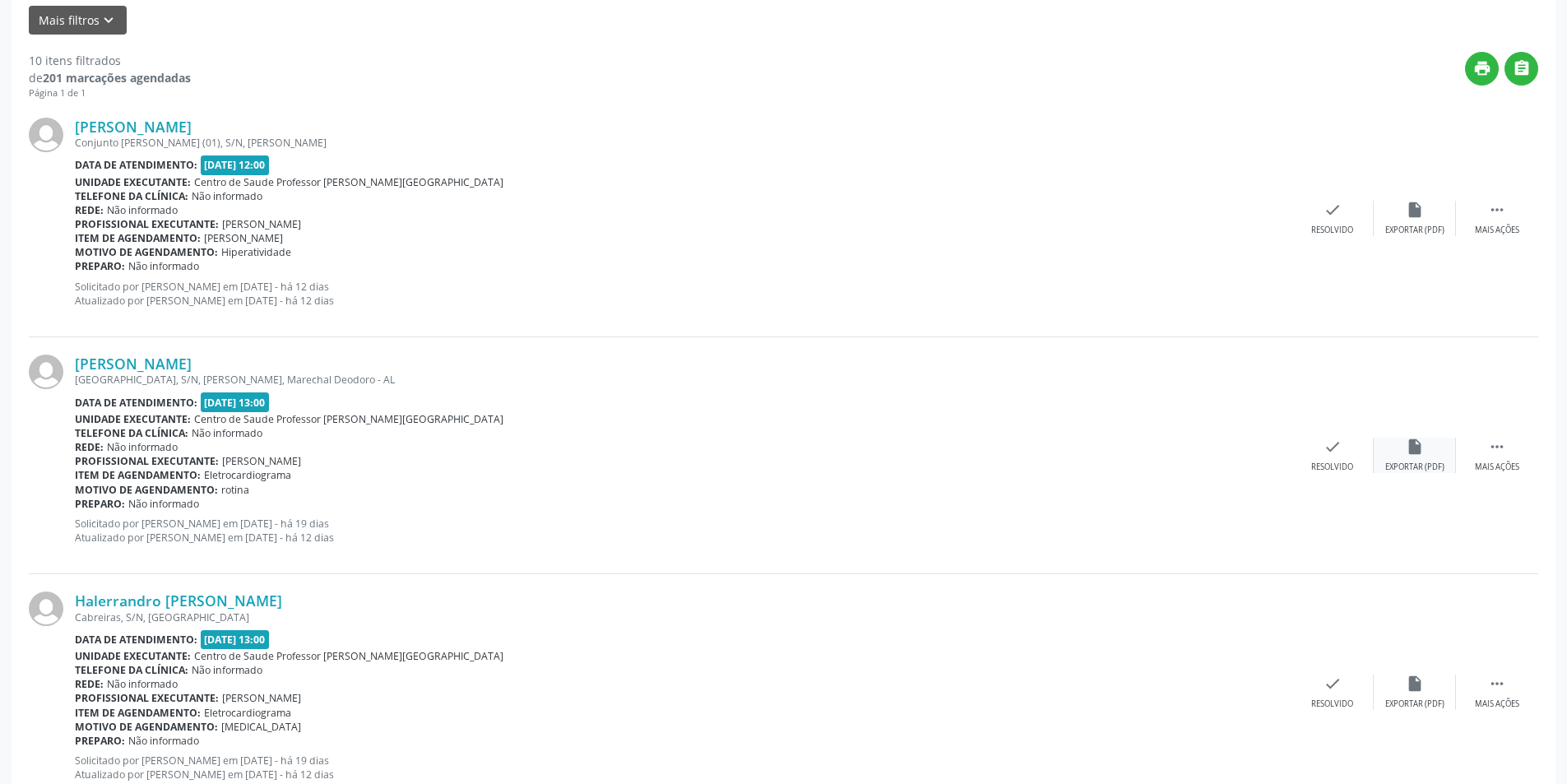
click at [1419, 463] on div "Exportar (PDF)" at bounding box center [1415, 467] width 59 height 12
click at [1330, 453] on icon "check" at bounding box center [1333, 446] width 18 height 18
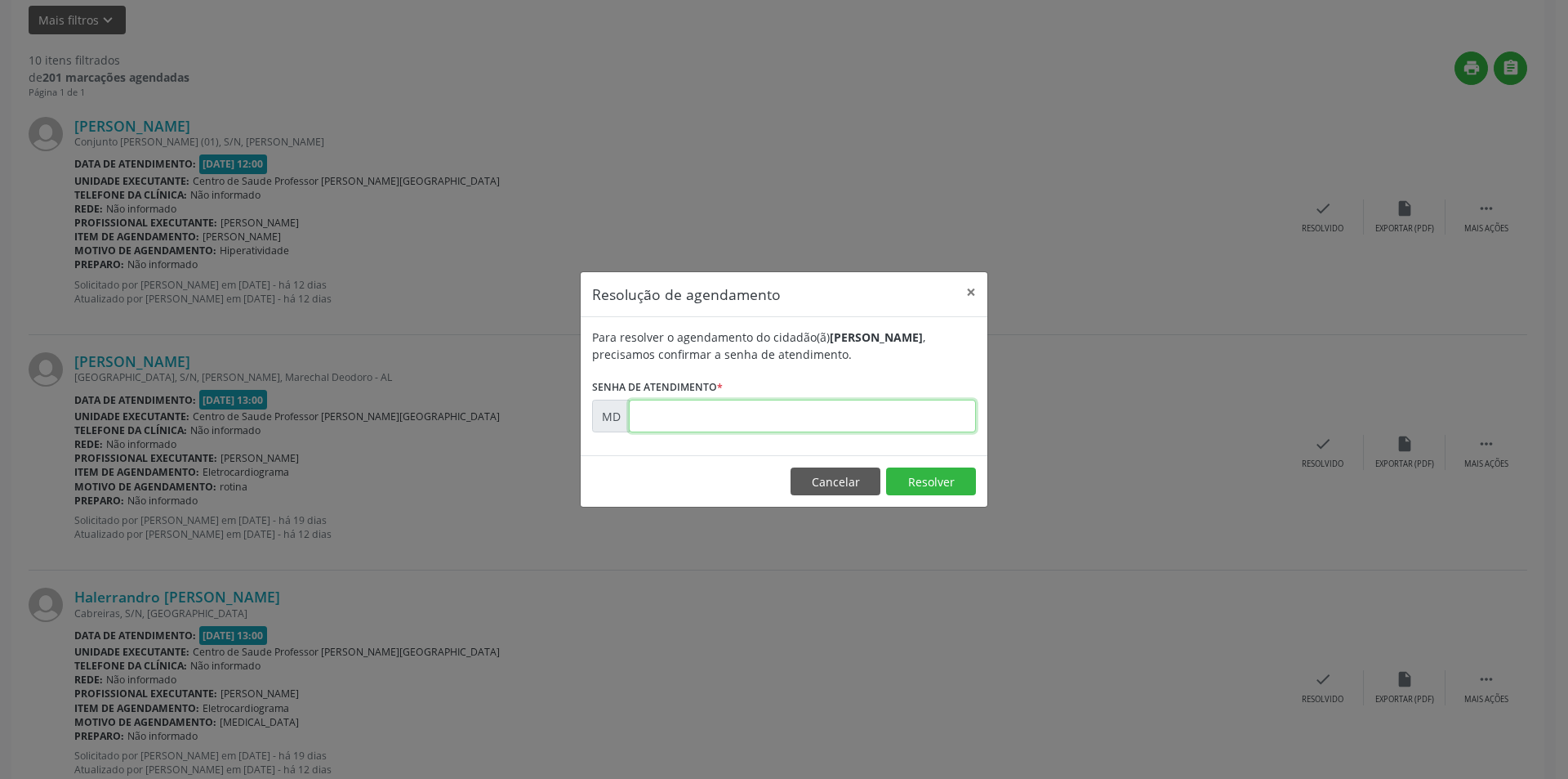
paste input "00006284"
type input "00006284"
click at [906, 474] on button "Resolver" at bounding box center [930, 481] width 90 height 28
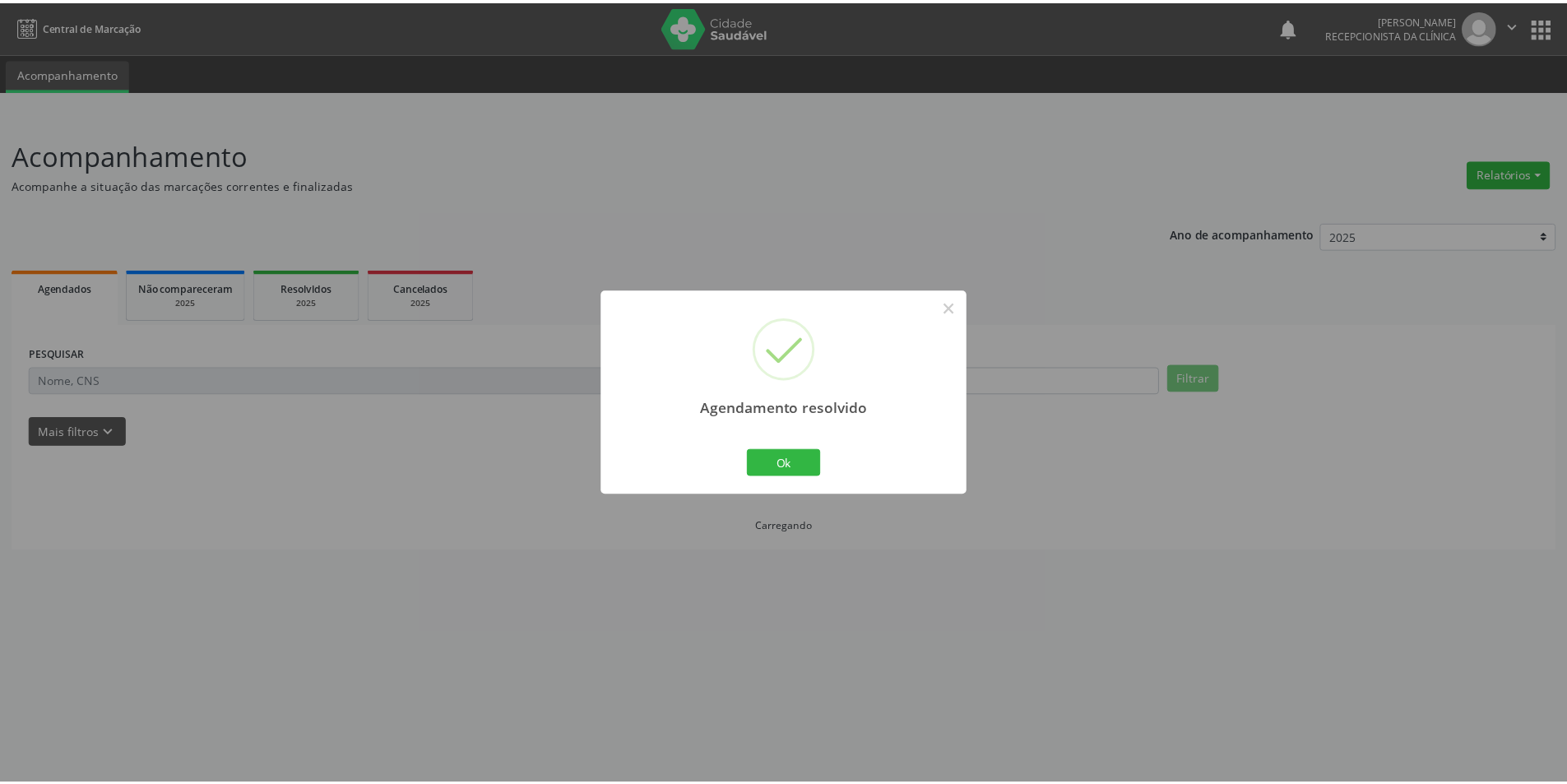
scroll to position [0, 0]
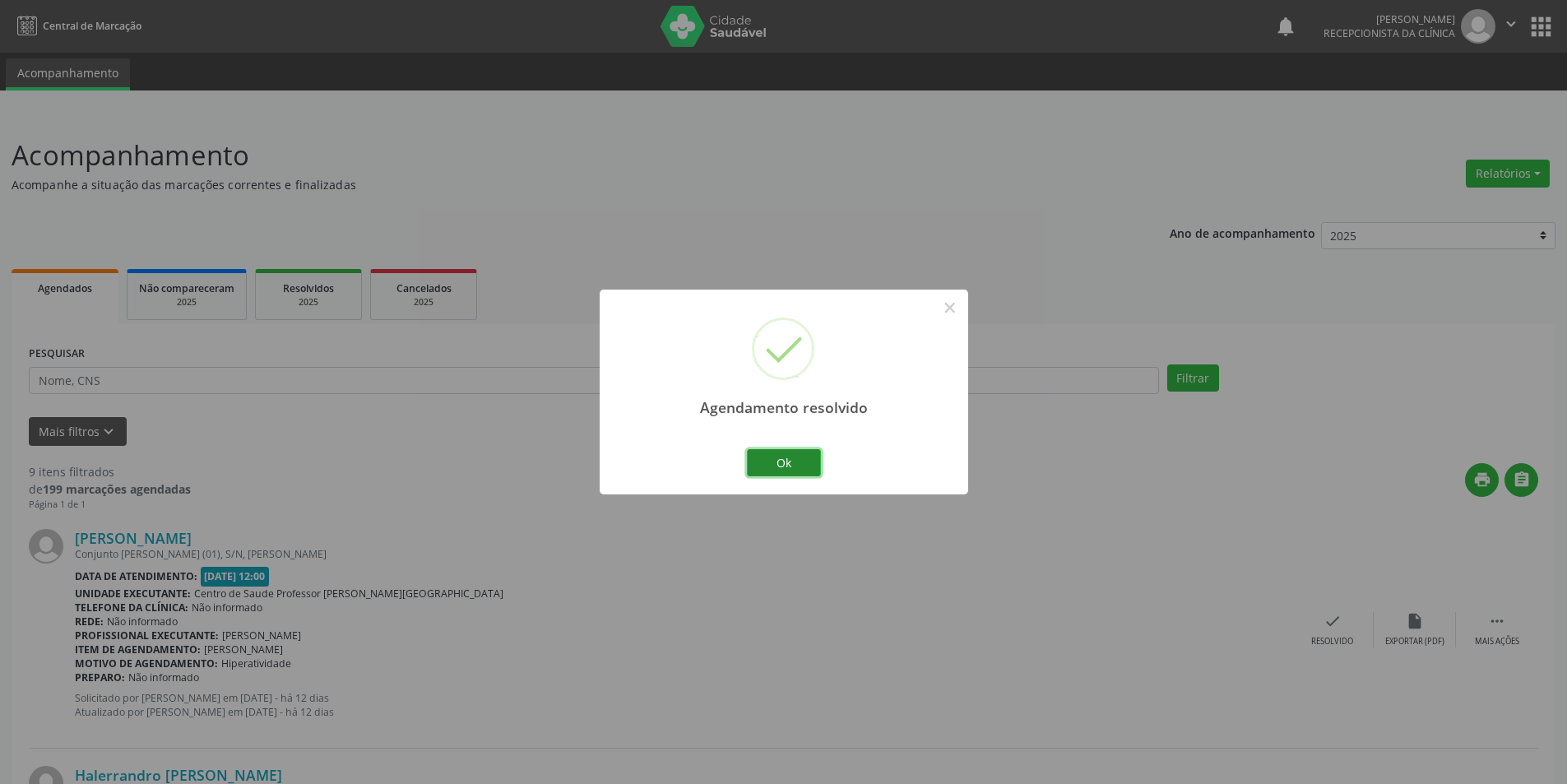
click at [784, 450] on button "Ok" at bounding box center [784, 463] width 75 height 28
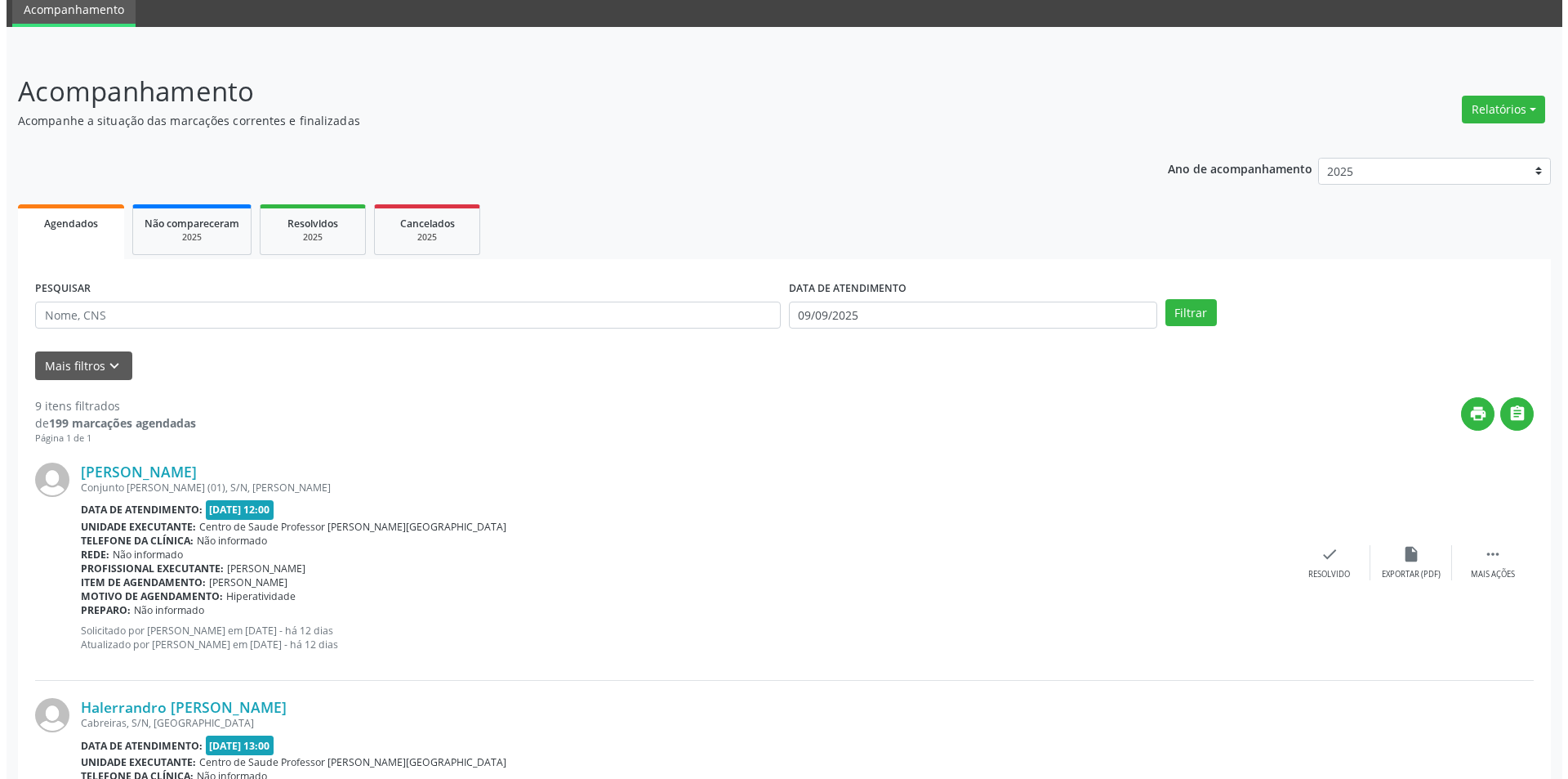
scroll to position [409, 0]
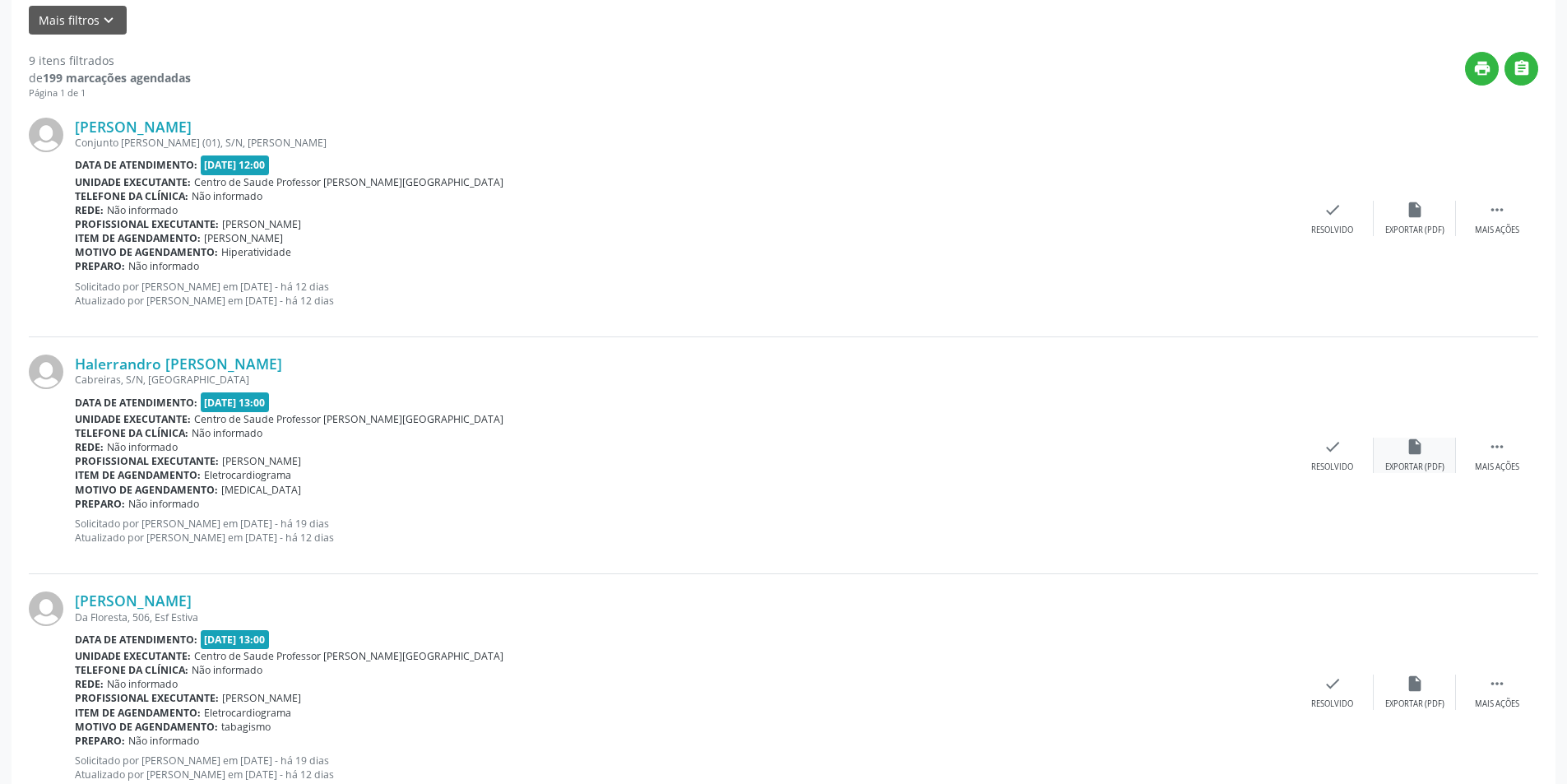
click at [1415, 467] on div "Exportar (PDF)" at bounding box center [1415, 467] width 59 height 12
click at [1342, 470] on div "Resolvido" at bounding box center [1332, 467] width 42 height 12
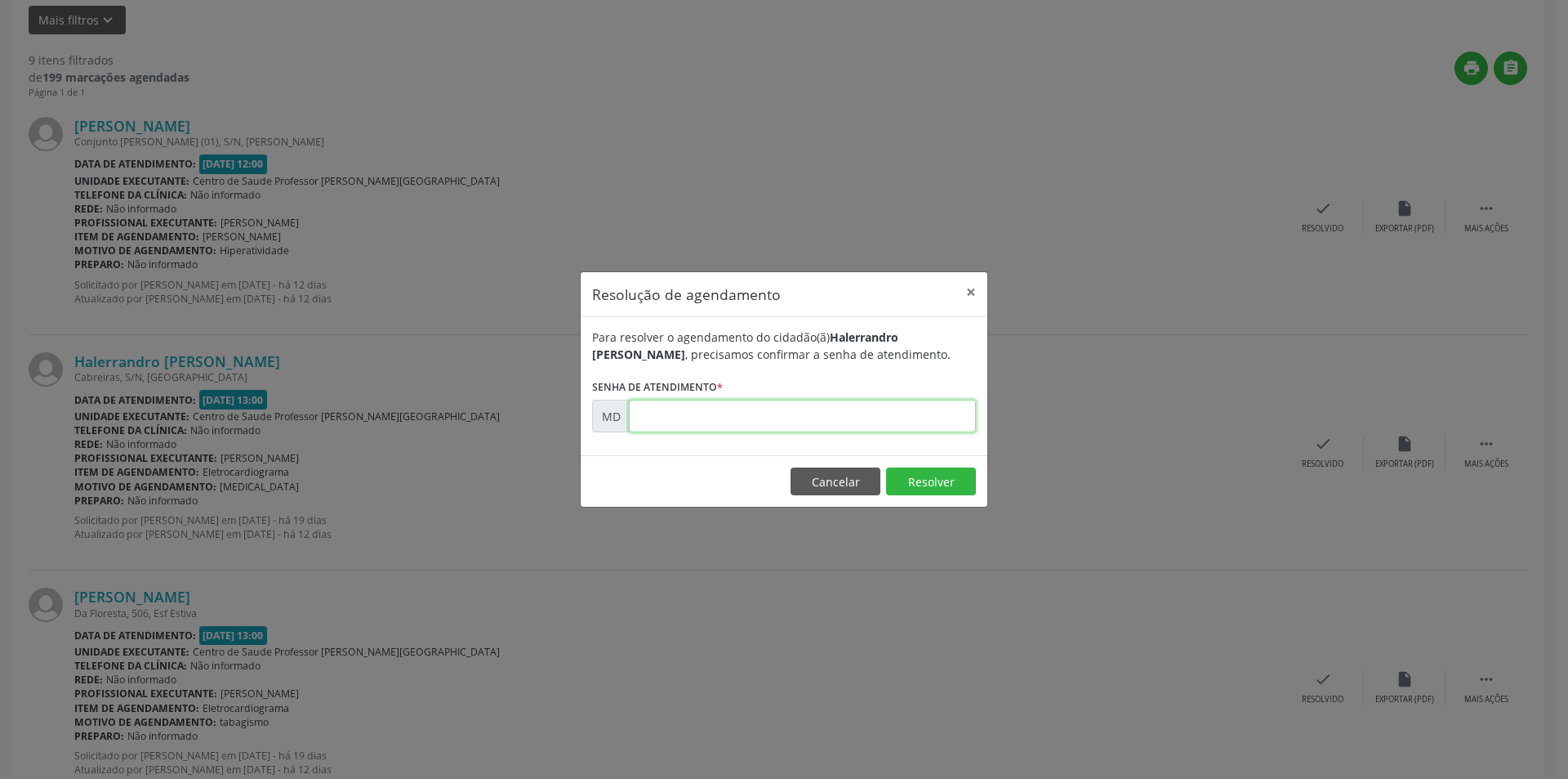
paste input "00006287"
type input "00006287"
click at [915, 477] on button "Resolver" at bounding box center [930, 481] width 90 height 28
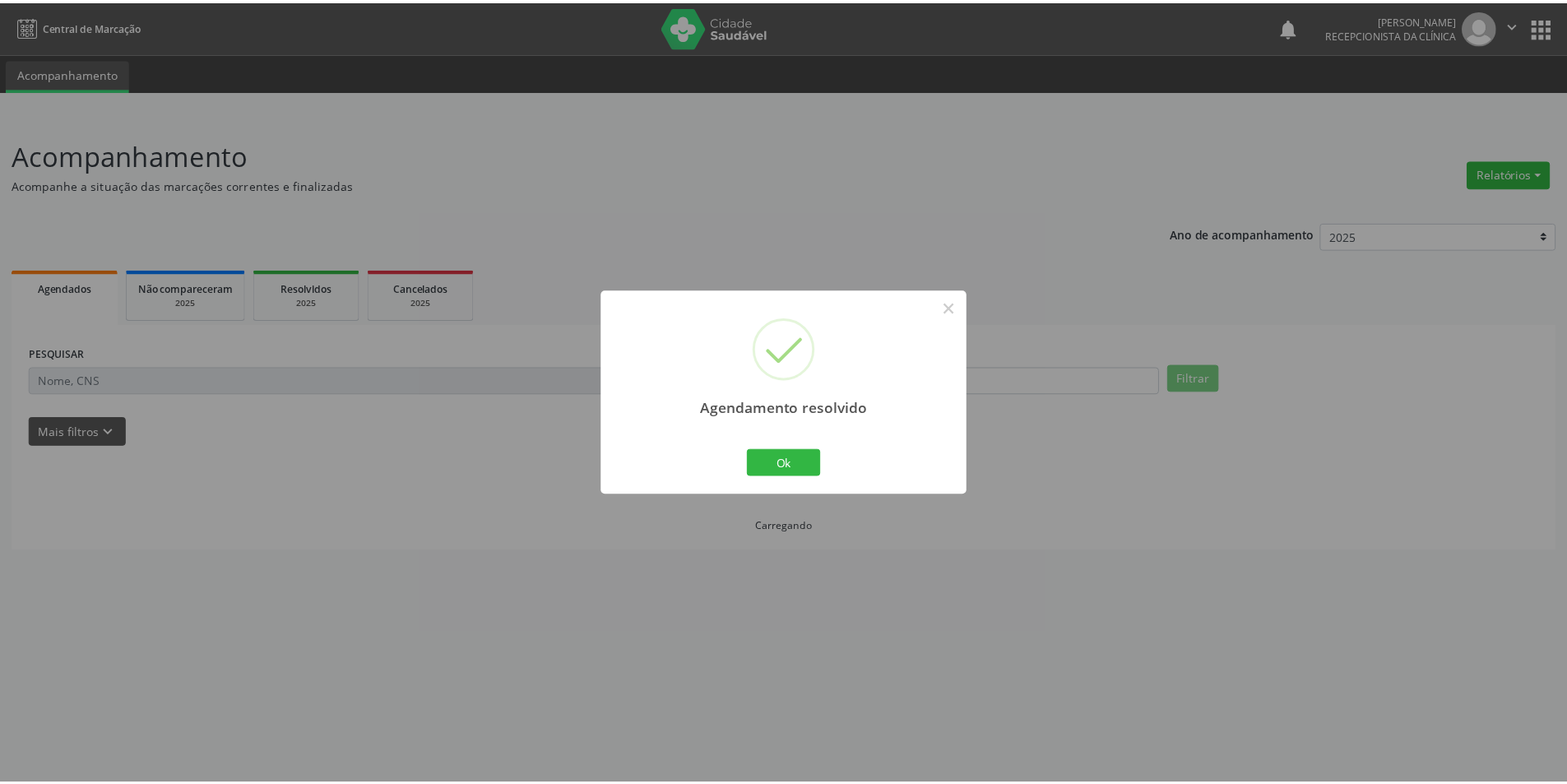
scroll to position [0, 0]
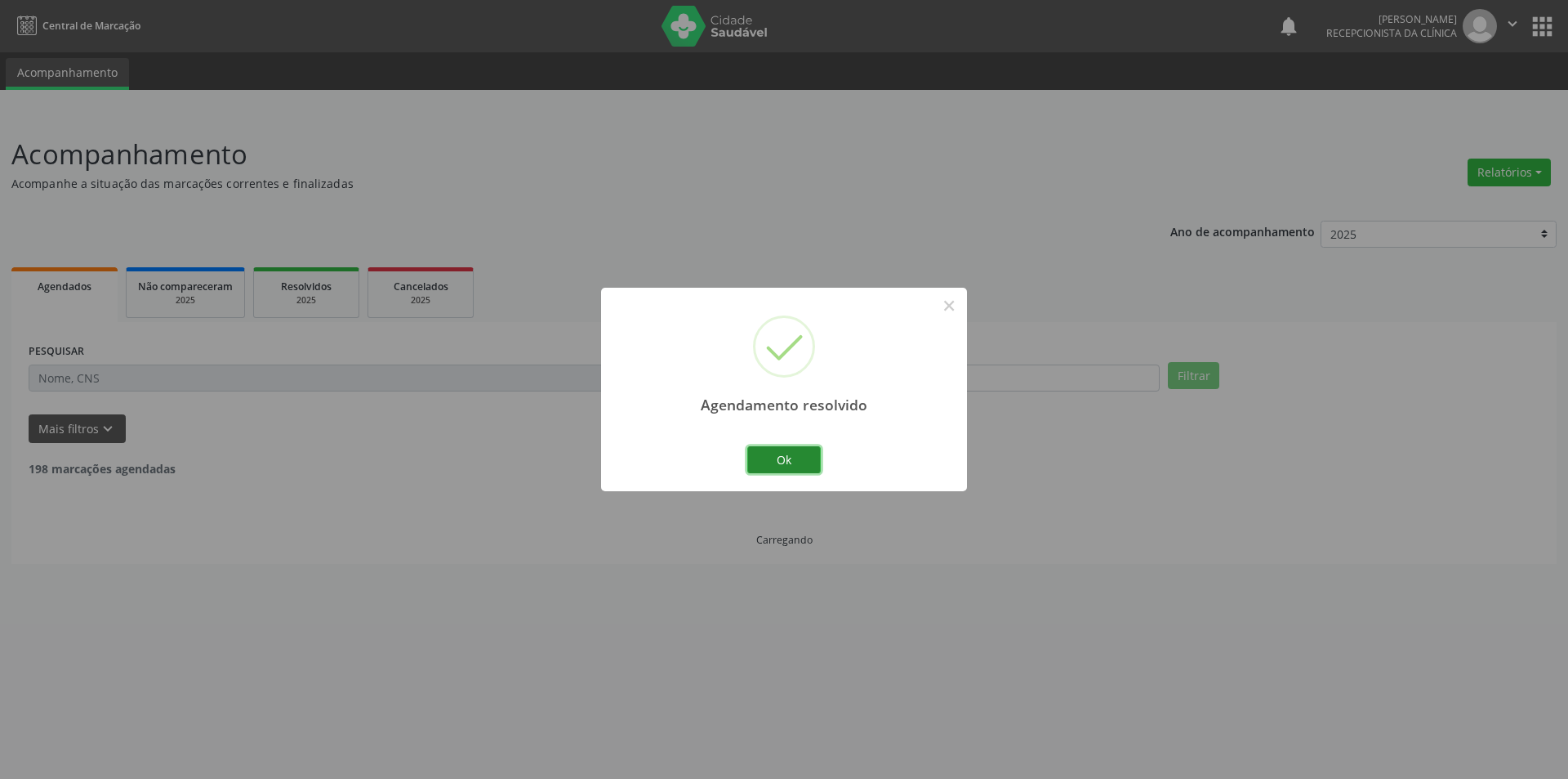
click at [791, 469] on button "Ok" at bounding box center [784, 460] width 74 height 28
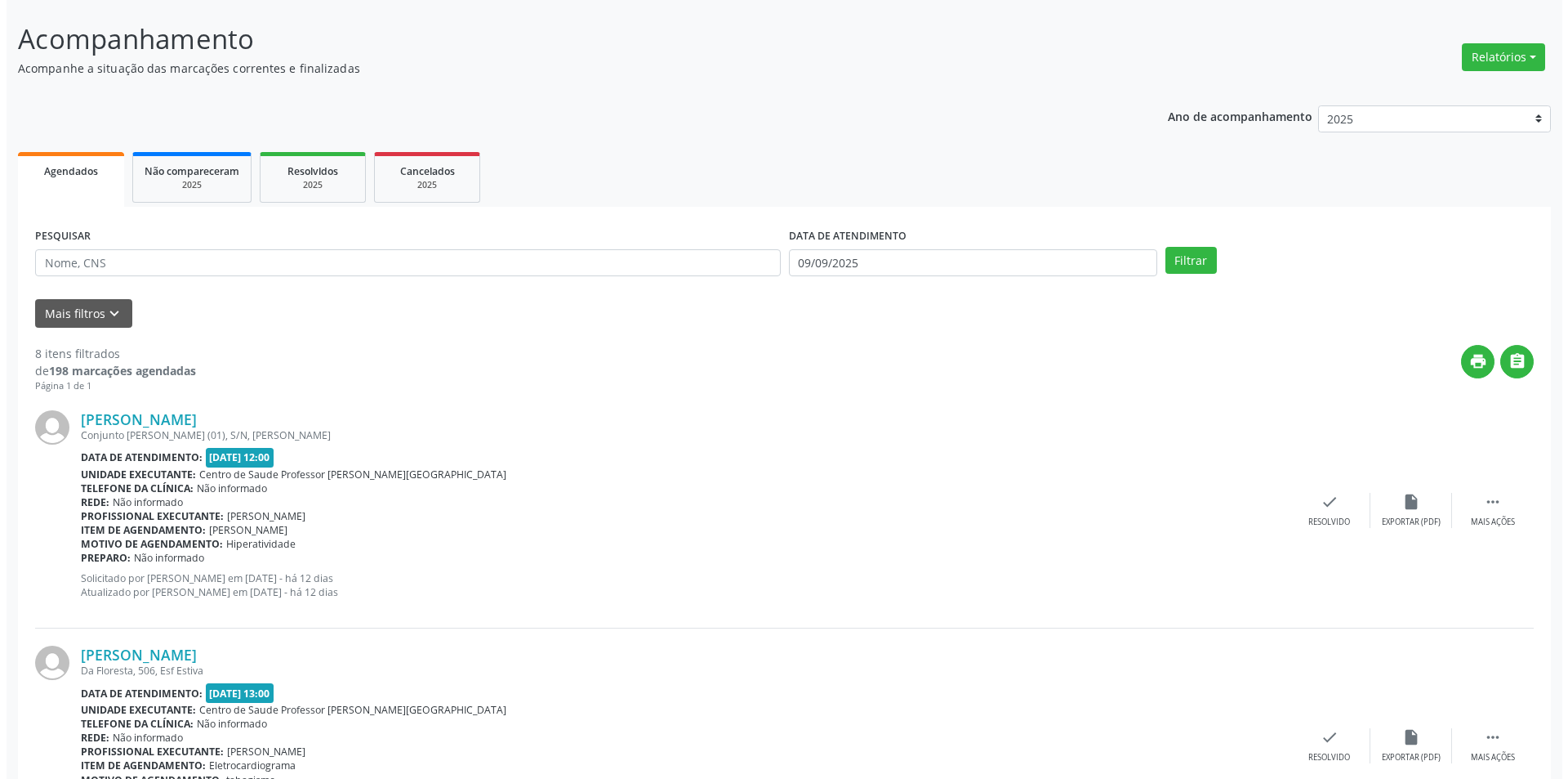
scroll to position [327, 0]
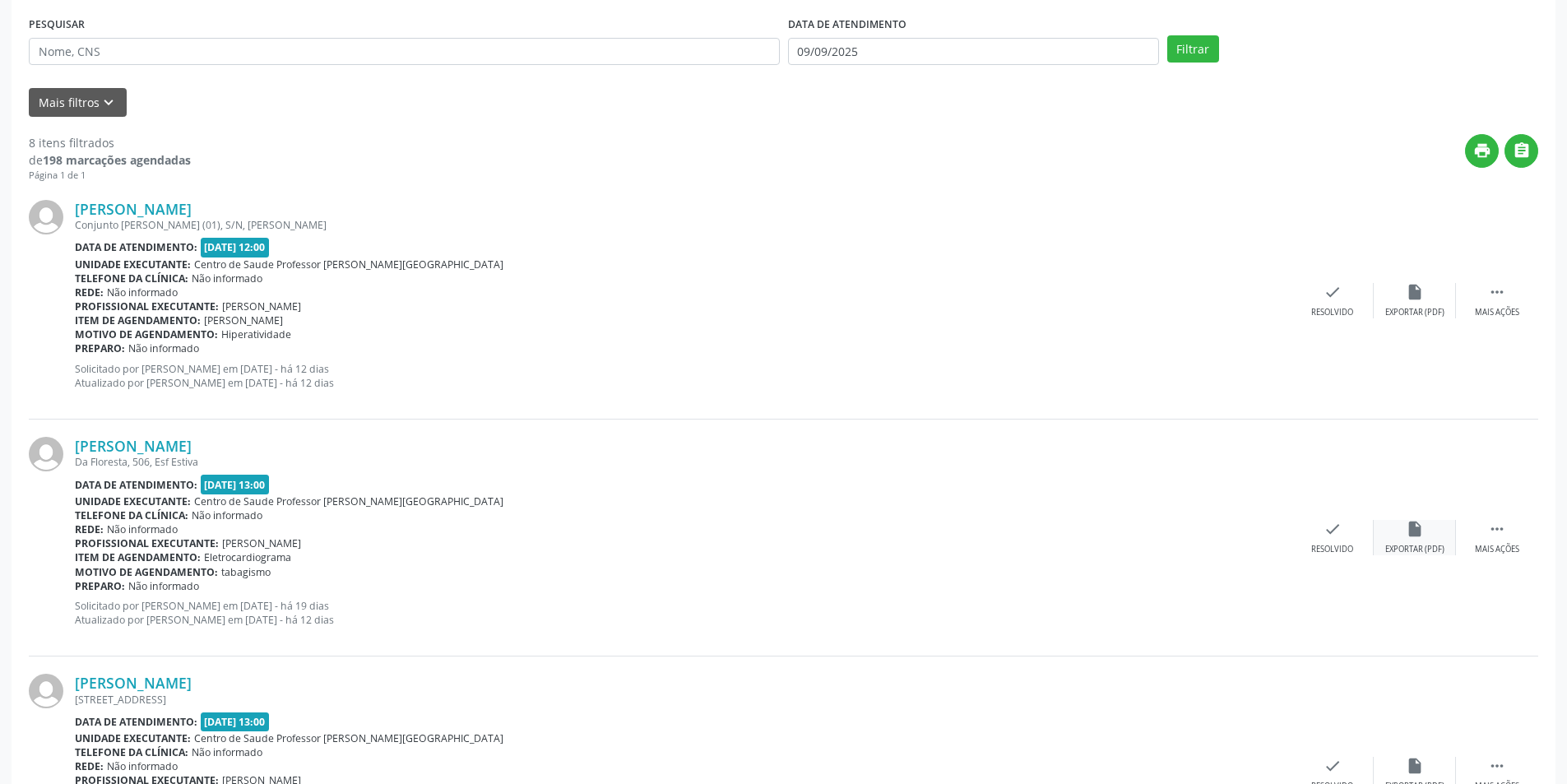
click at [1396, 540] on div "insert_drive_file Exportar (PDF)" at bounding box center [1415, 537] width 82 height 35
click at [1321, 545] on div "Resolvido" at bounding box center [1332, 550] width 42 height 12
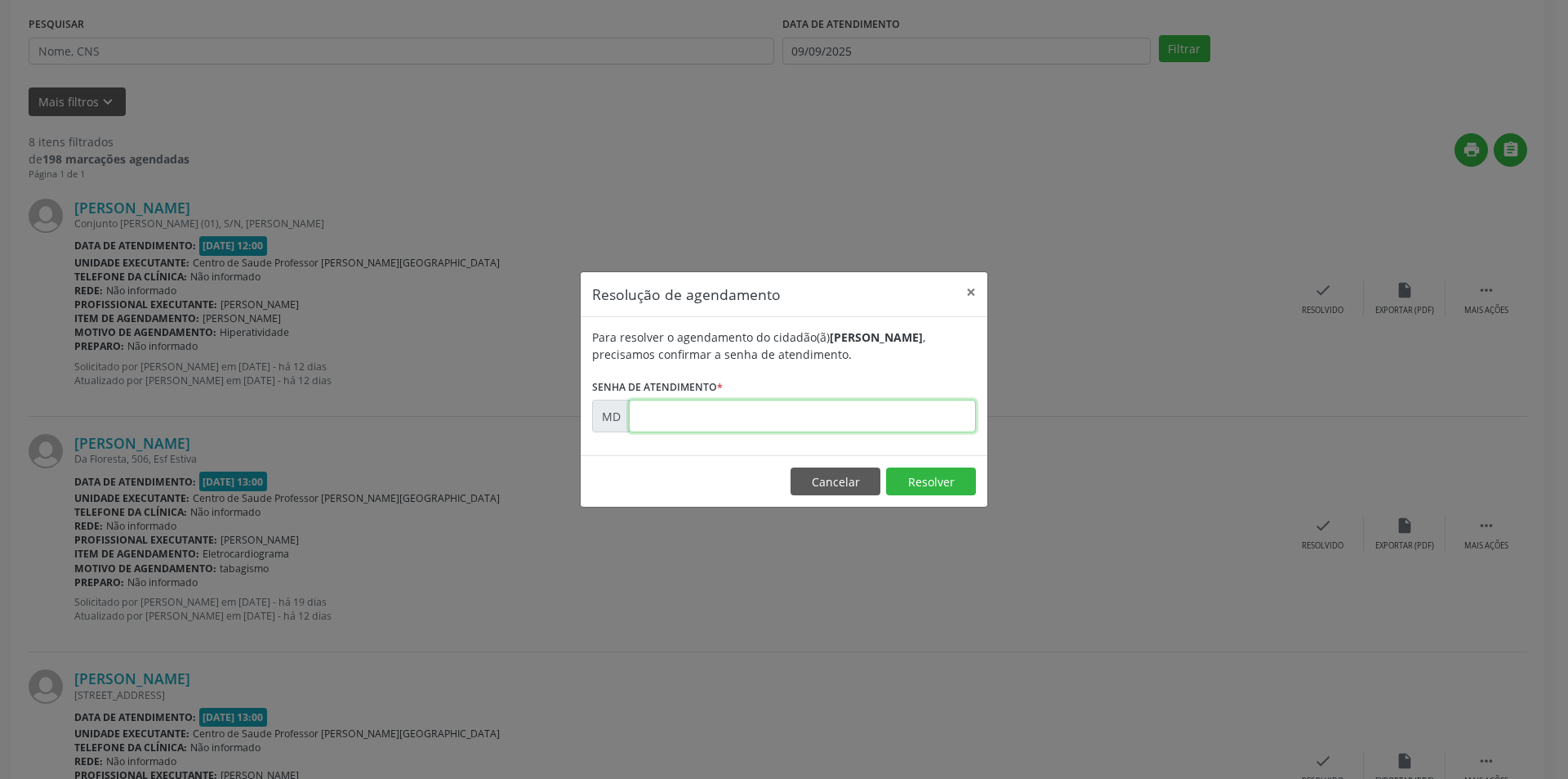
paste input "00006300"
type input "00006300"
click at [926, 492] on button "Resolver" at bounding box center [930, 481] width 90 height 28
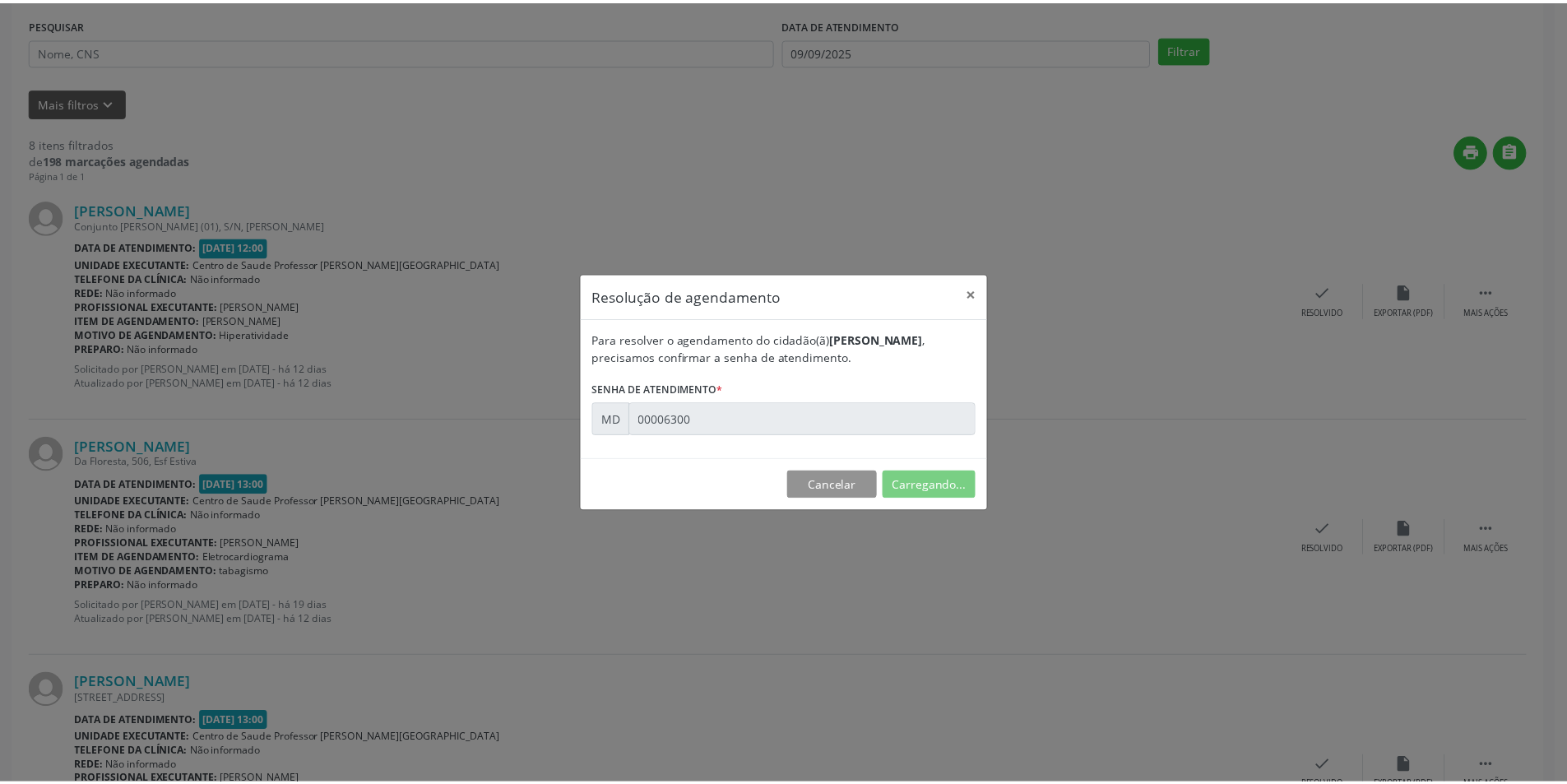
scroll to position [0, 0]
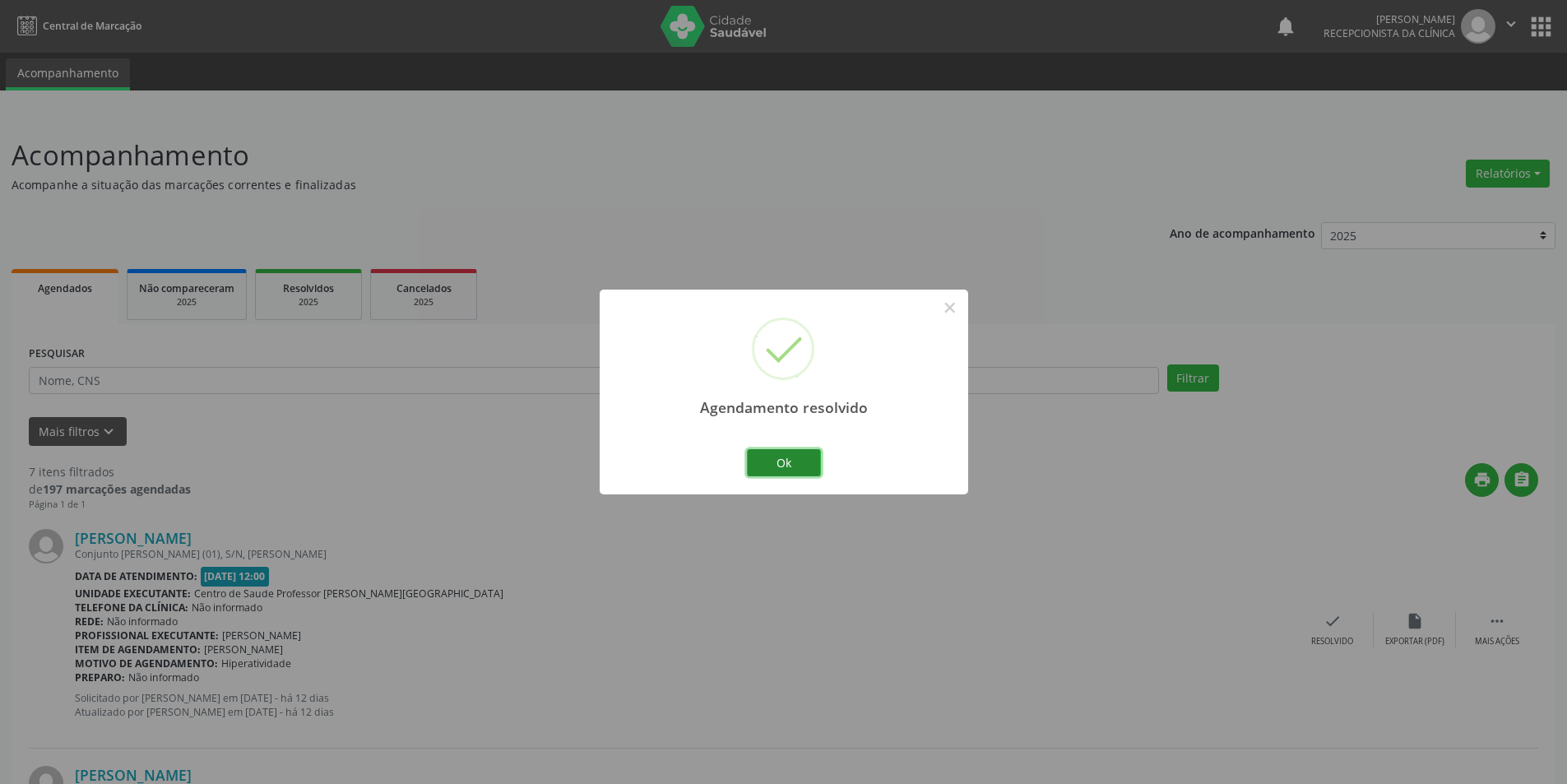
drag, startPoint x: 777, startPoint y: 458, endPoint x: 783, endPoint y: 450, distance: 10.0
click at [781, 457] on button "Ok" at bounding box center [784, 463] width 75 height 28
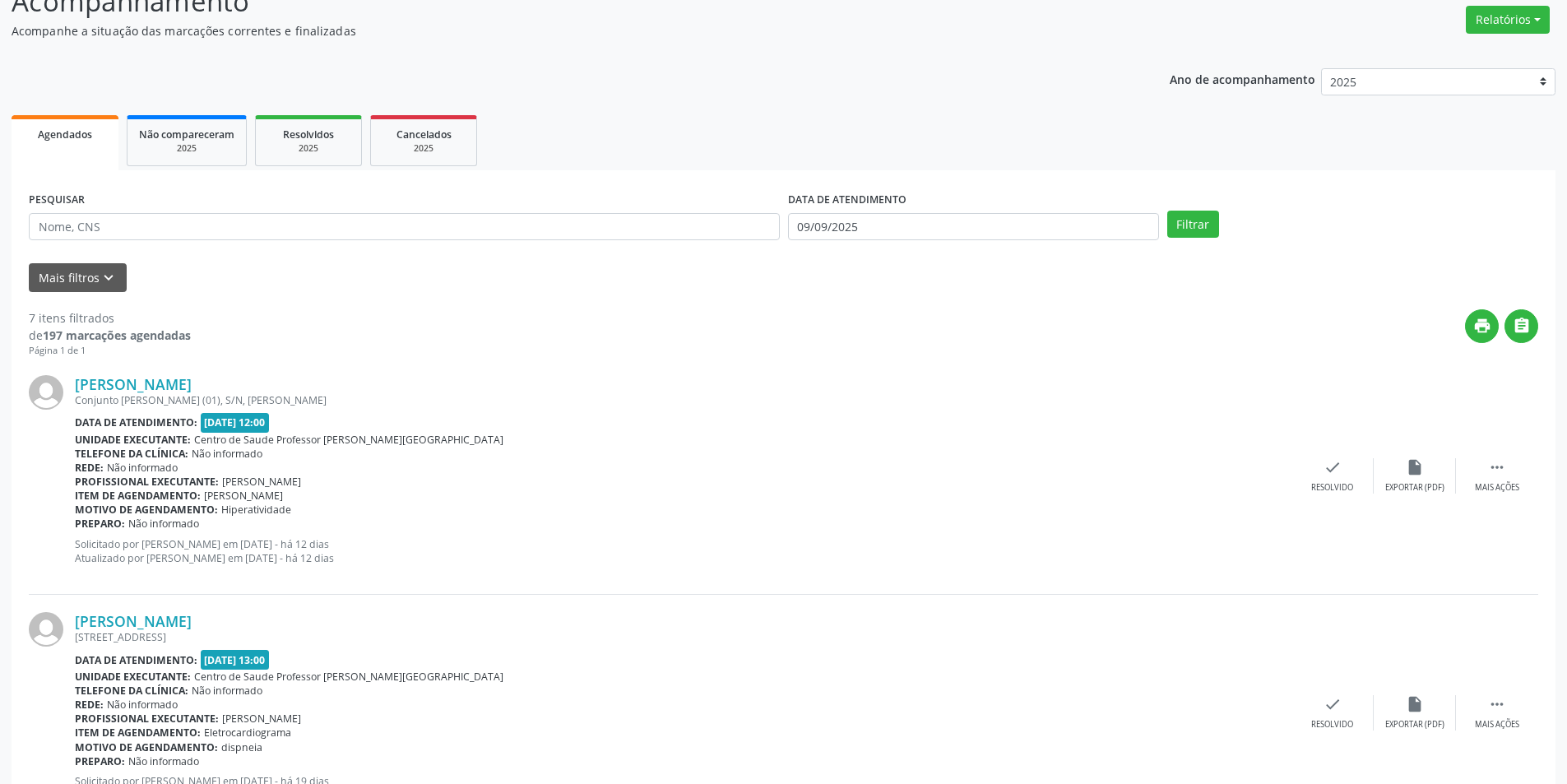
scroll to position [329, 0]
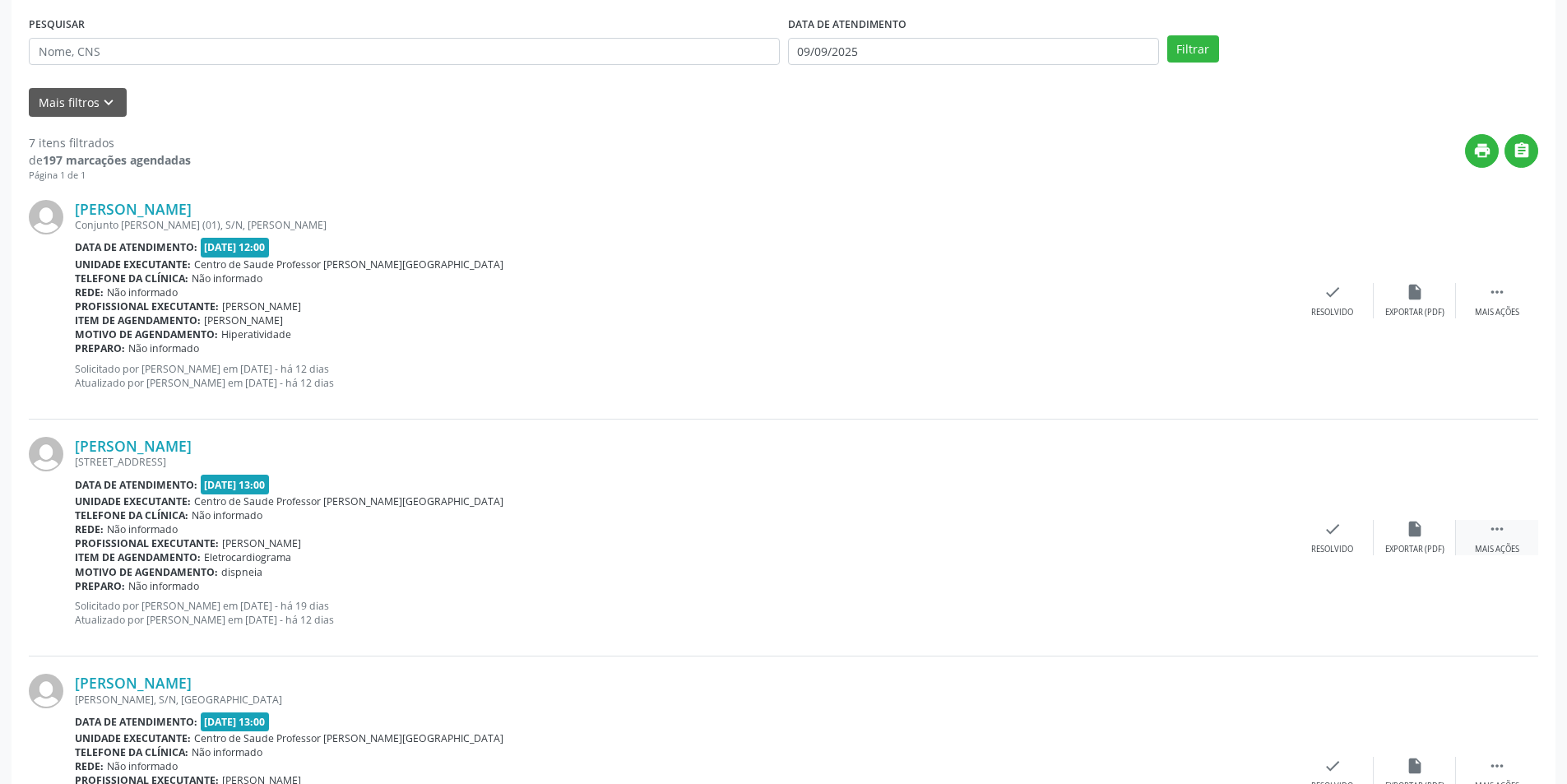
click at [1494, 549] on div "Mais ações" at bounding box center [1496, 550] width 44 height 12
click at [1429, 529] on div "alarm_off Não compareceu" at bounding box center [1415, 537] width 82 height 35
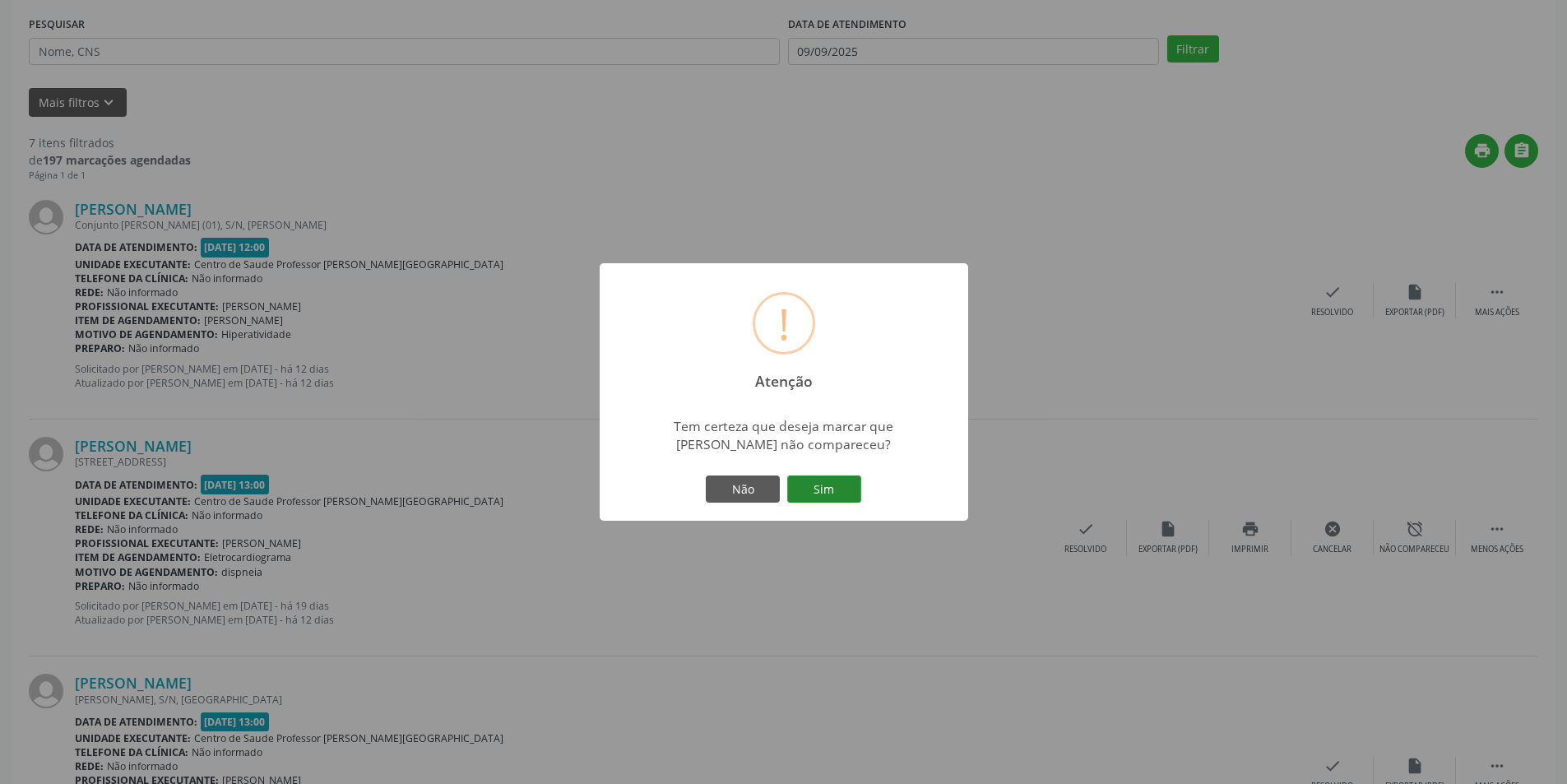
click at [803, 481] on button "Sim" at bounding box center [825, 489] width 75 height 28
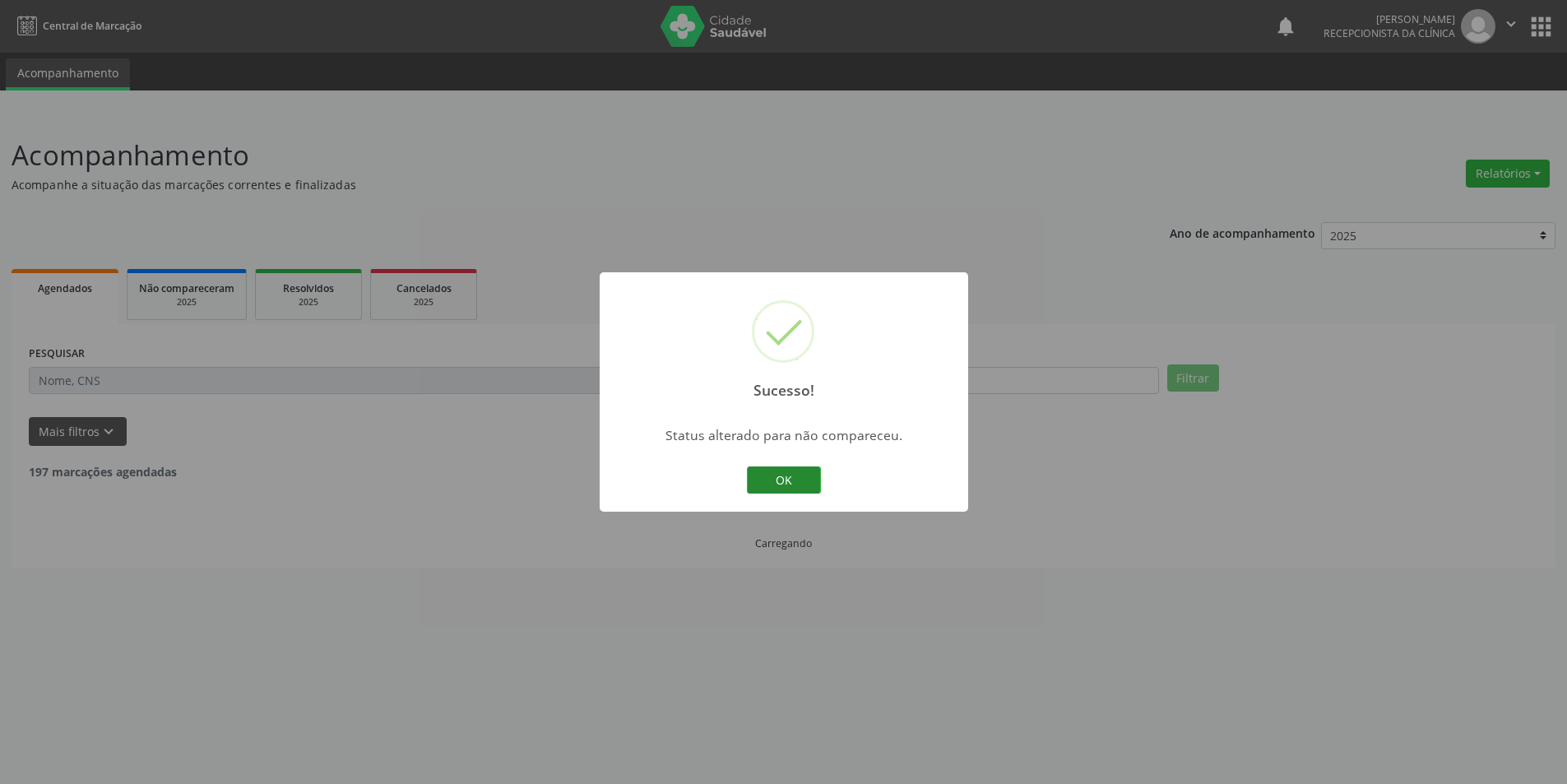
scroll to position [0, 0]
click at [785, 472] on button "OK" at bounding box center [790, 480] width 75 height 28
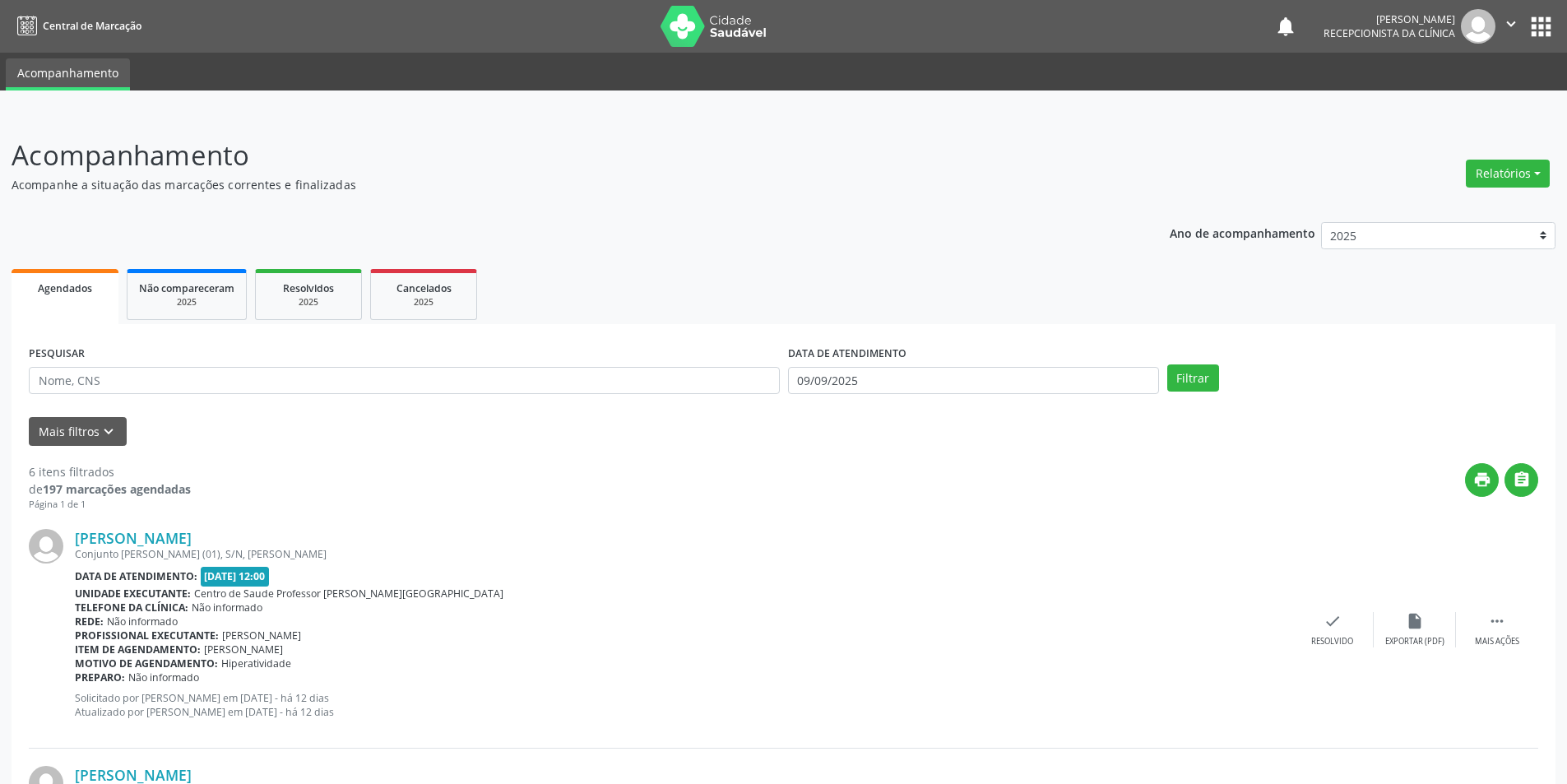
scroll to position [493, 0]
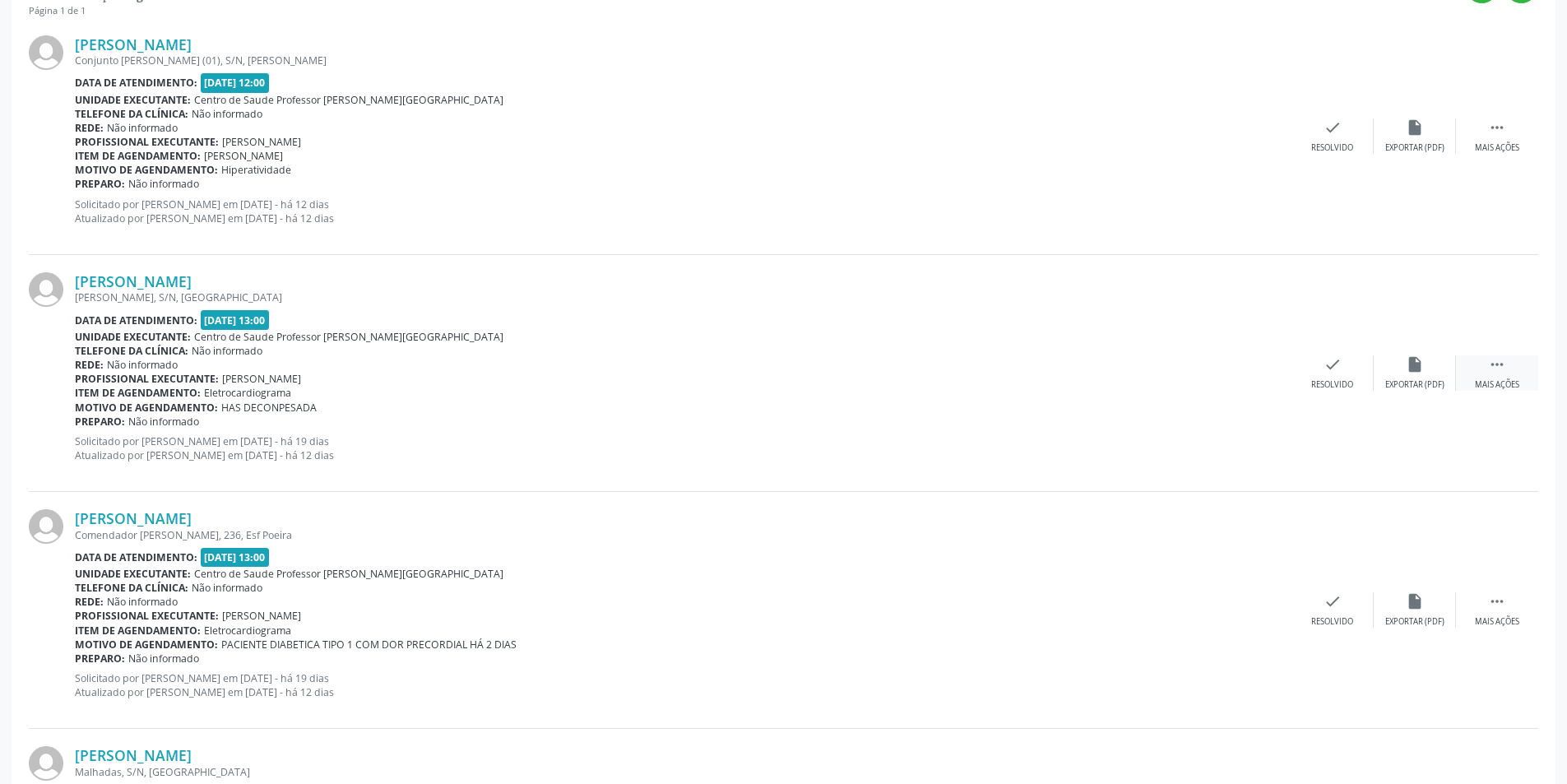
click at [1503, 380] on div "Mais ações" at bounding box center [1496, 385] width 44 height 12
click at [1413, 381] on div "Não compareceu" at bounding box center [1414, 385] width 70 height 12
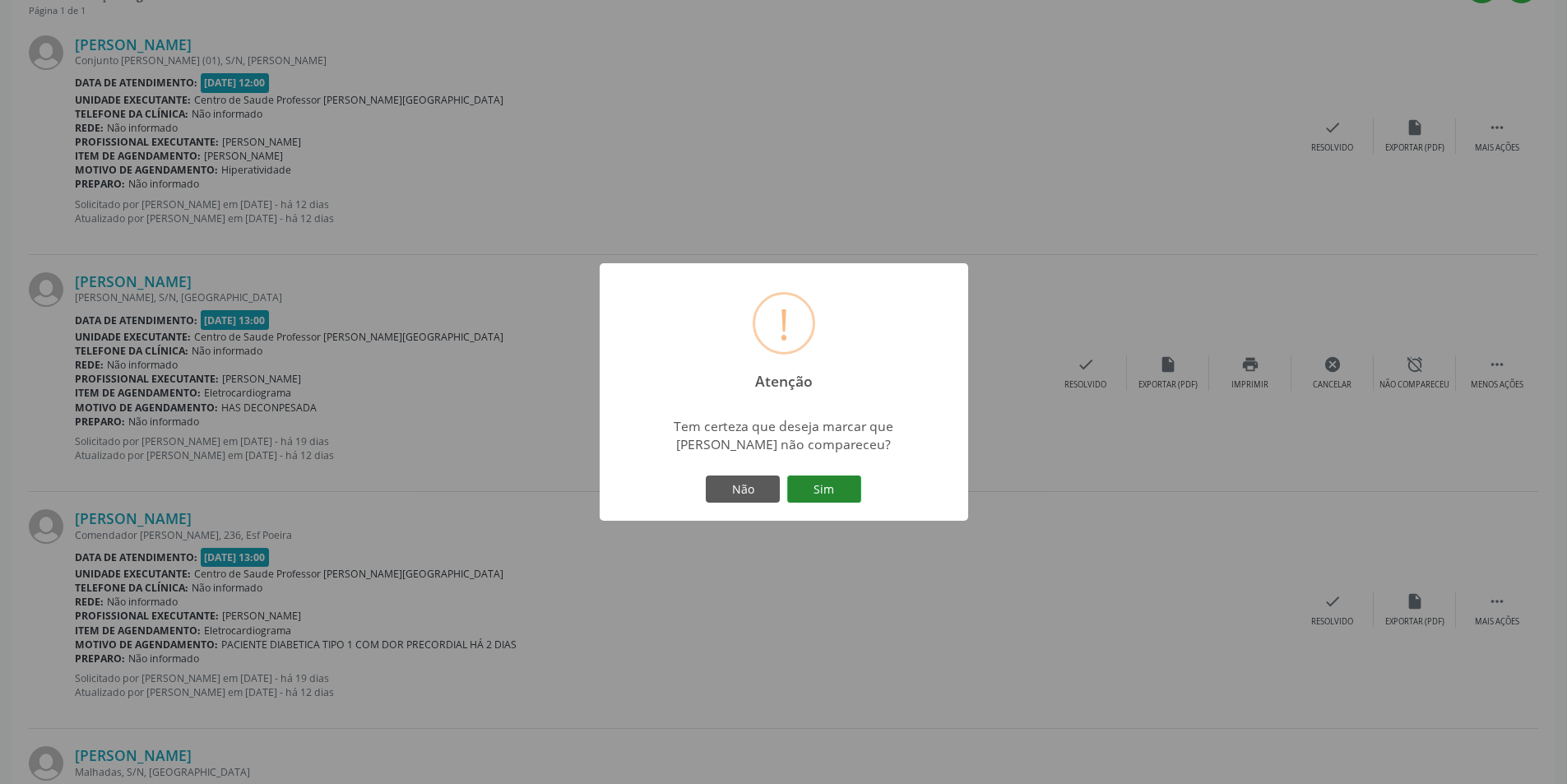
click at [834, 489] on button "Sim" at bounding box center [825, 489] width 75 height 28
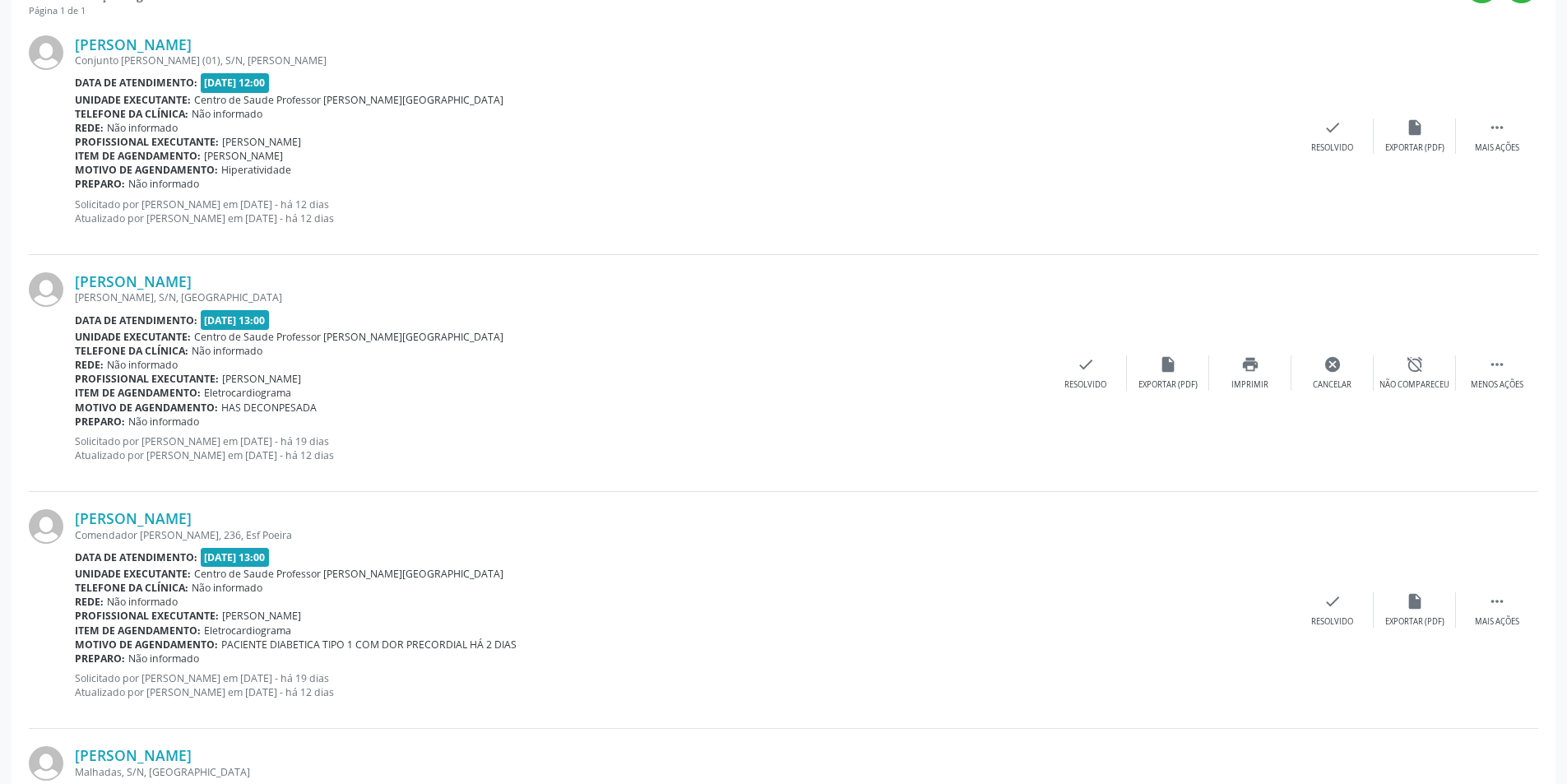
scroll to position [0, 0]
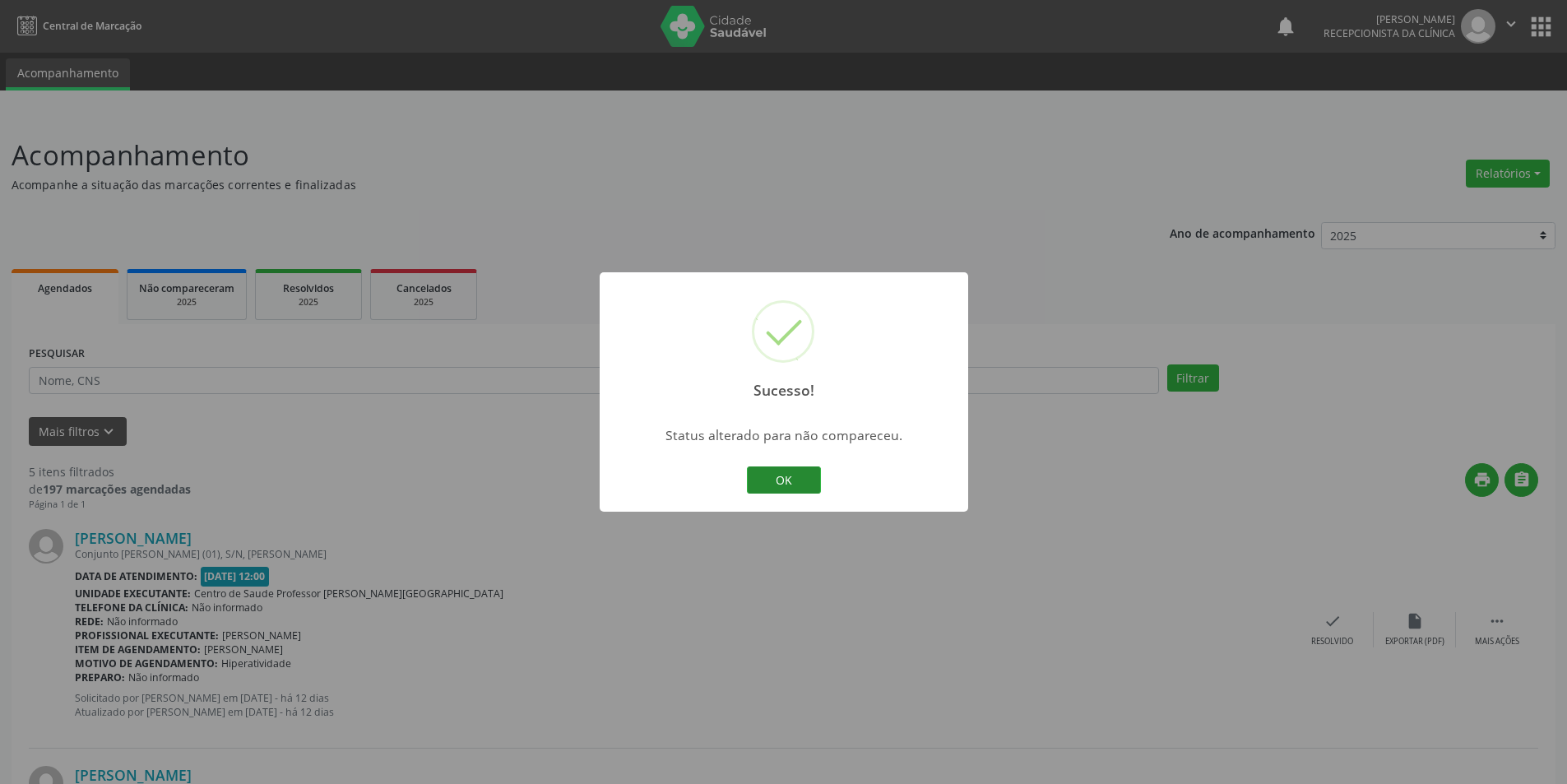
click at [789, 472] on button "OK" at bounding box center [784, 480] width 75 height 28
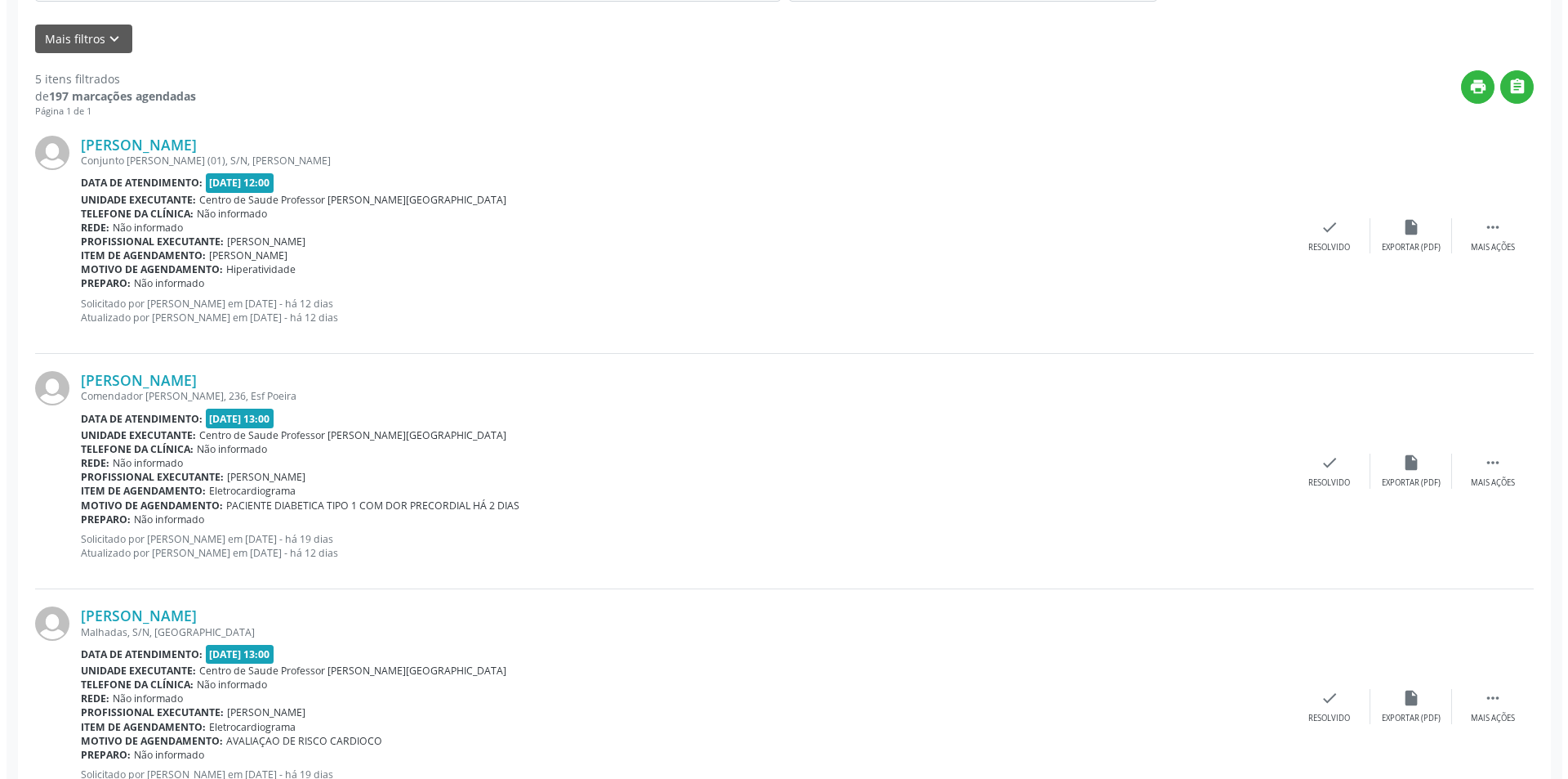
scroll to position [409, 0]
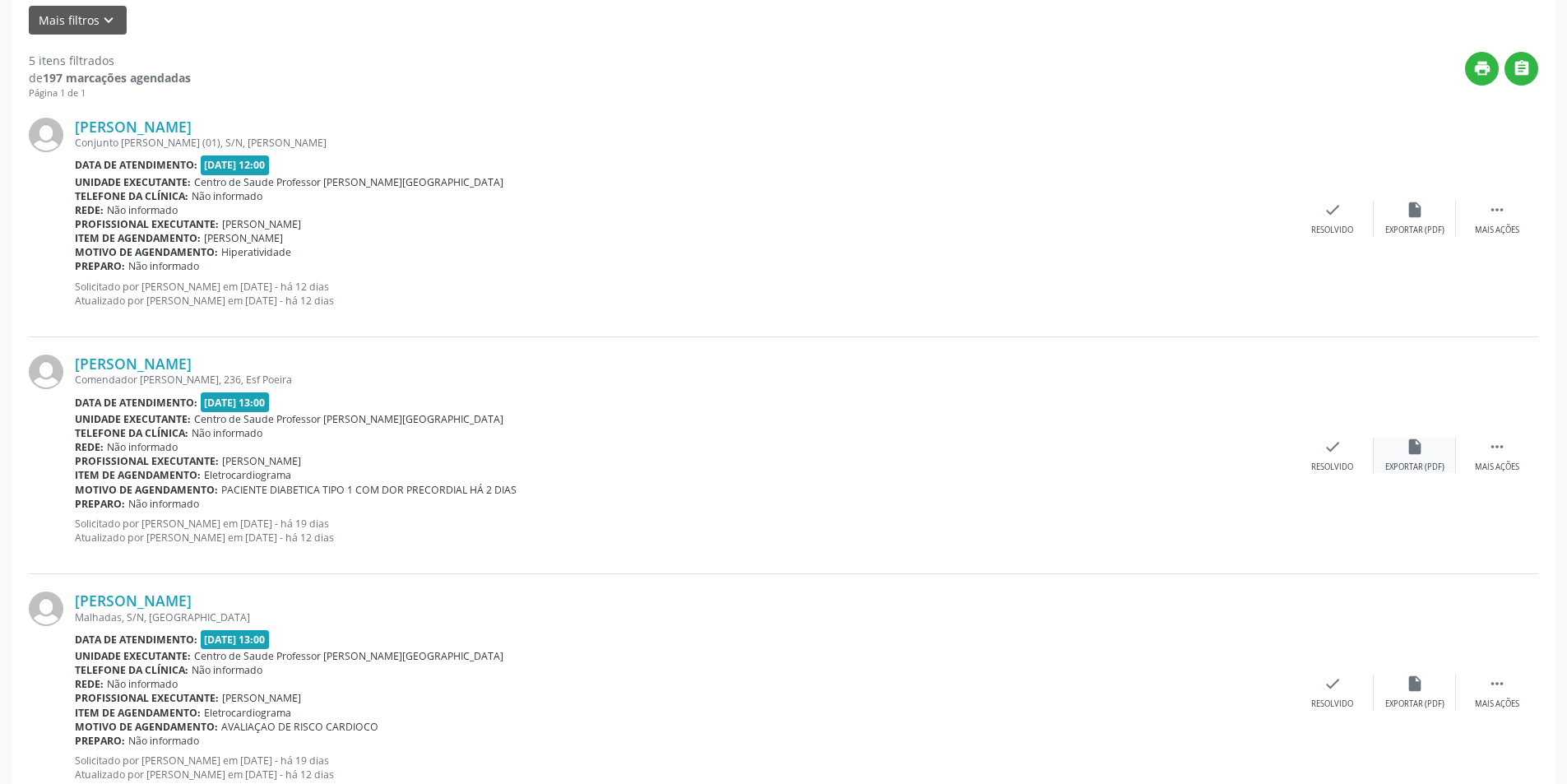
click at [1426, 462] on div "Exportar (PDF)" at bounding box center [1415, 467] width 59 height 12
click at [1355, 463] on div "check Resolvido" at bounding box center [1333, 455] width 82 height 35
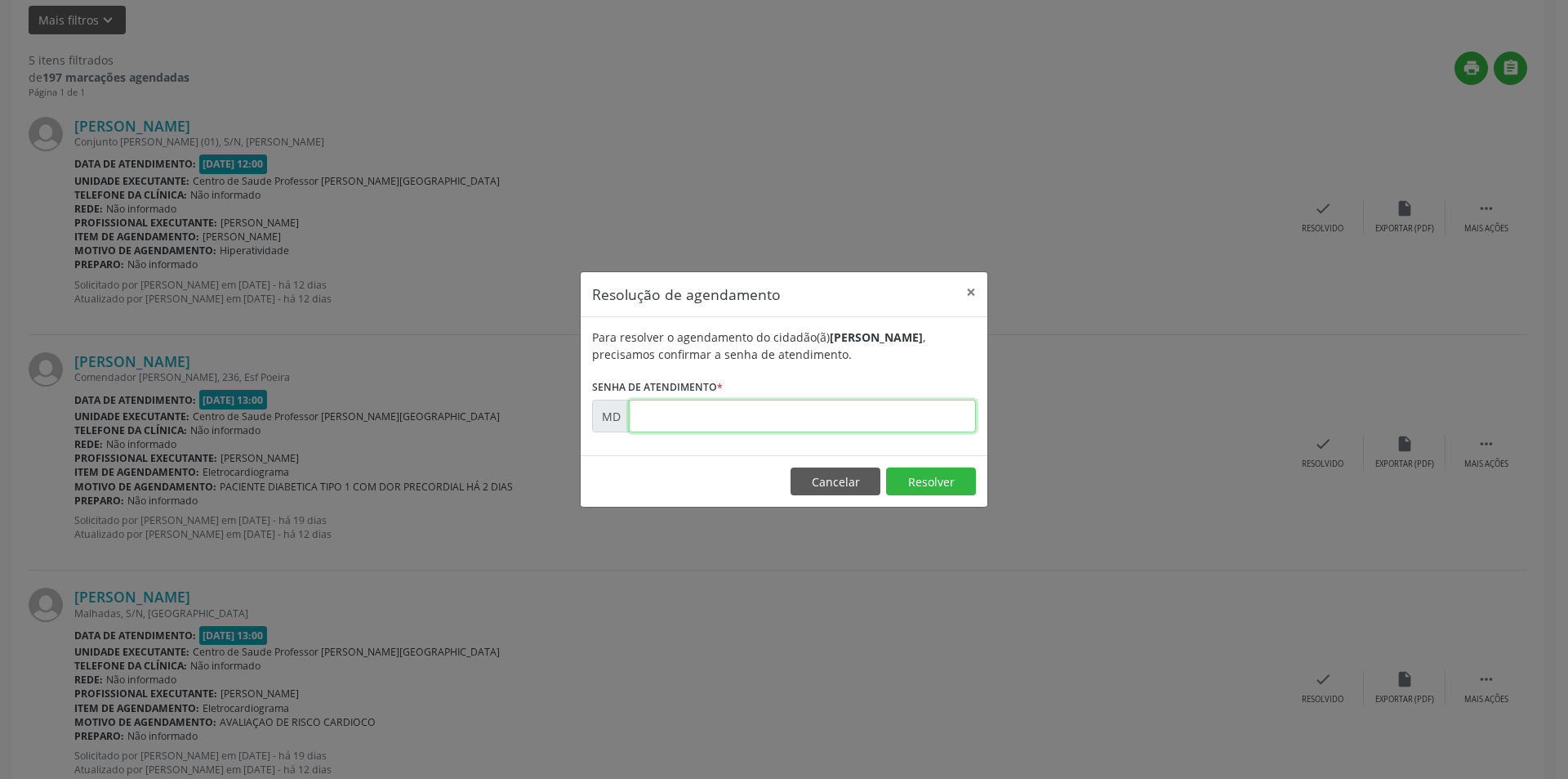
paste input "00006374"
type input "00006374"
click at [916, 478] on button "Resolver" at bounding box center [930, 481] width 90 height 28
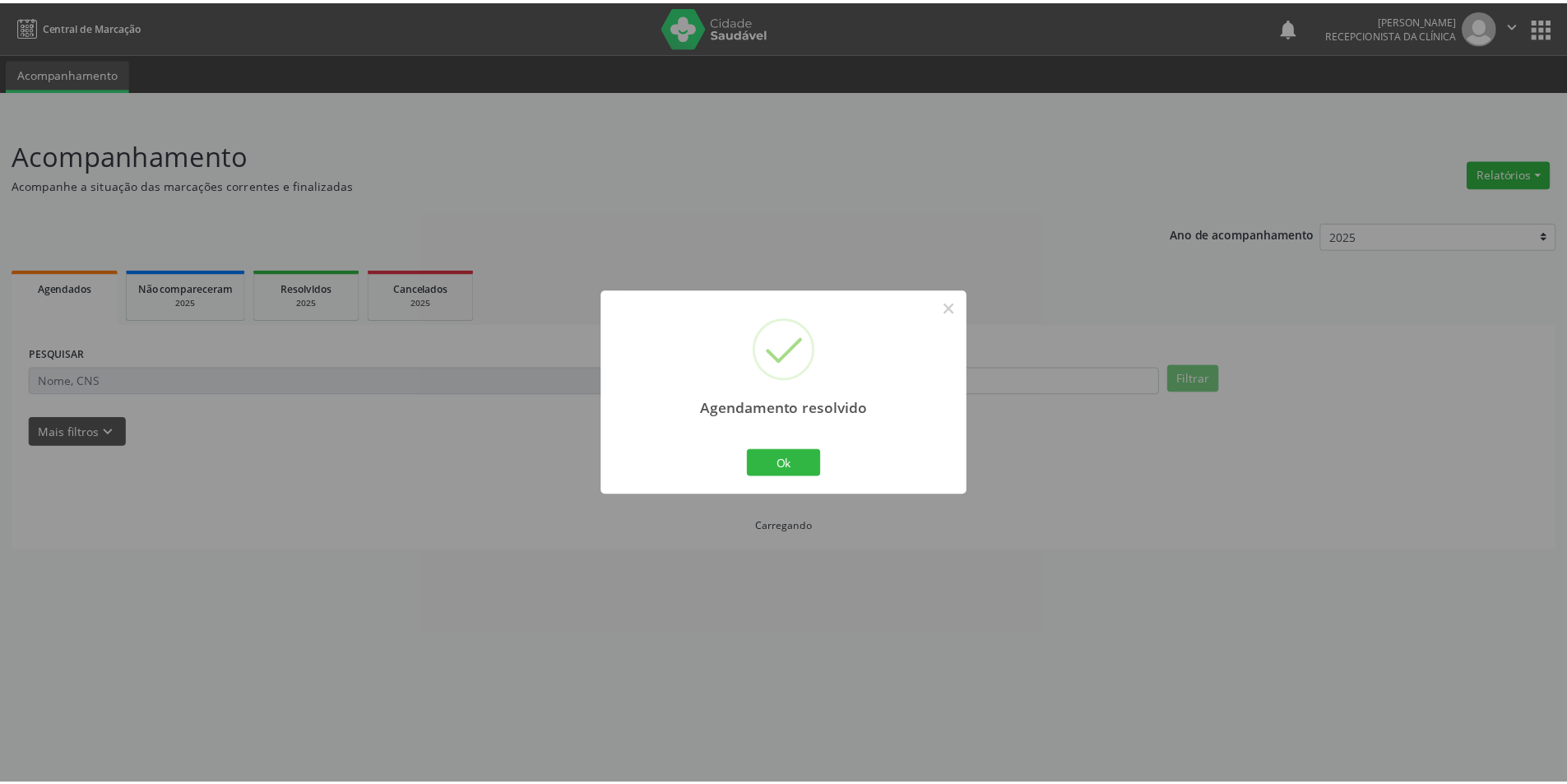
scroll to position [0, 0]
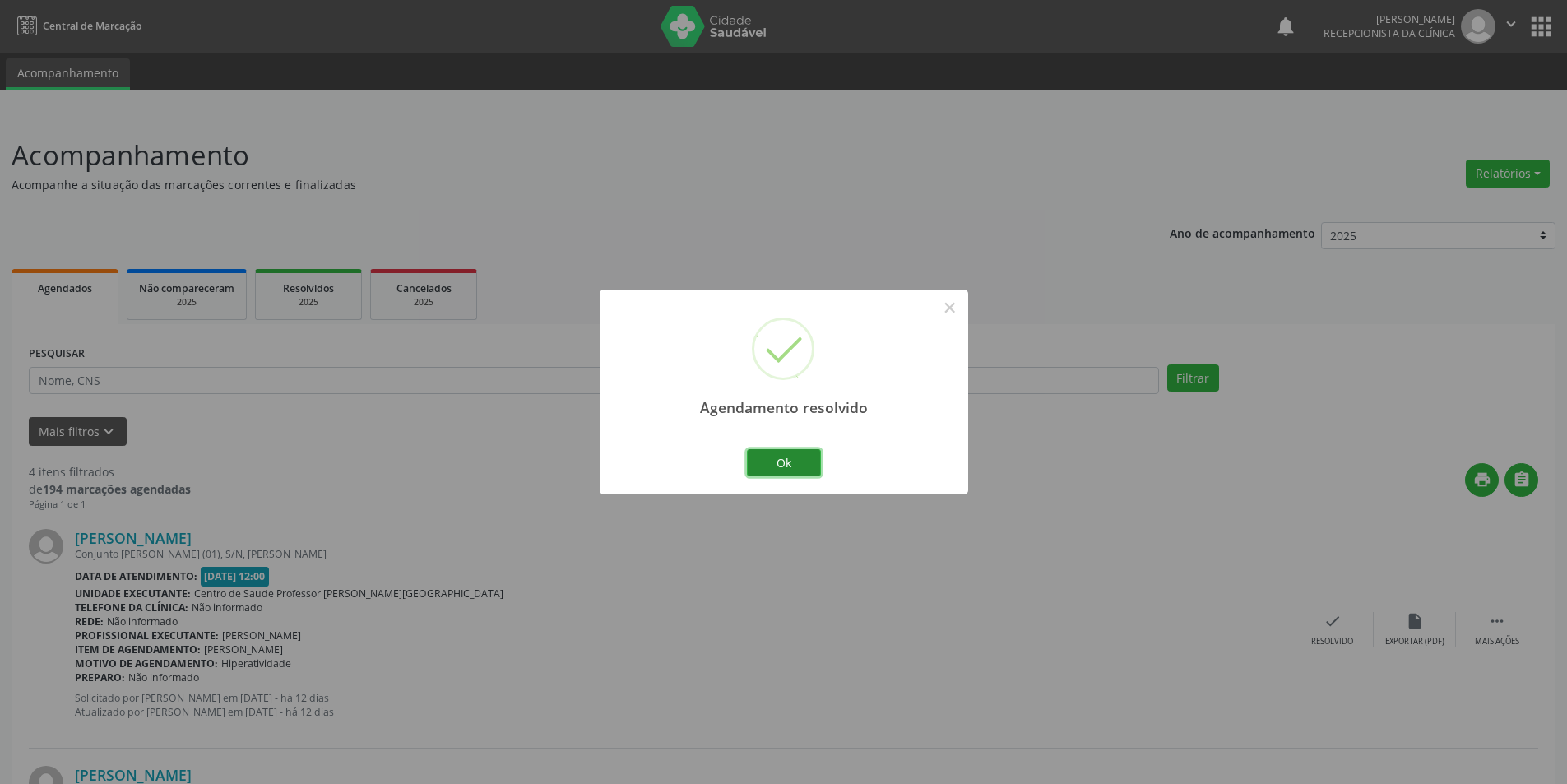
click at [800, 453] on button "Ok" at bounding box center [784, 463] width 75 height 28
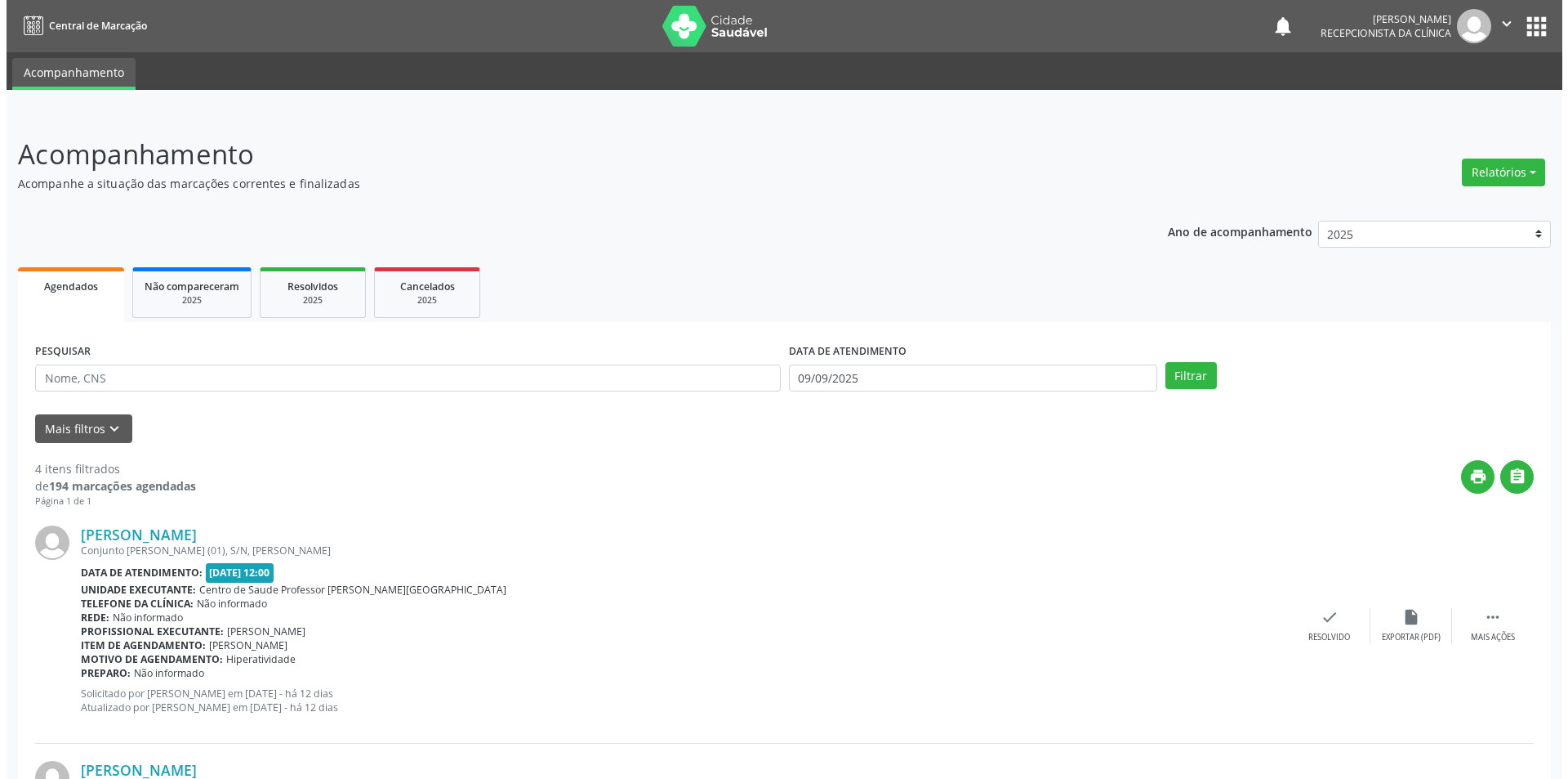
scroll to position [409, 0]
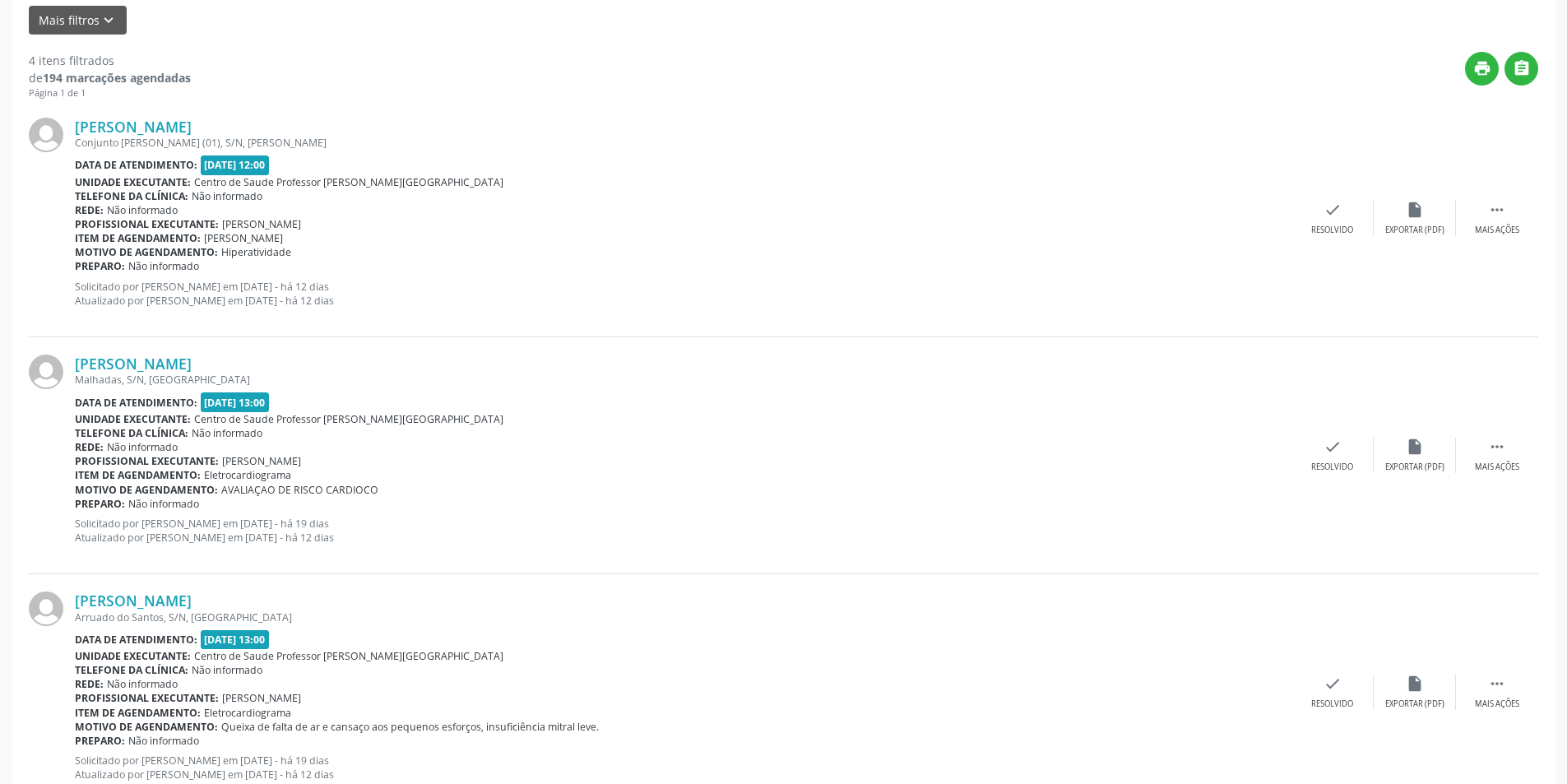
click at [1450, 477] on div "[PERSON_NAME] [GEOGRAPHIC_DATA], S/N, [GEOGRAPHIC_DATA] Data de atendimento: [D…" at bounding box center [784, 456] width 1510 height 237
click at [1404, 455] on div "insert_drive_file Exportar (PDF)" at bounding box center [1415, 455] width 82 height 35
click at [1335, 462] on div "Resolvido" at bounding box center [1332, 467] width 42 height 12
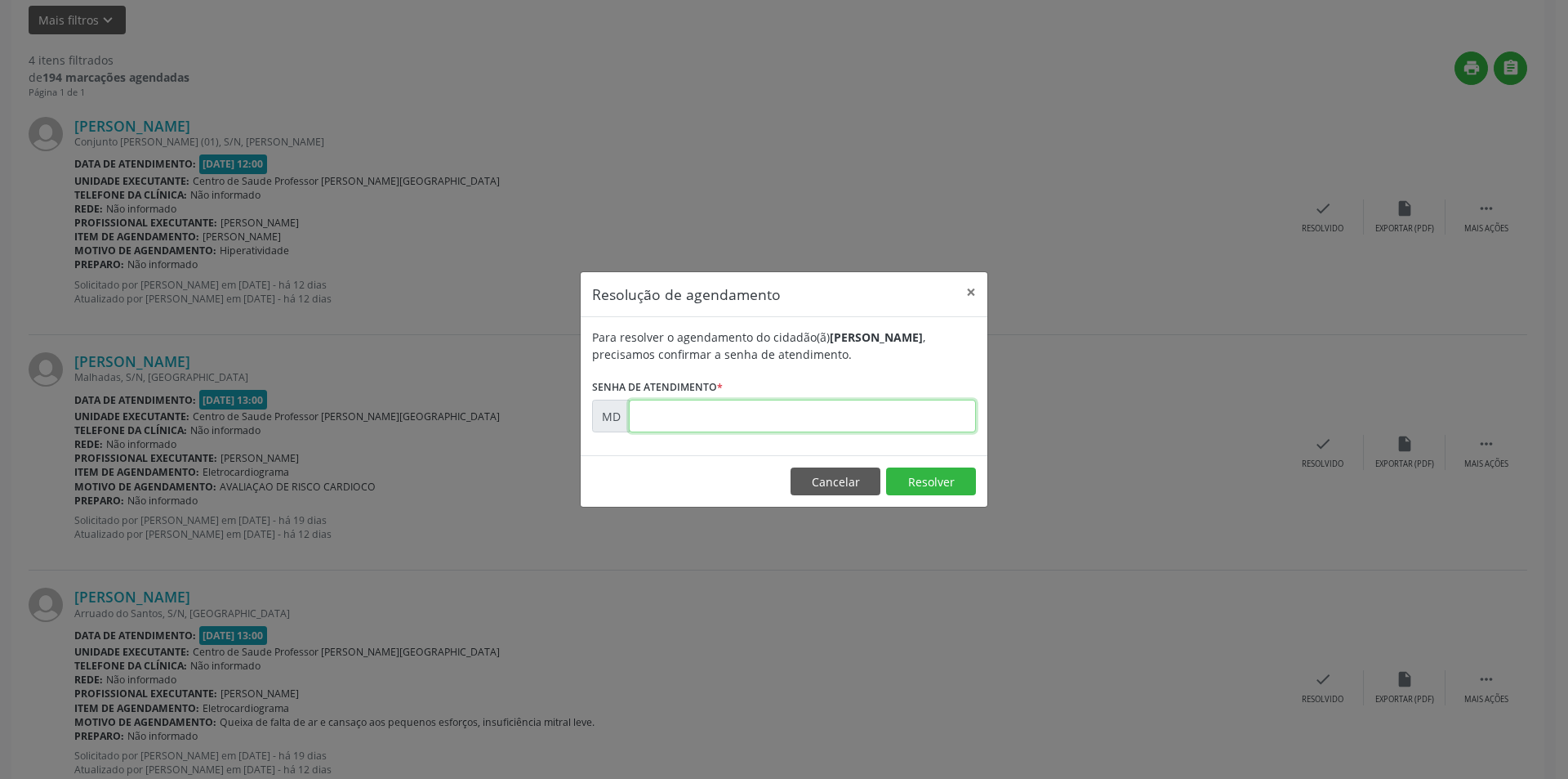
paste input "00006384"
type input "00006384"
click at [942, 492] on button "Resolver" at bounding box center [930, 481] width 90 height 28
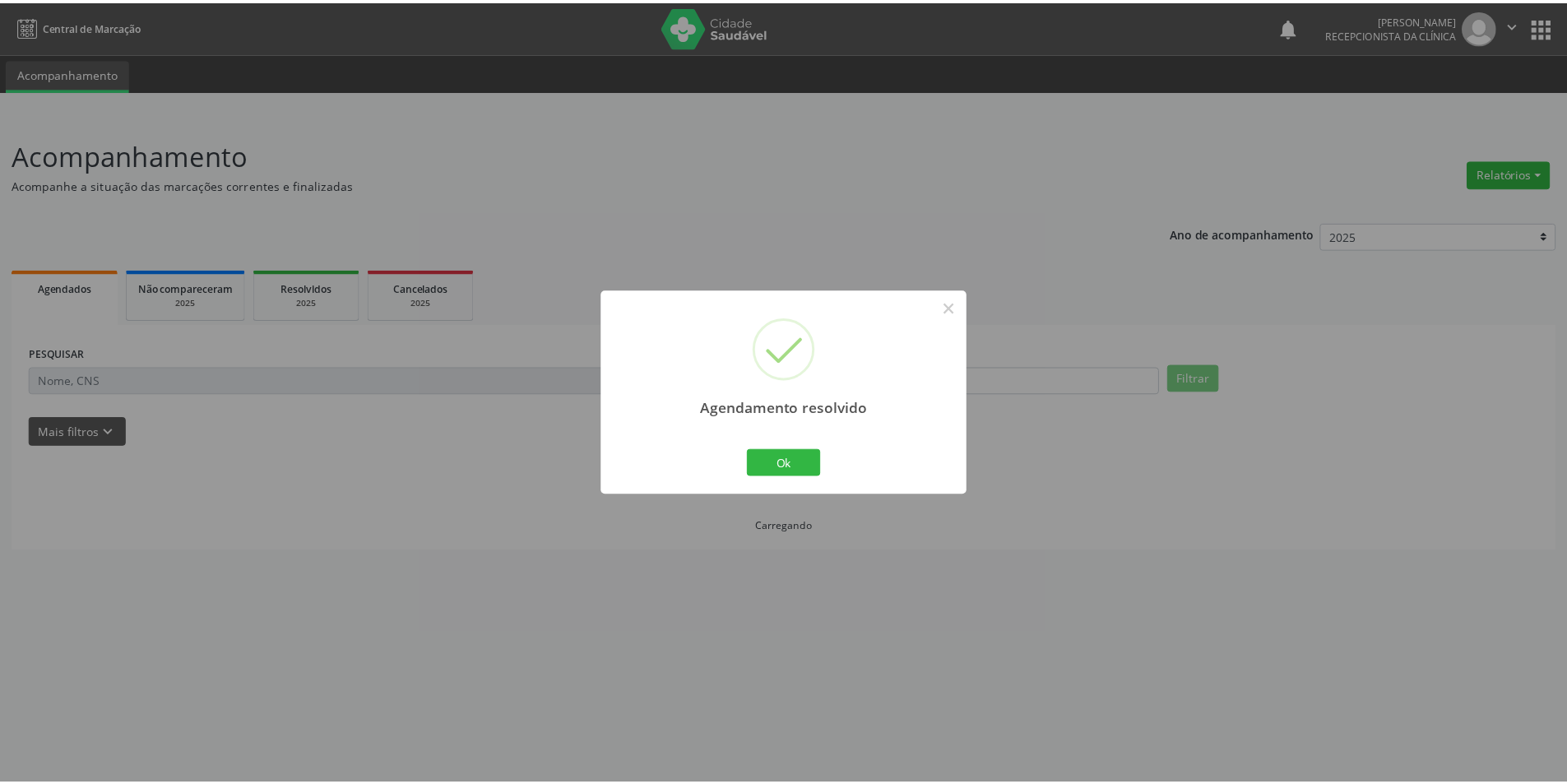
scroll to position [0, 0]
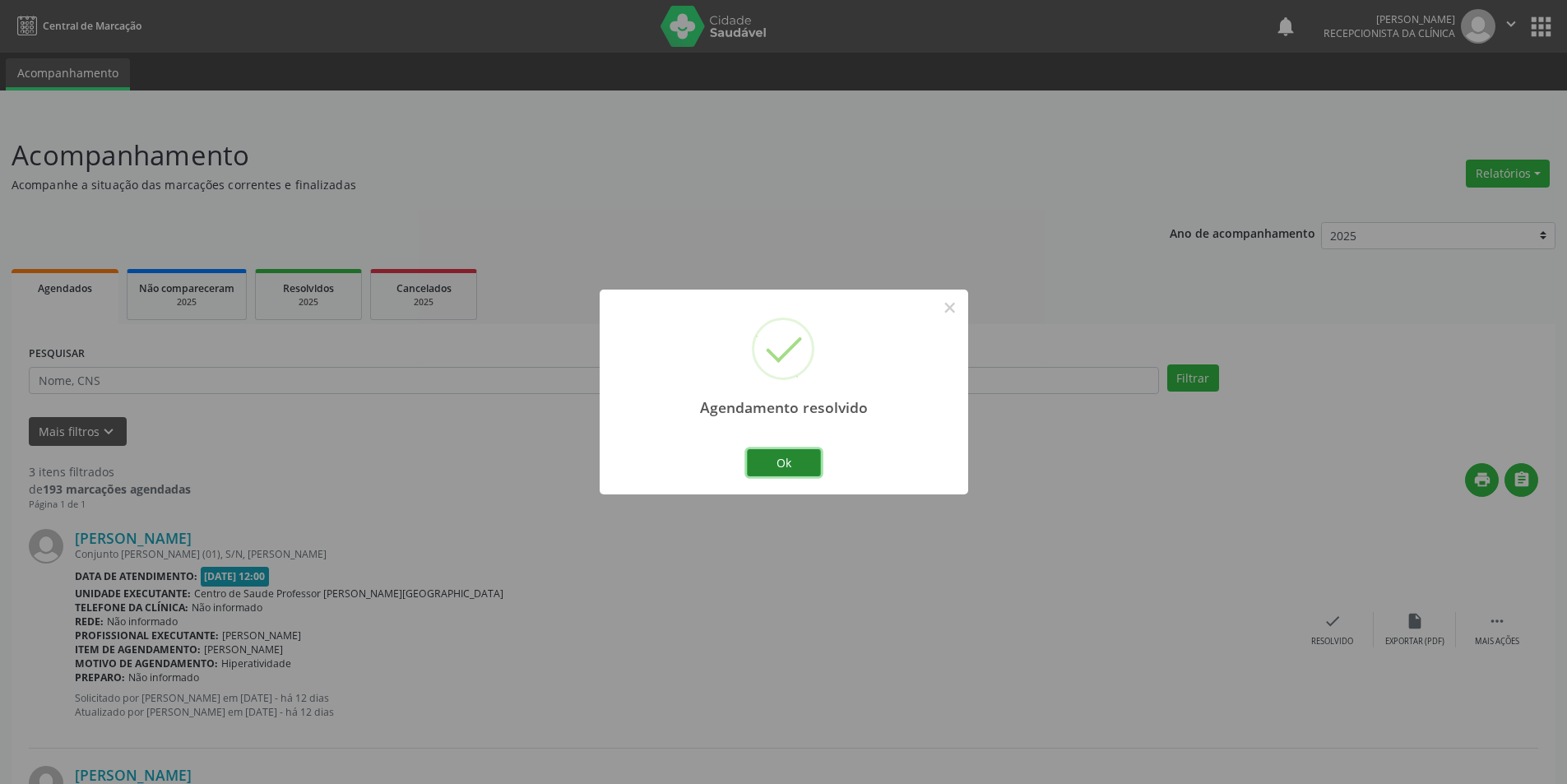
click at [770, 470] on button "Ok" at bounding box center [784, 463] width 75 height 28
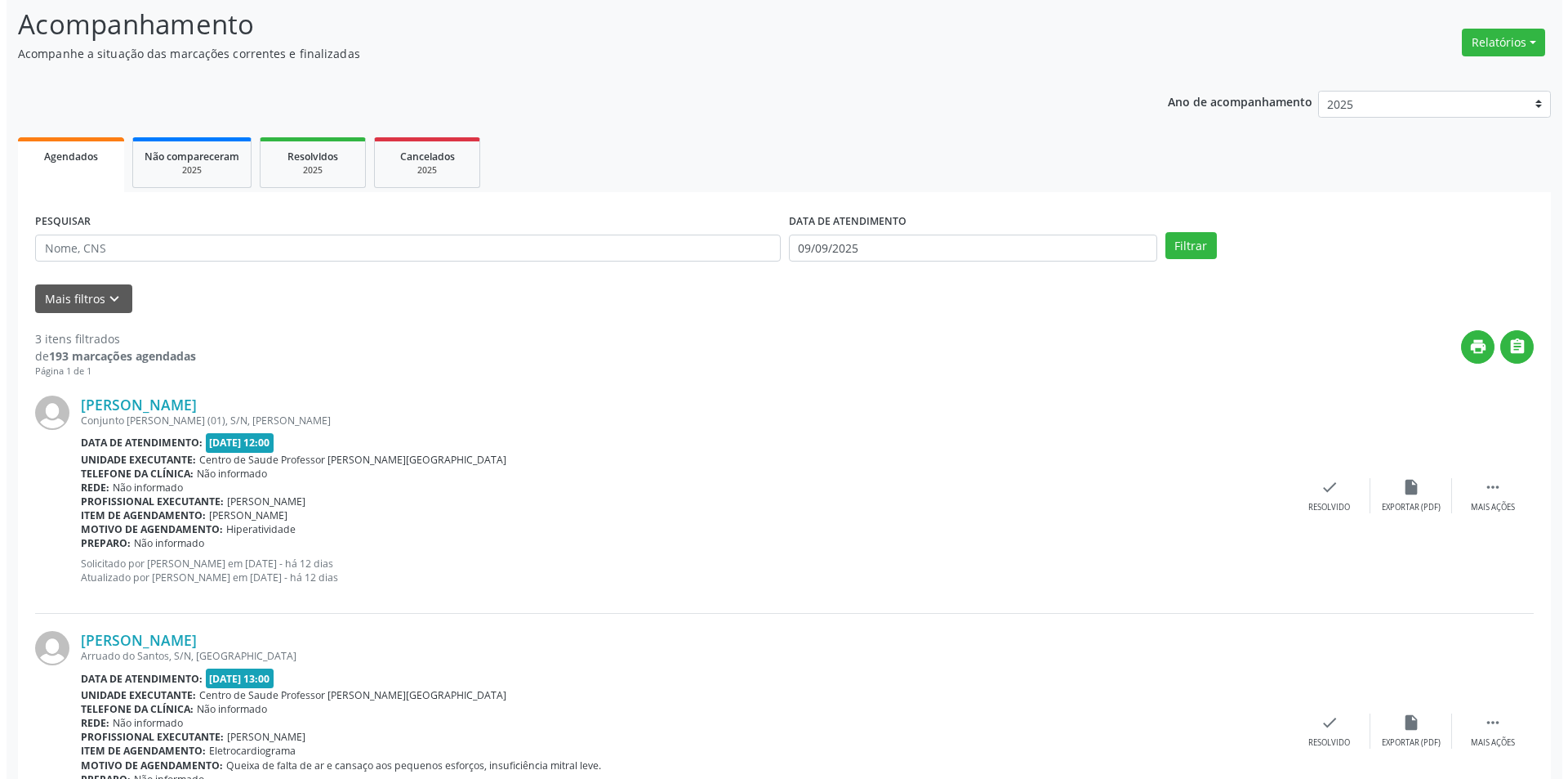
scroll to position [409, 0]
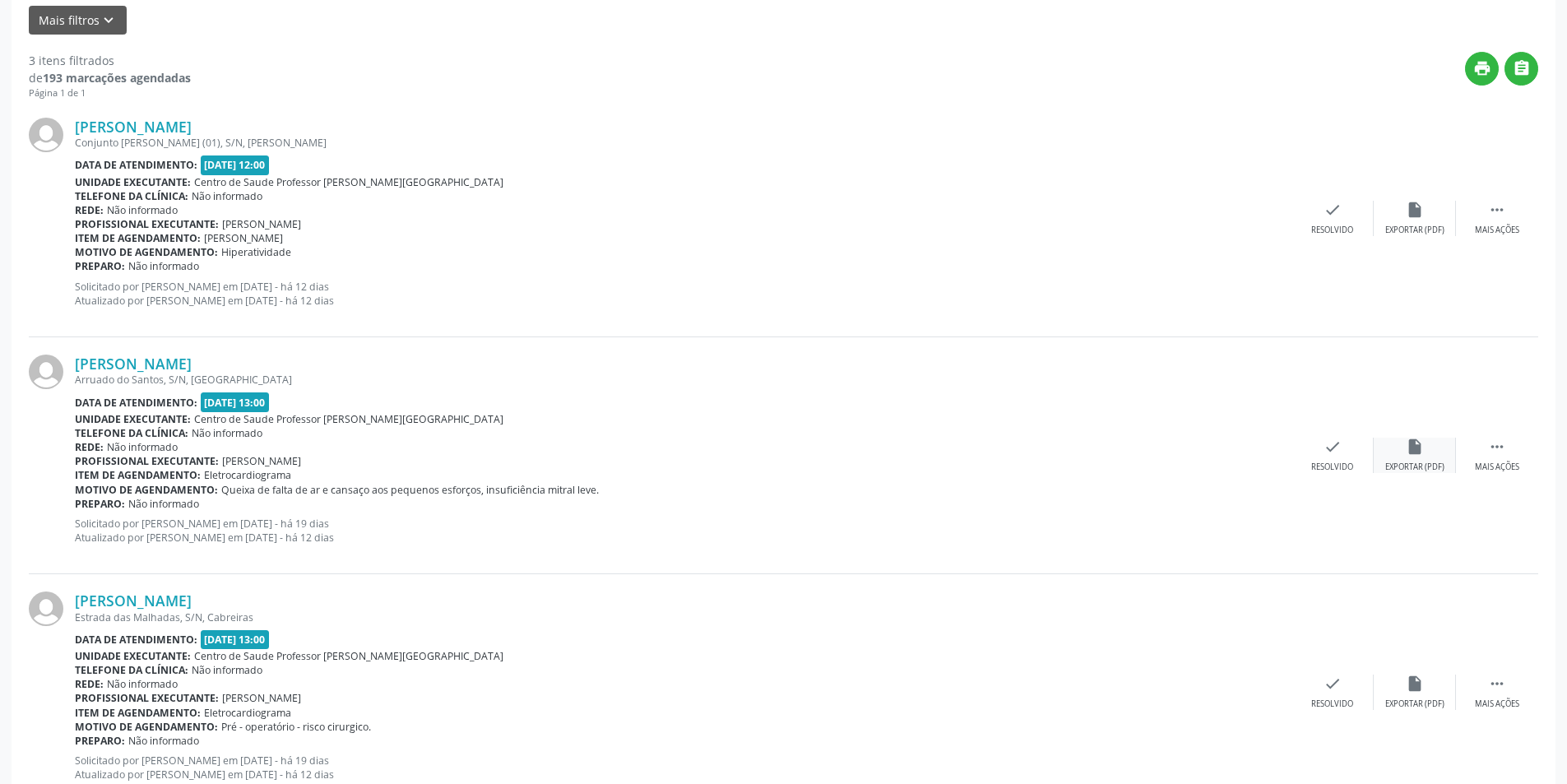
click at [1433, 452] on div "insert_drive_file Exportar (PDF)" at bounding box center [1415, 455] width 82 height 35
click at [1337, 465] on div "Resolvido" at bounding box center [1332, 467] width 42 height 12
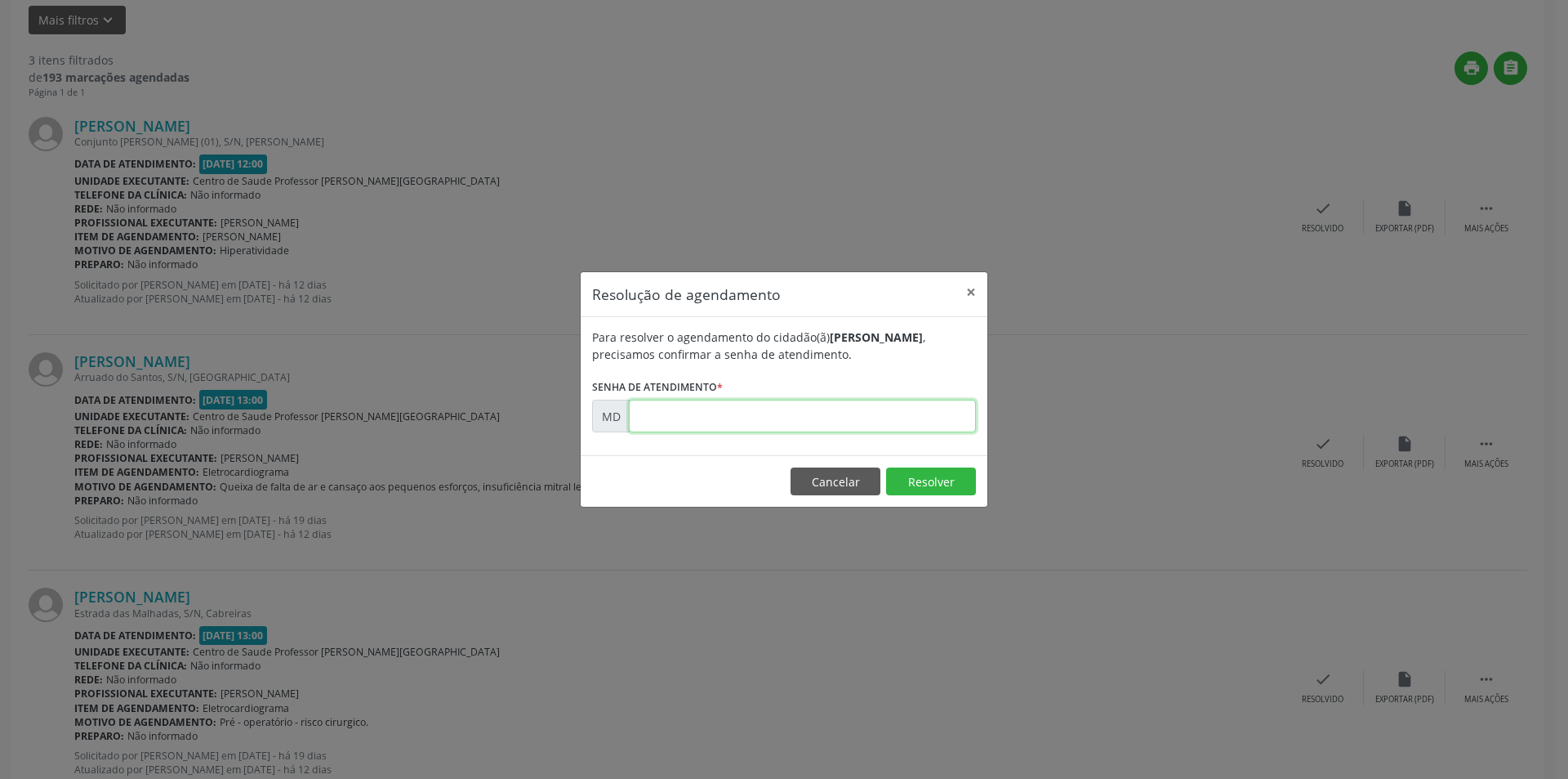
paste input "00006398"
type input "00006398"
click at [902, 479] on button "Resolver" at bounding box center [930, 481] width 90 height 28
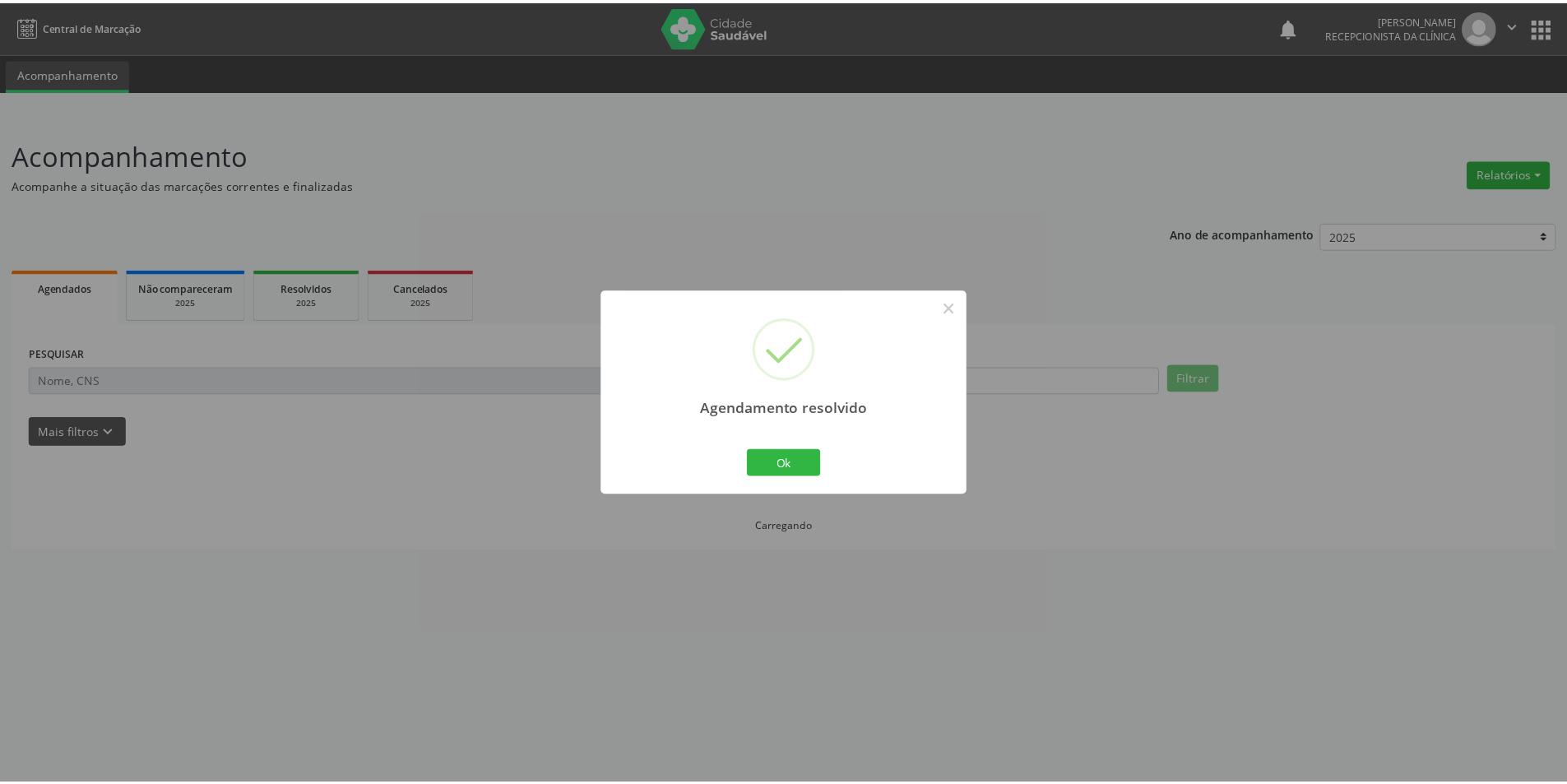
scroll to position [0, 0]
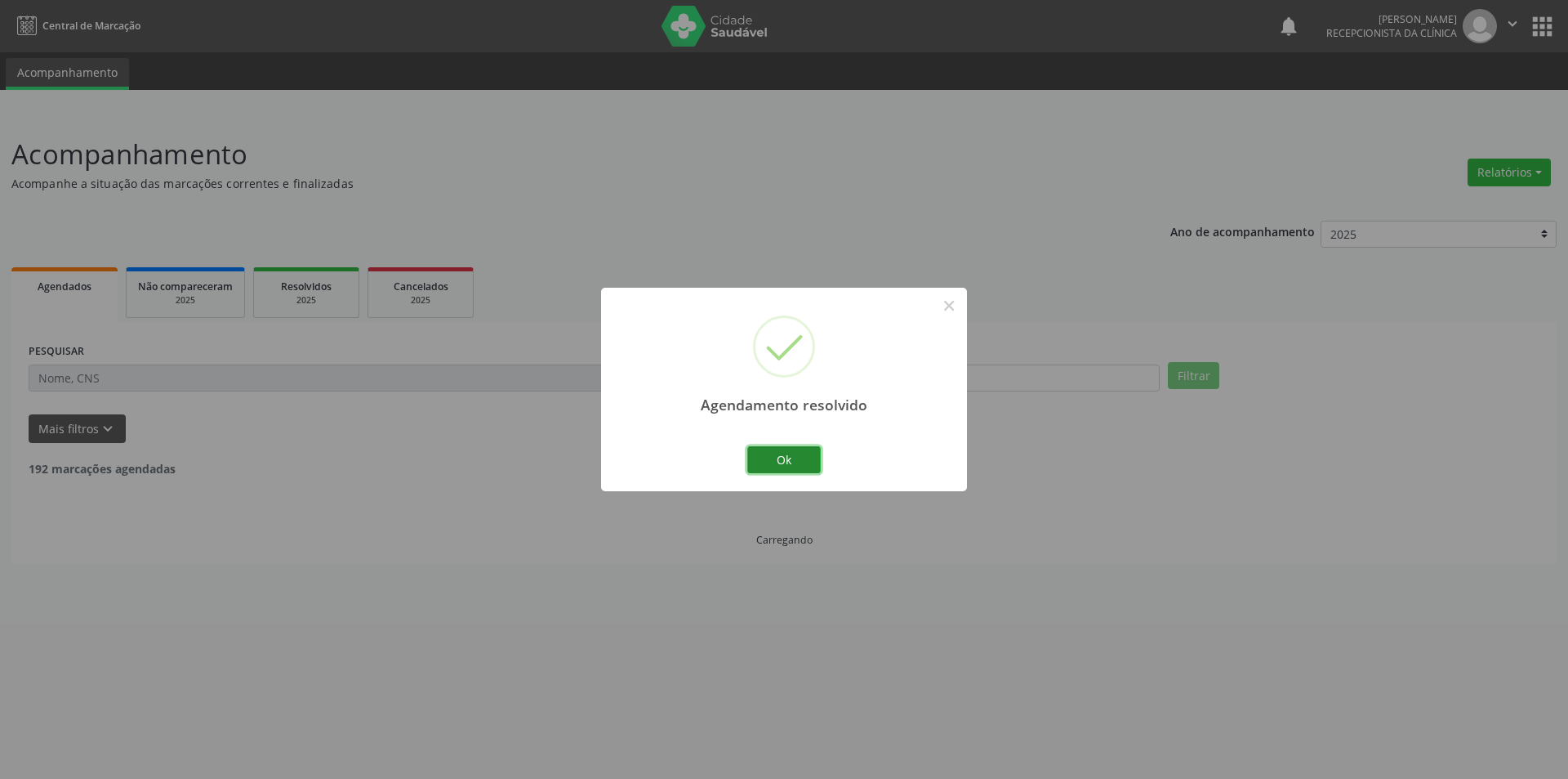
click at [767, 461] on button "Ok" at bounding box center [784, 460] width 74 height 28
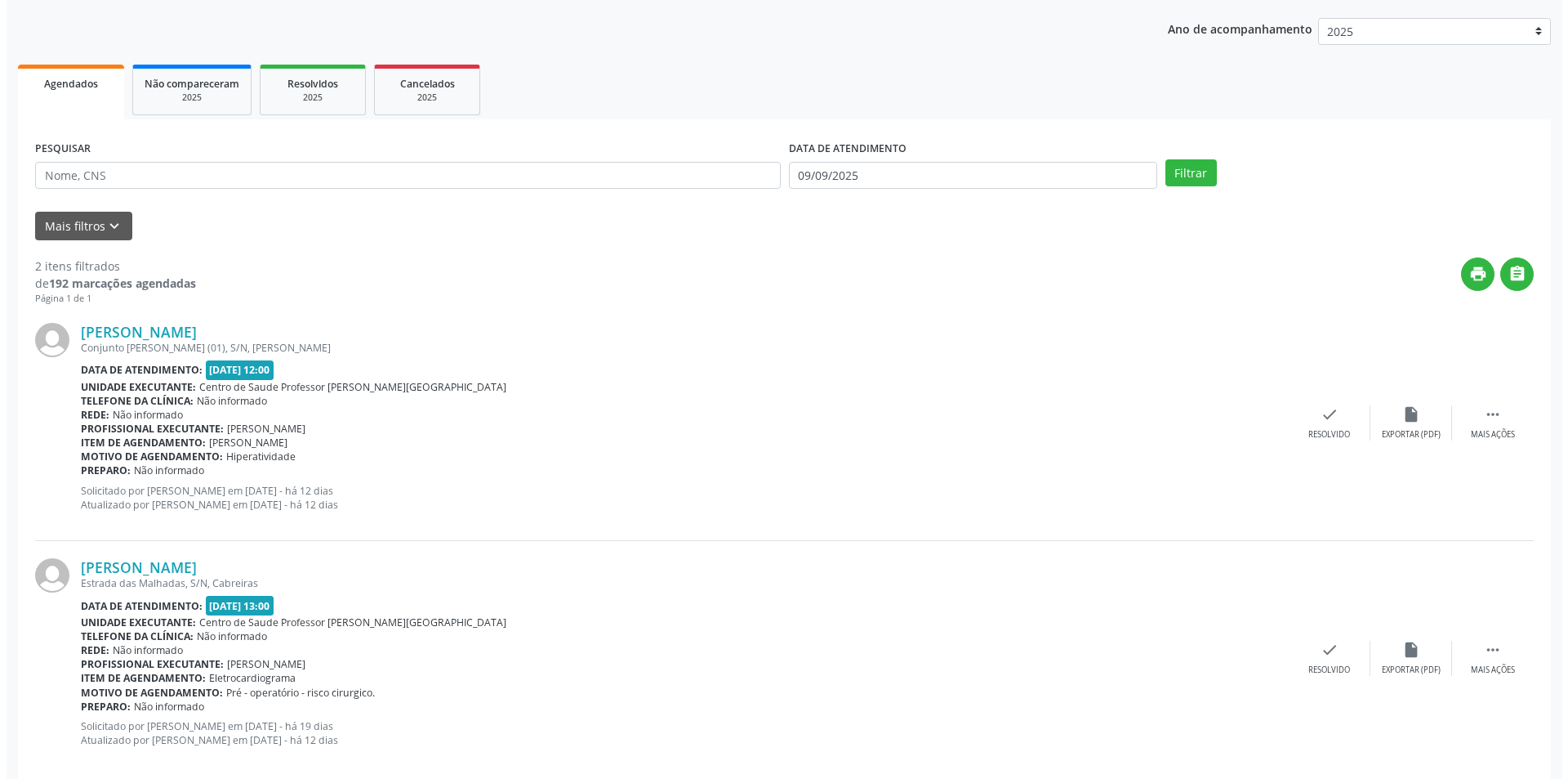
scroll to position [228, 0]
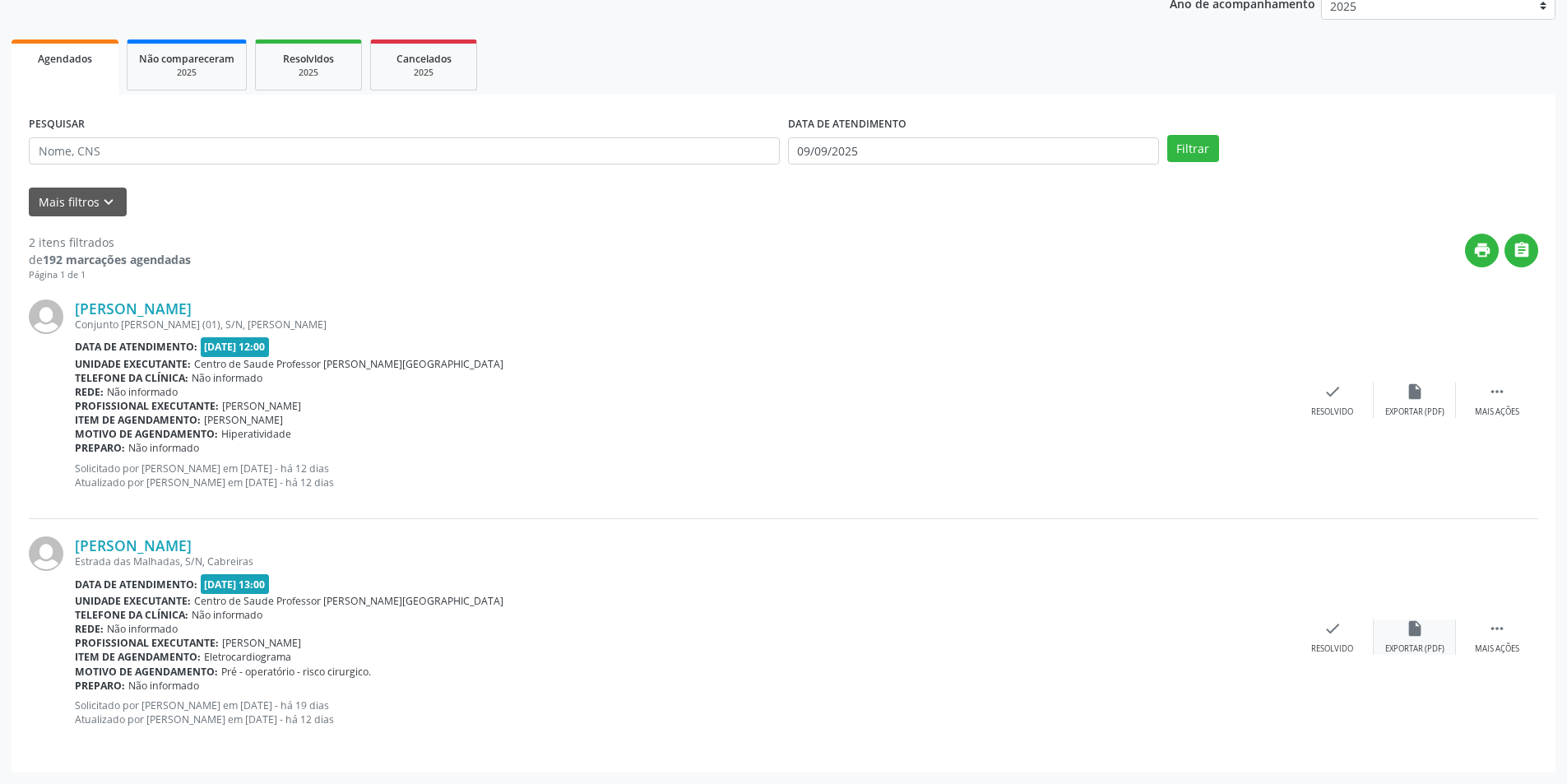
click at [1413, 635] on icon "insert_drive_file" at bounding box center [1415, 628] width 18 height 18
click at [1340, 628] on icon "check" at bounding box center [1333, 628] width 18 height 18
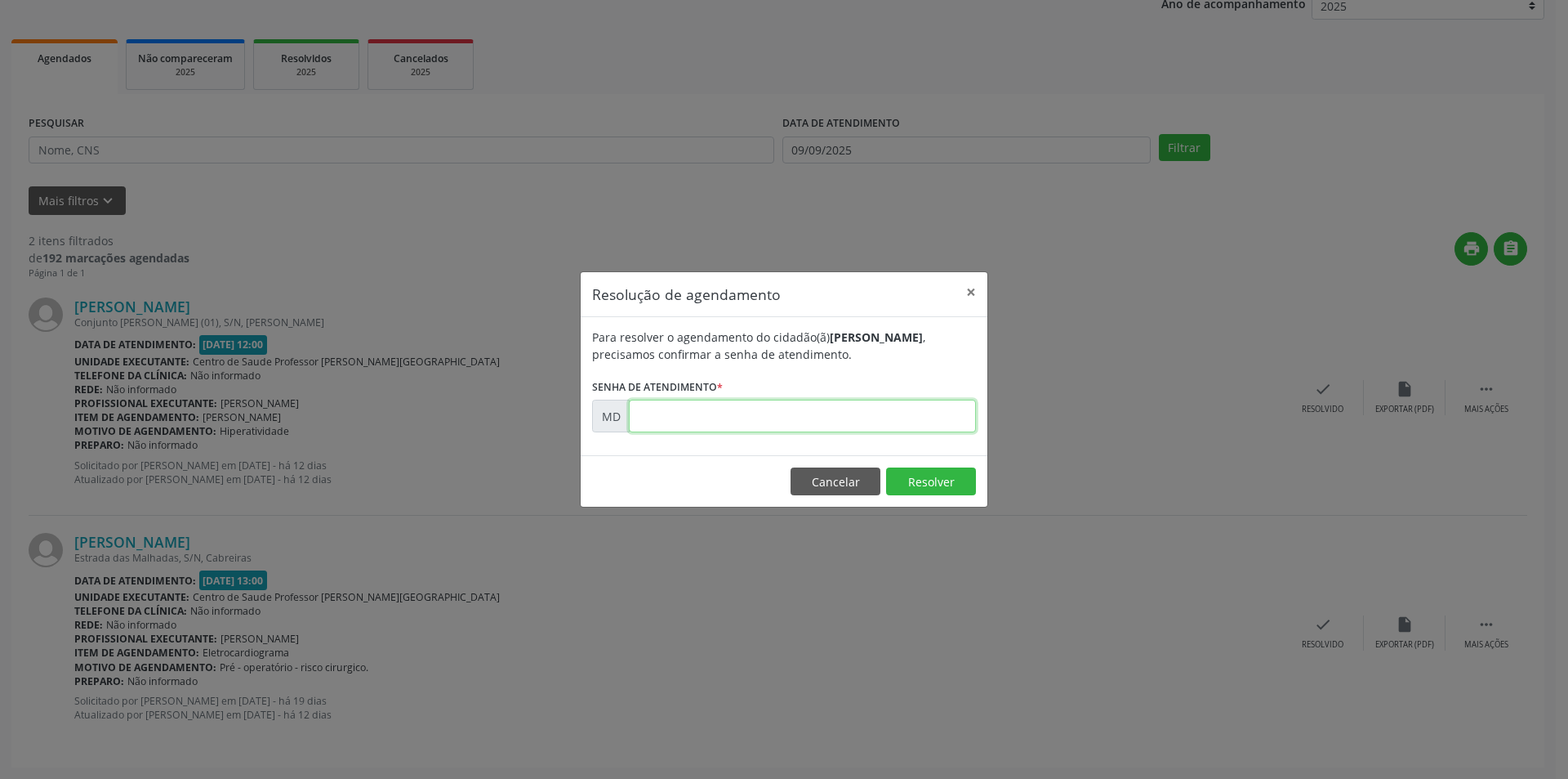
paste input "00006444"
type input "00006444"
click at [934, 487] on button "Resolver" at bounding box center [930, 481] width 90 height 28
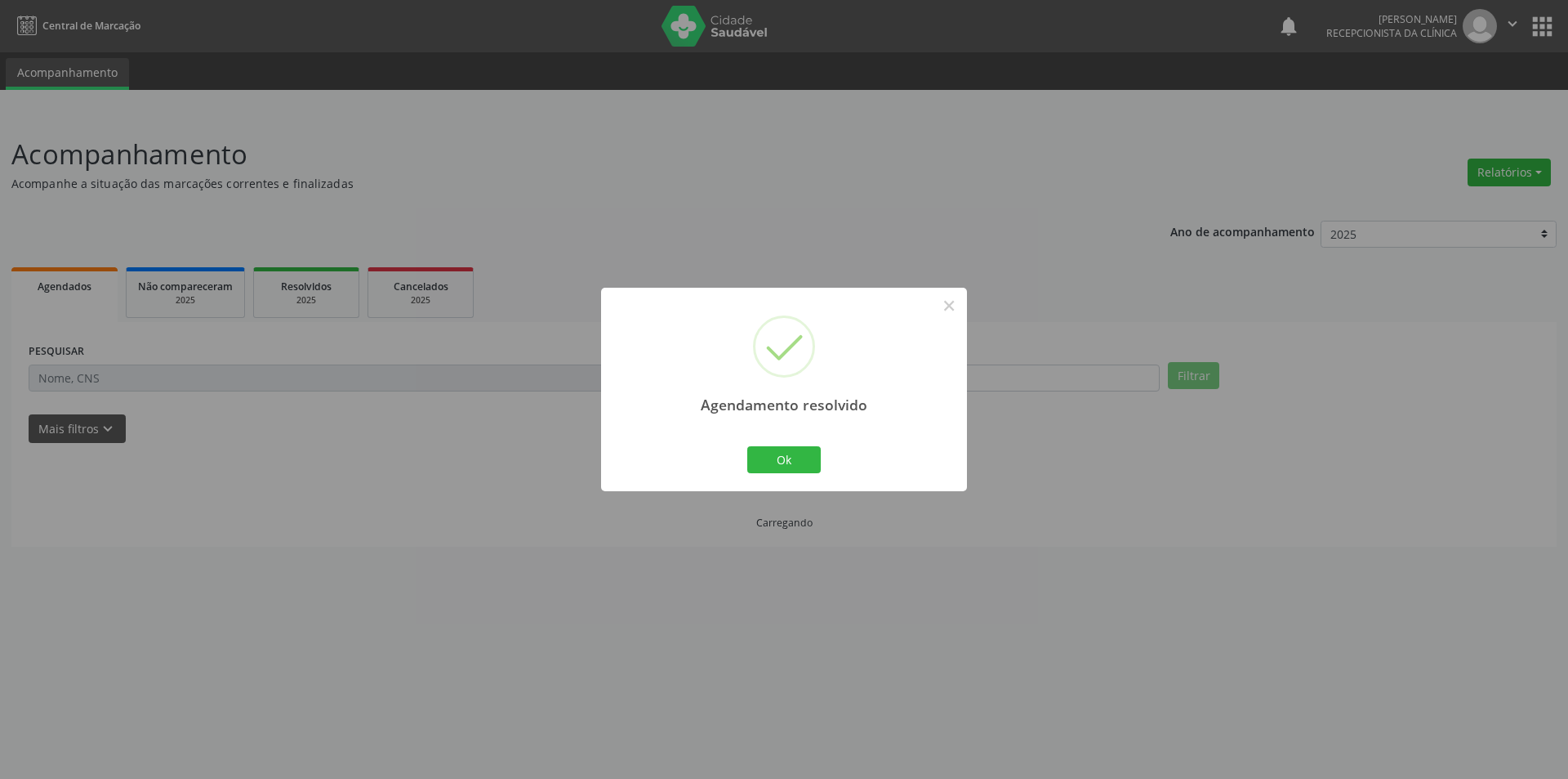
scroll to position [0, 0]
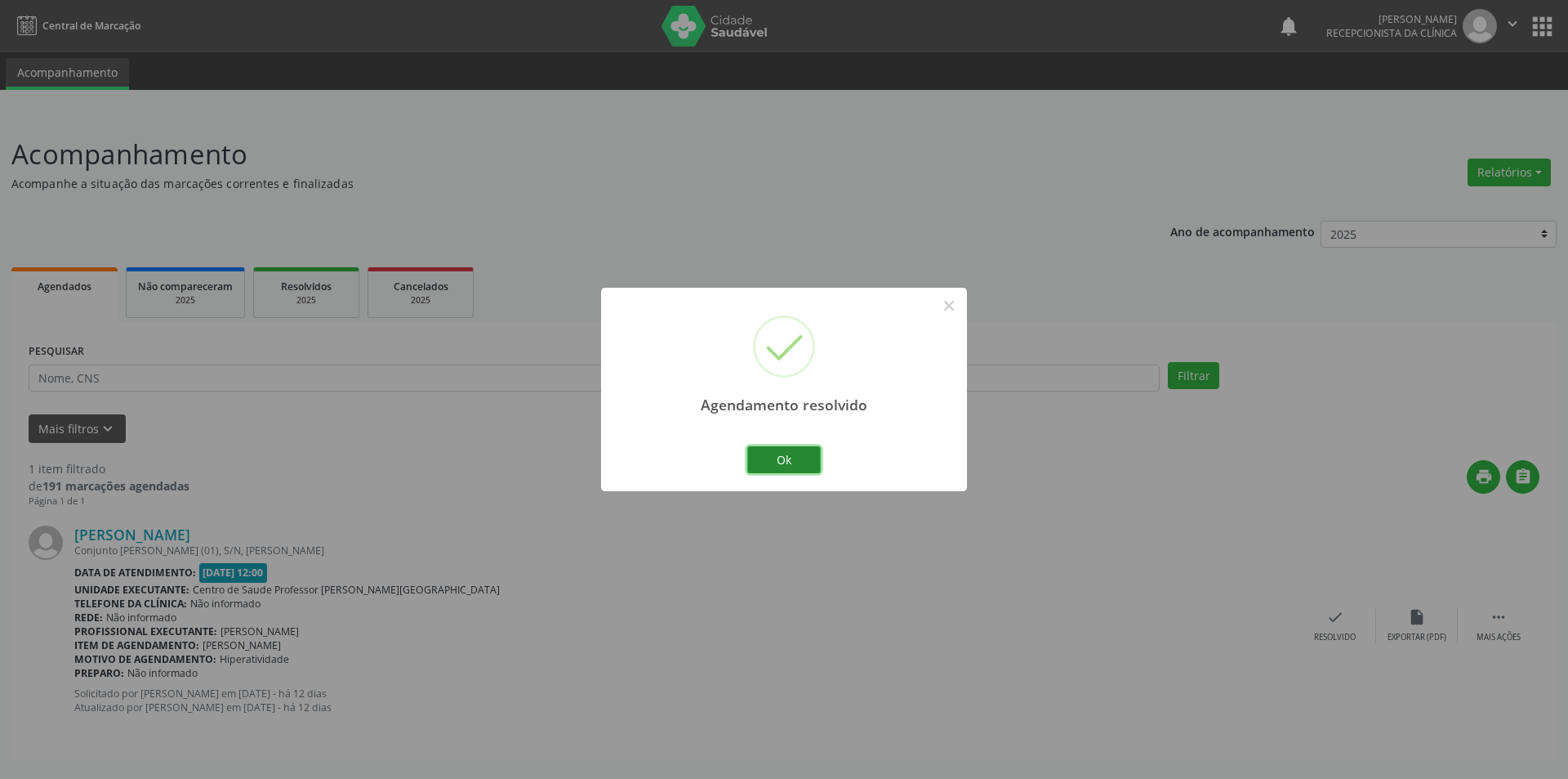
click at [803, 463] on button "Ok" at bounding box center [784, 460] width 74 height 28
